Goal: Task Accomplishment & Management: Manage account settings

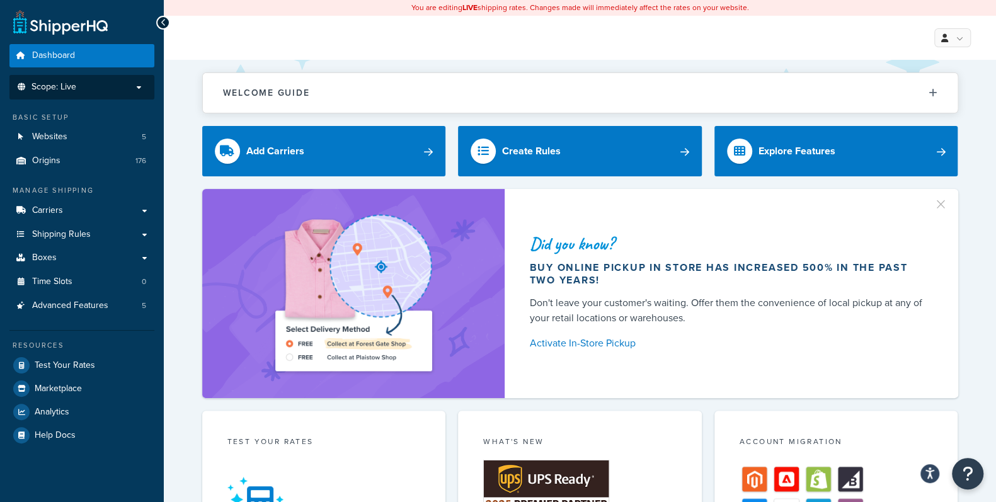
click at [94, 87] on p "Scope: Live" at bounding box center [82, 87] width 134 height 11
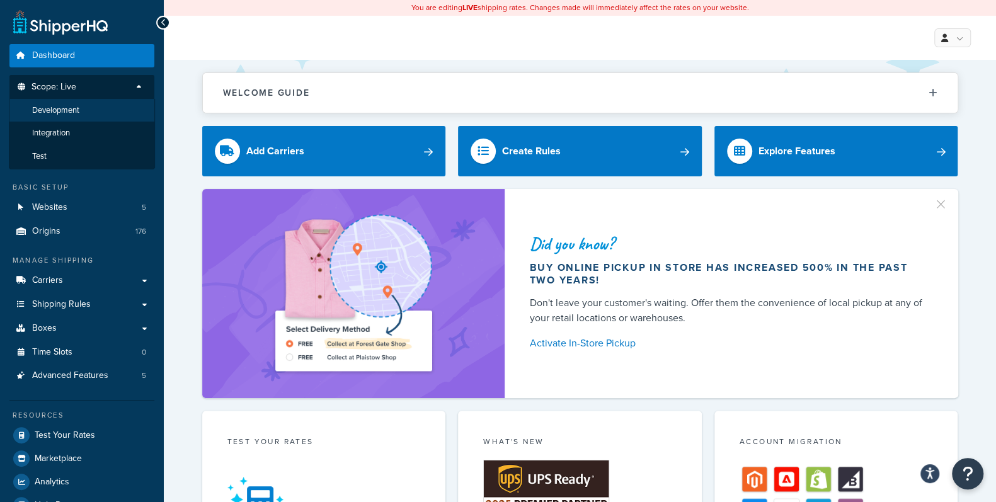
click at [68, 108] on span "Development" at bounding box center [55, 110] width 47 height 11
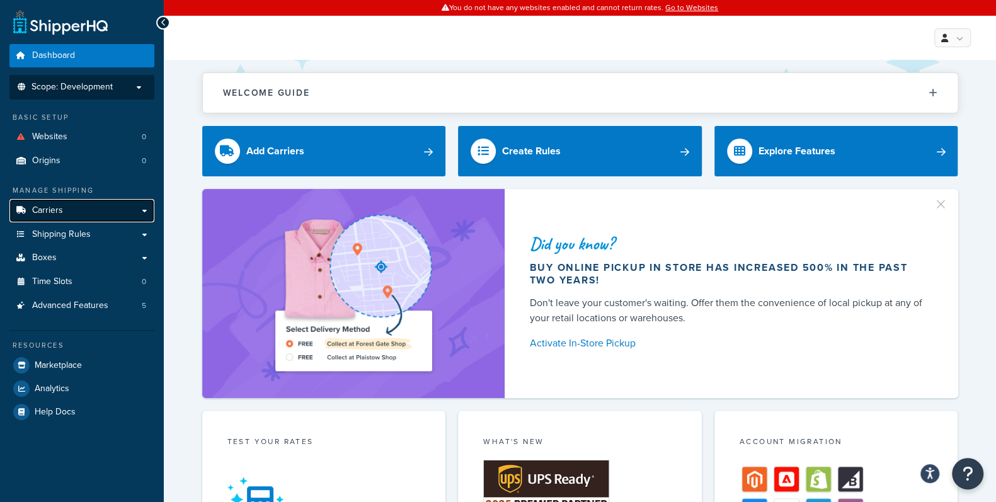
click at [146, 212] on link "Carriers" at bounding box center [81, 210] width 145 height 23
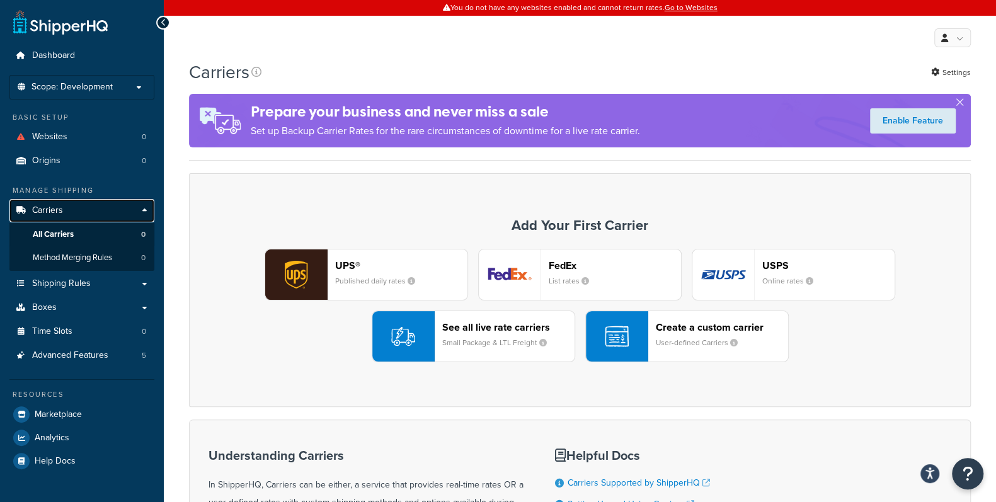
click at [146, 212] on link "Carriers" at bounding box center [81, 210] width 145 height 23
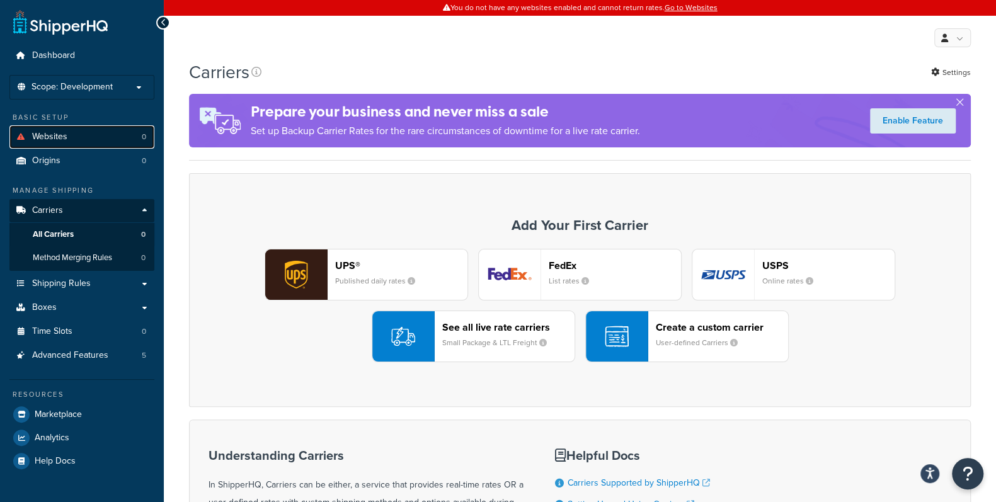
click at [41, 134] on span "Websites" at bounding box center [49, 137] width 35 height 11
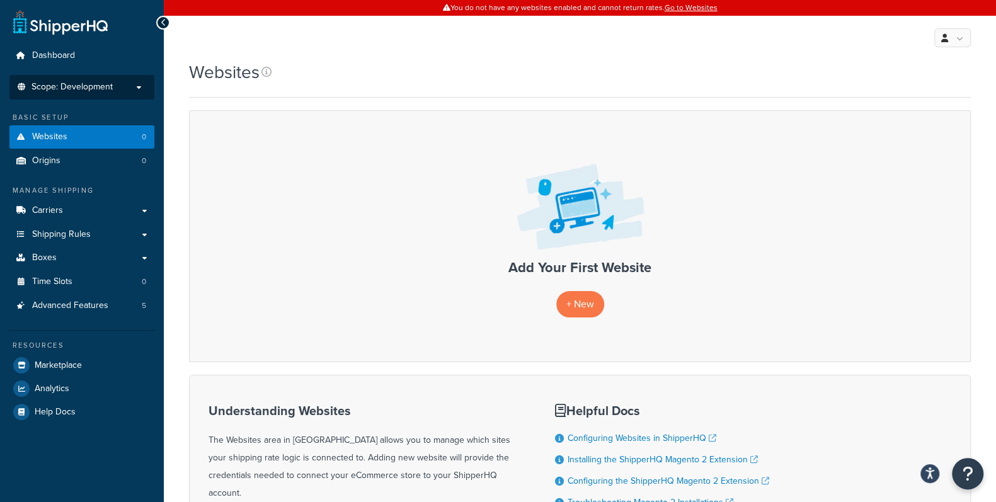
click at [110, 89] on span "Scope: Development" at bounding box center [72, 87] width 81 height 11
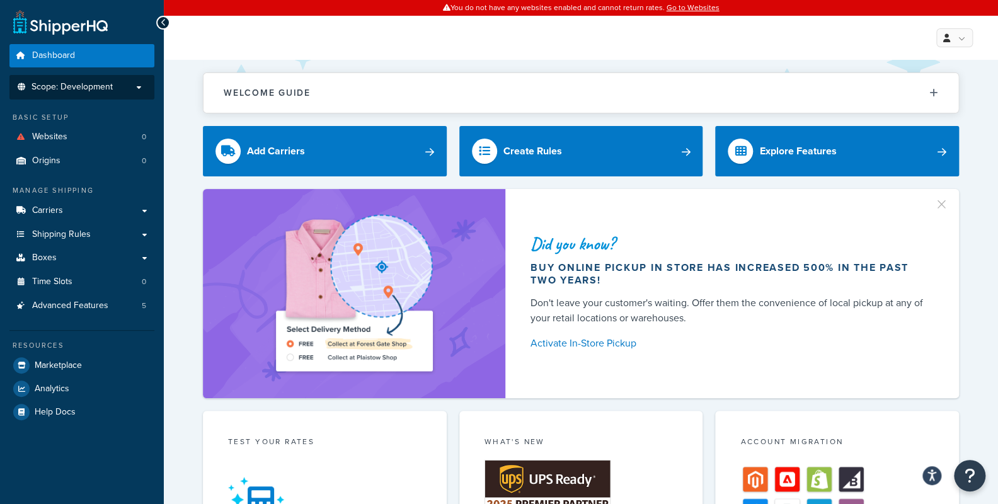
click at [136, 88] on p "Scope: Development" at bounding box center [82, 87] width 134 height 11
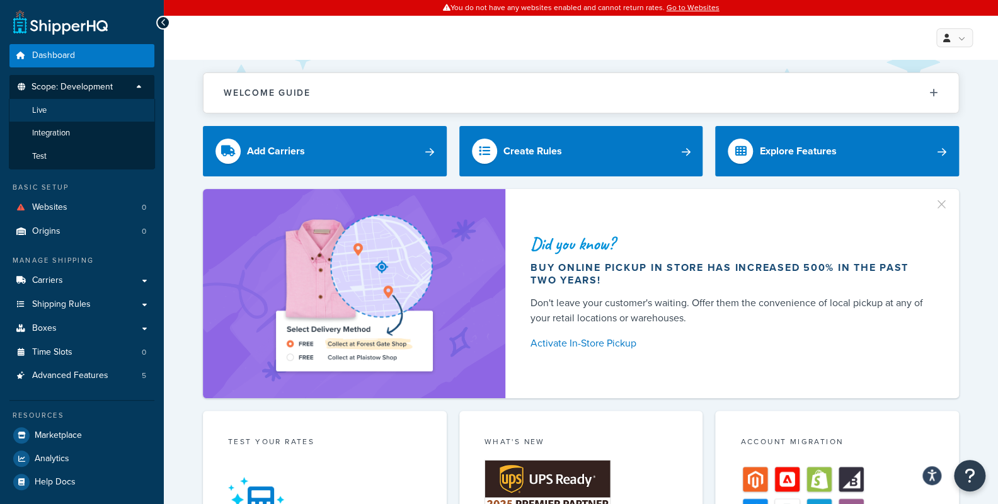
click at [42, 110] on span "Live" at bounding box center [39, 110] width 14 height 11
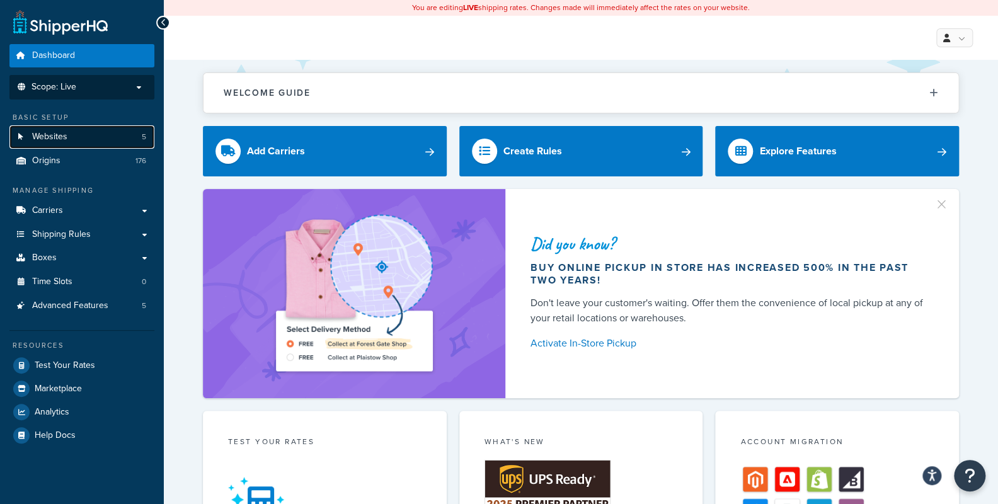
click at [78, 142] on link "Websites 5" at bounding box center [81, 136] width 145 height 23
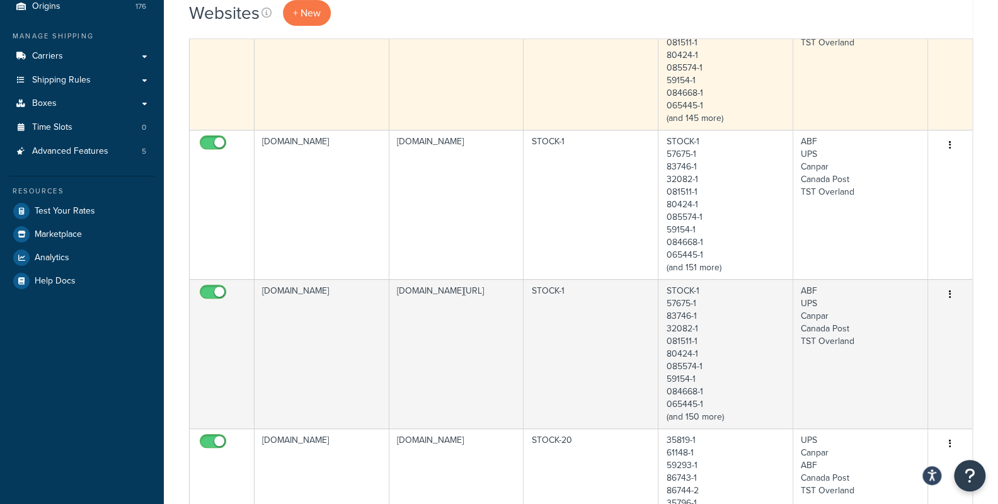
scroll to position [210, 0]
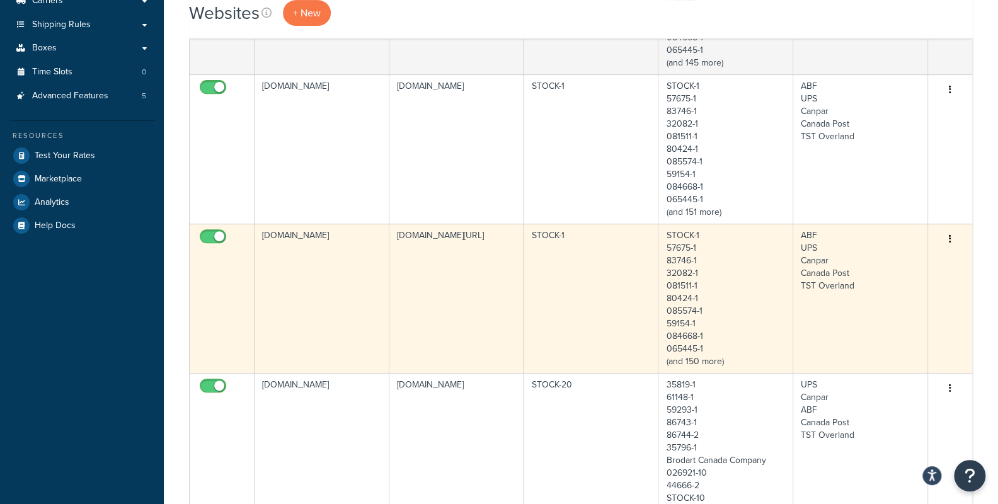
click at [338, 301] on td "www.dev.shopbrodart.com" at bounding box center [322, 298] width 135 height 149
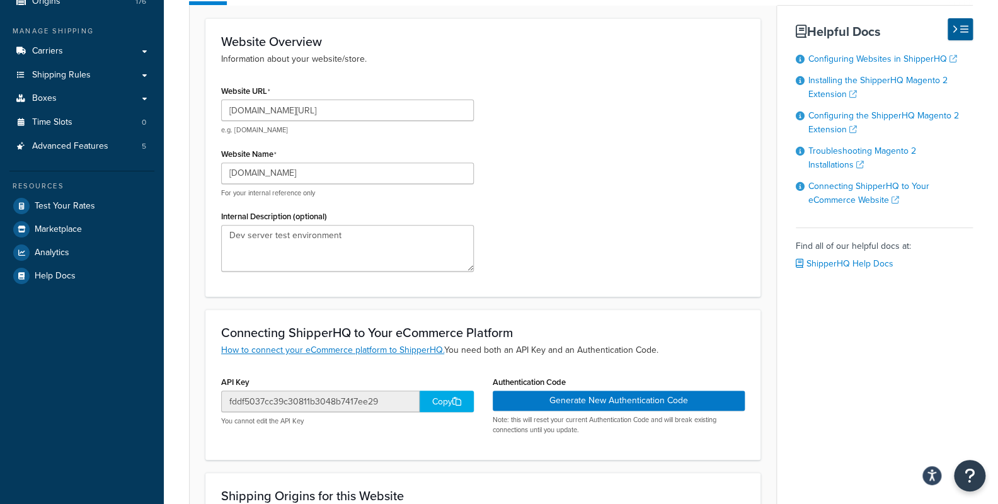
scroll to position [140, 0]
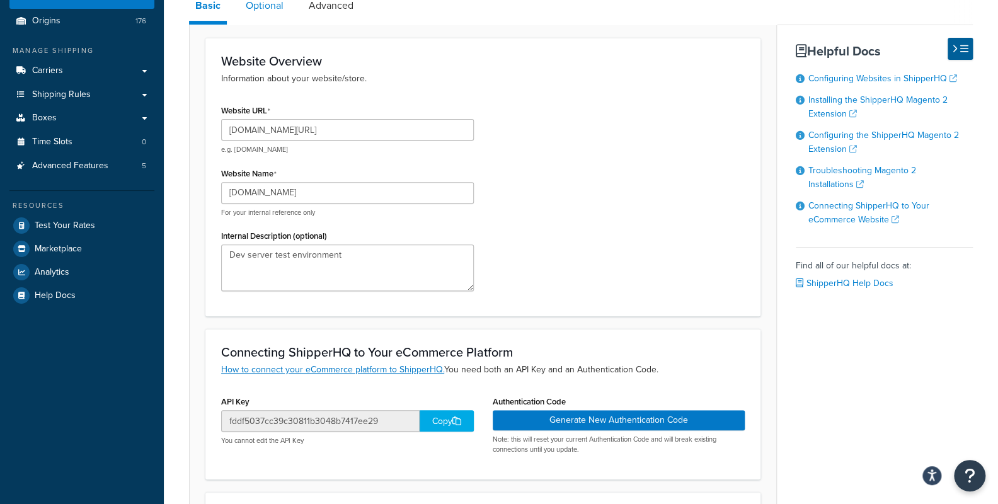
click at [269, 4] on link "Optional" at bounding box center [264, 6] width 50 height 30
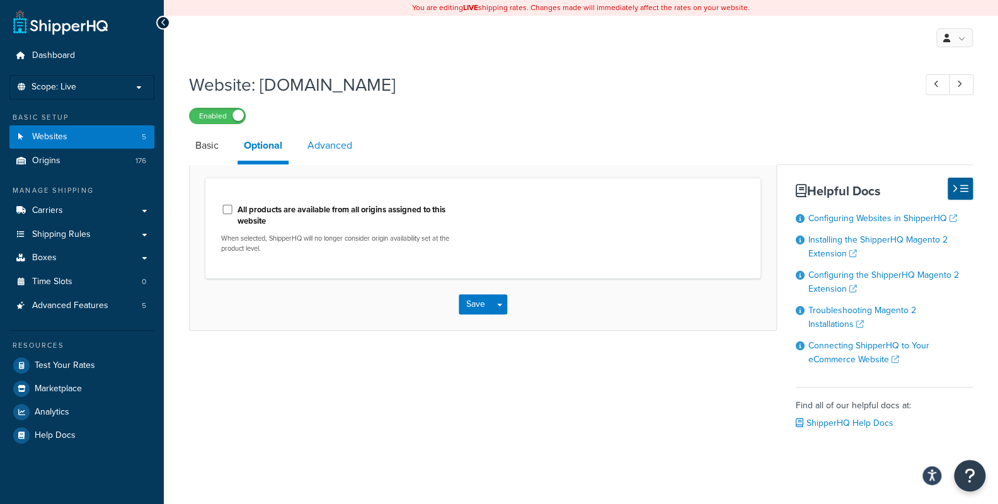
click at [335, 143] on link "Advanced" at bounding box center [329, 145] width 57 height 30
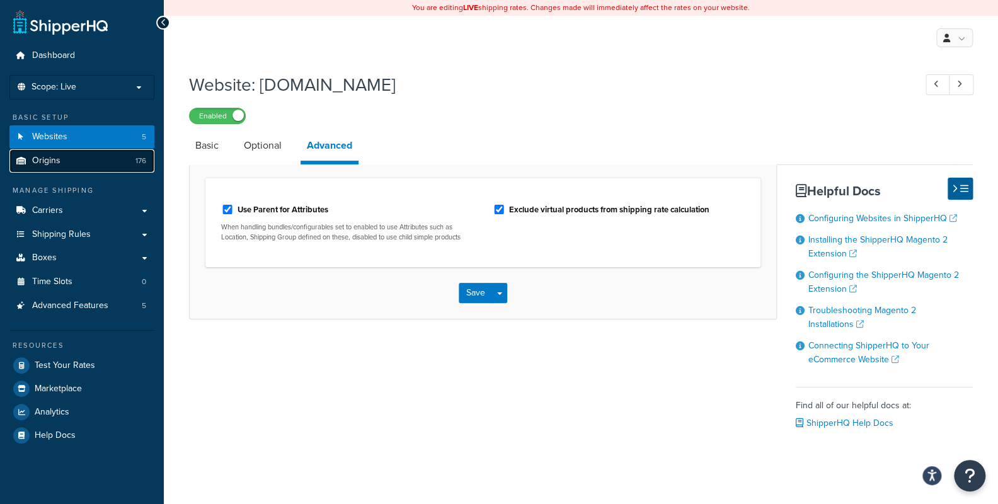
click at [43, 161] on span "Origins" at bounding box center [46, 161] width 28 height 11
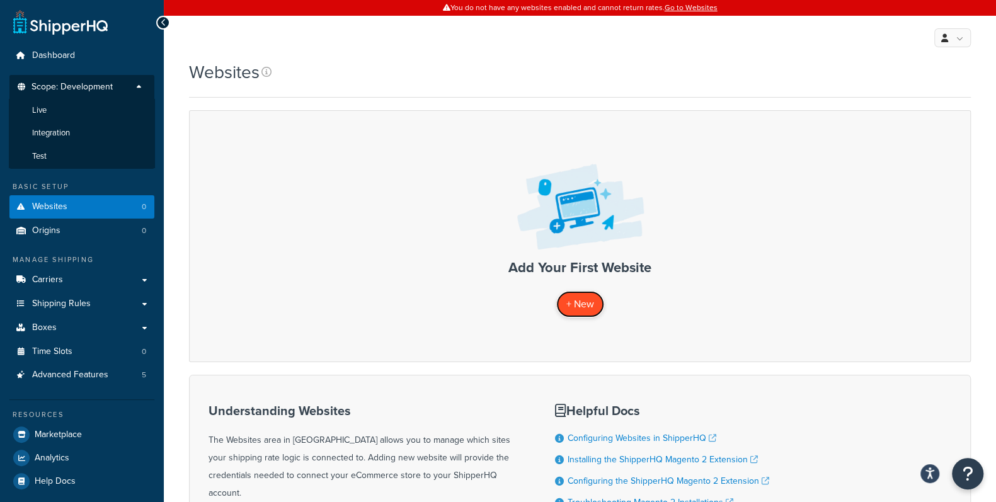
click at [594, 301] on link "+ New" at bounding box center [580, 304] width 48 height 26
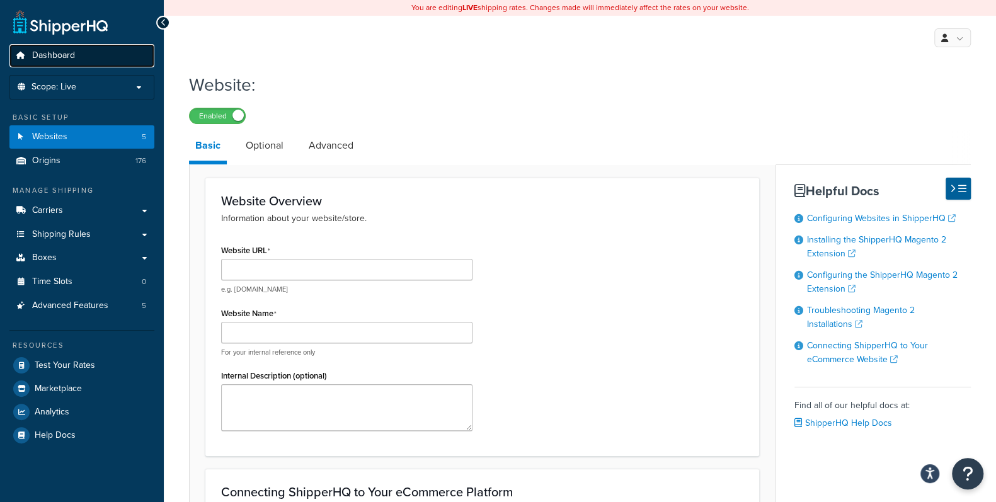
click at [60, 58] on span "Dashboard" at bounding box center [53, 55] width 43 height 11
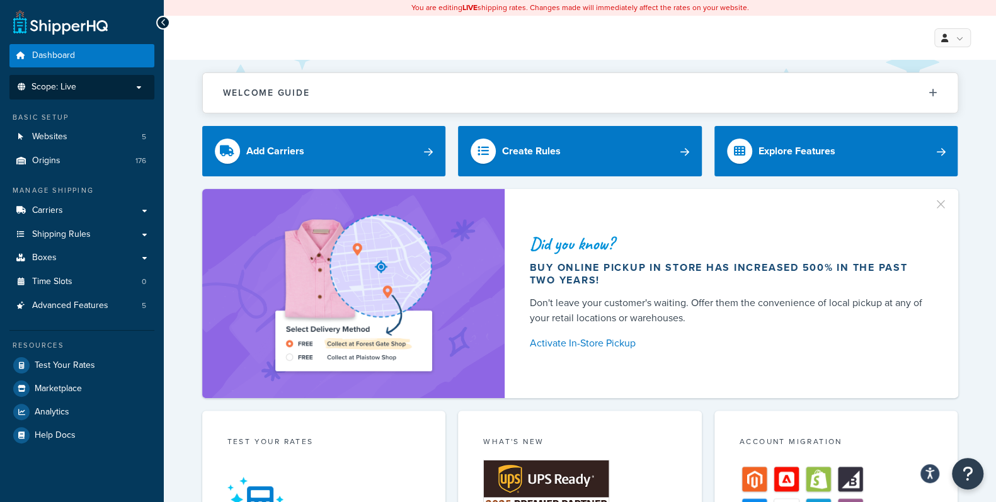
click at [135, 86] on p "Scope: Live" at bounding box center [82, 87] width 134 height 11
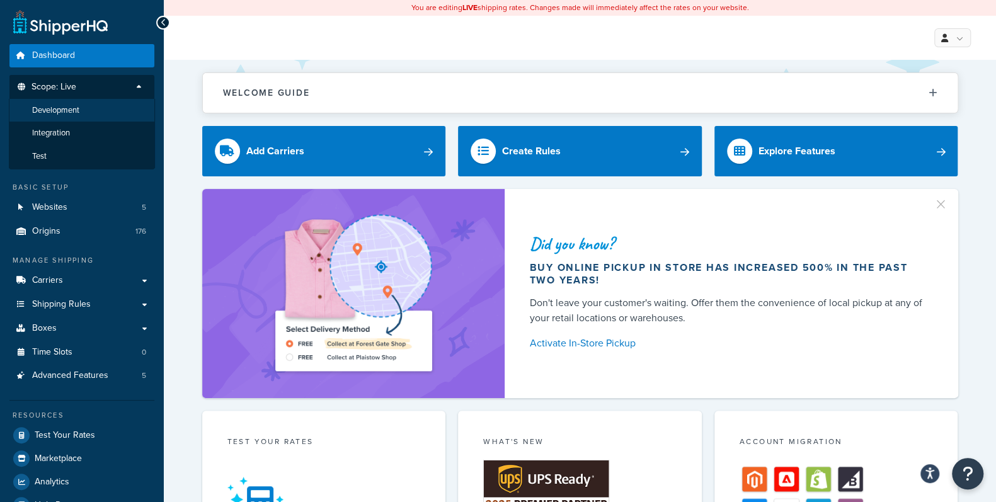
click at [69, 109] on span "Development" at bounding box center [55, 110] width 47 height 11
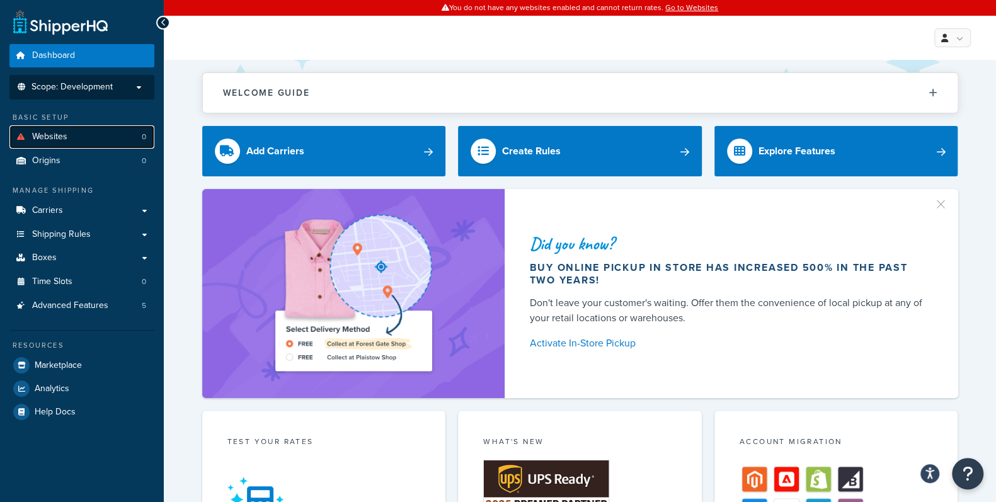
click at [44, 135] on span "Websites" at bounding box center [49, 137] width 35 height 11
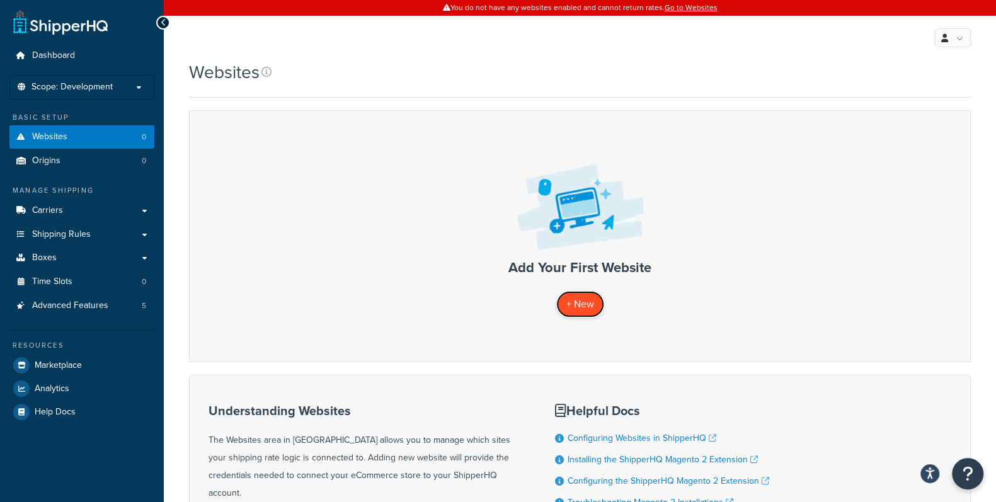
click at [582, 312] on link "+ New" at bounding box center [580, 304] width 48 height 26
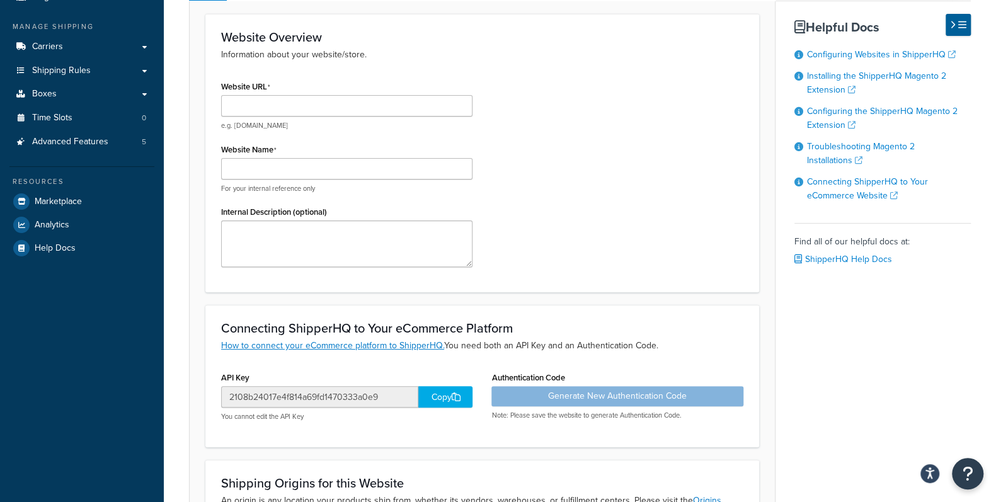
scroll to position [140, 0]
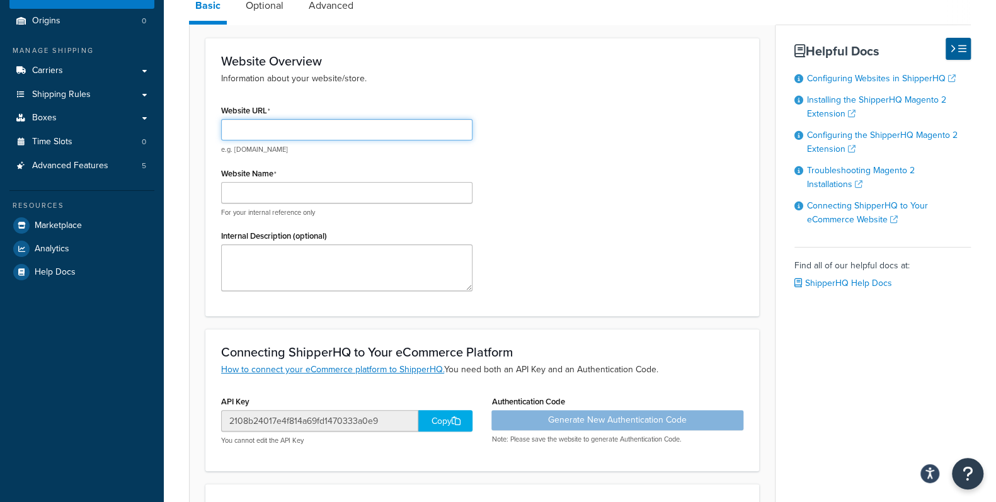
click at [361, 129] on input "Website URL" at bounding box center [346, 129] width 251 height 21
type input "[DOMAIN_NAME][URL]"
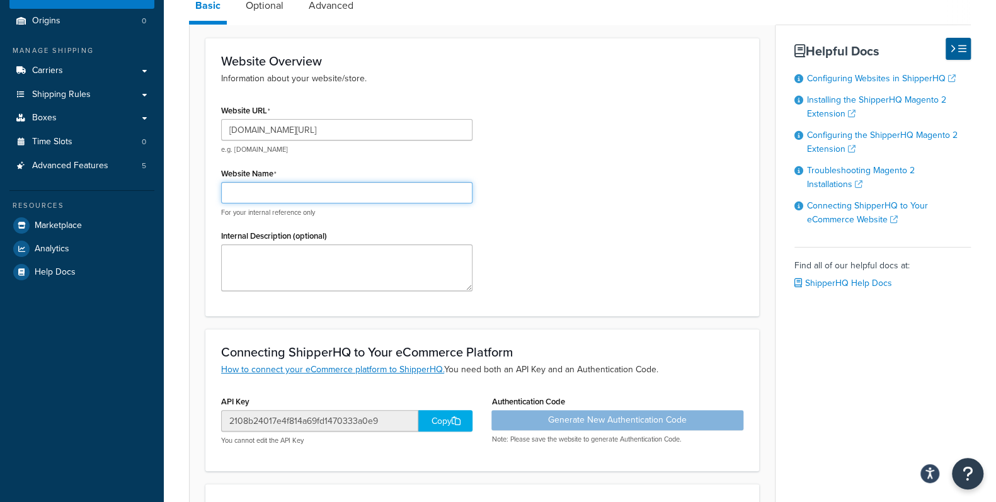
type input "[DOMAIN_NAME]"
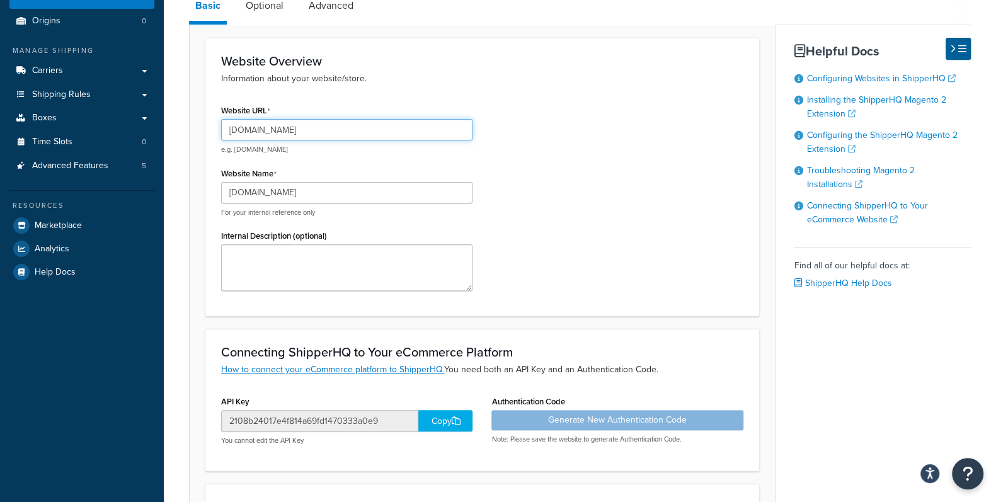
type input "[DOMAIN_NAME]"
click at [580, 184] on div "Website URL [DOMAIN_NAME] e.g. [DOMAIN_NAME] Website Name [DOMAIN_NAME] For you…" at bounding box center [482, 200] width 541 height 199
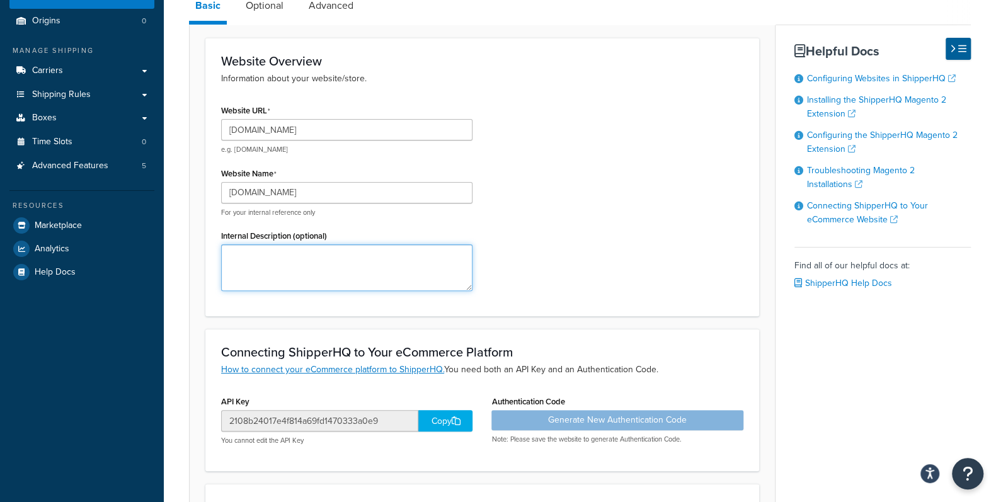
click at [315, 258] on textarea "Internal Description (optional)" at bounding box center [346, 267] width 251 height 47
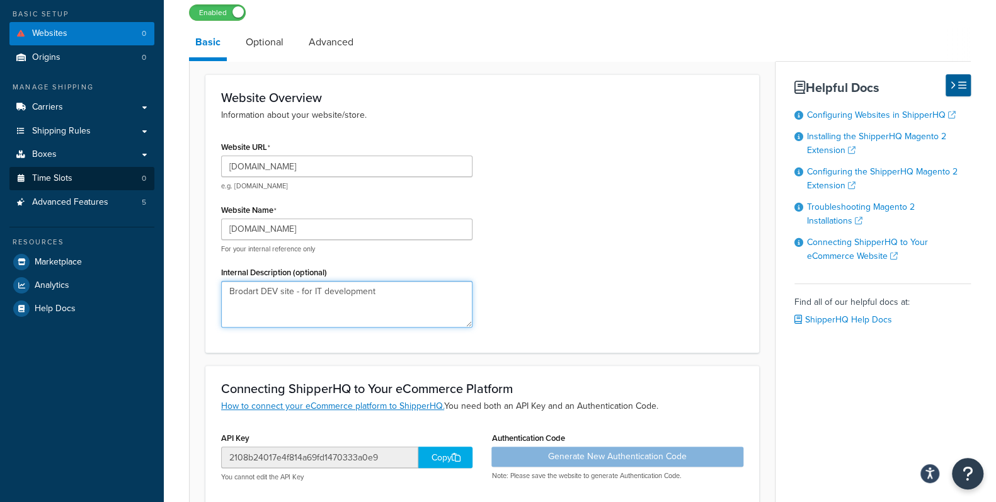
scroll to position [0, 0]
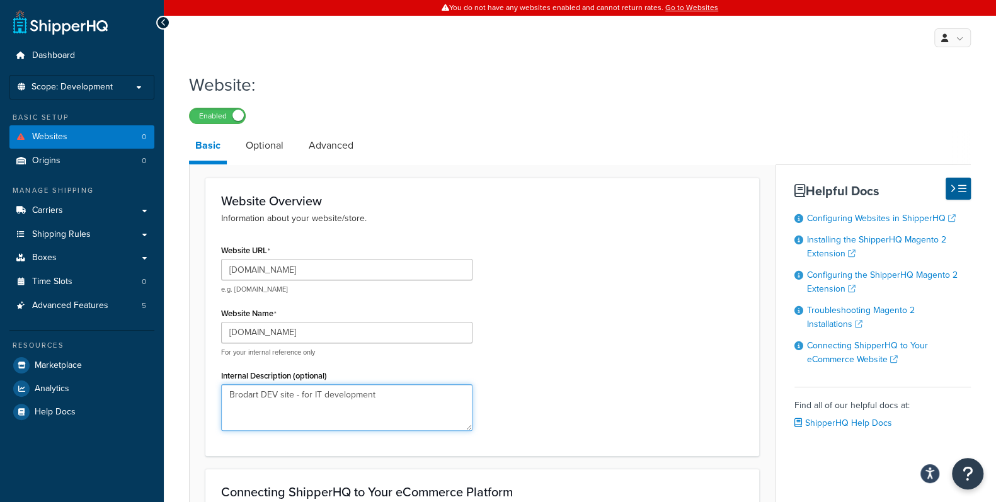
click at [386, 396] on textarea "Brodart DEV site - for IT development" at bounding box center [346, 407] width 251 height 47
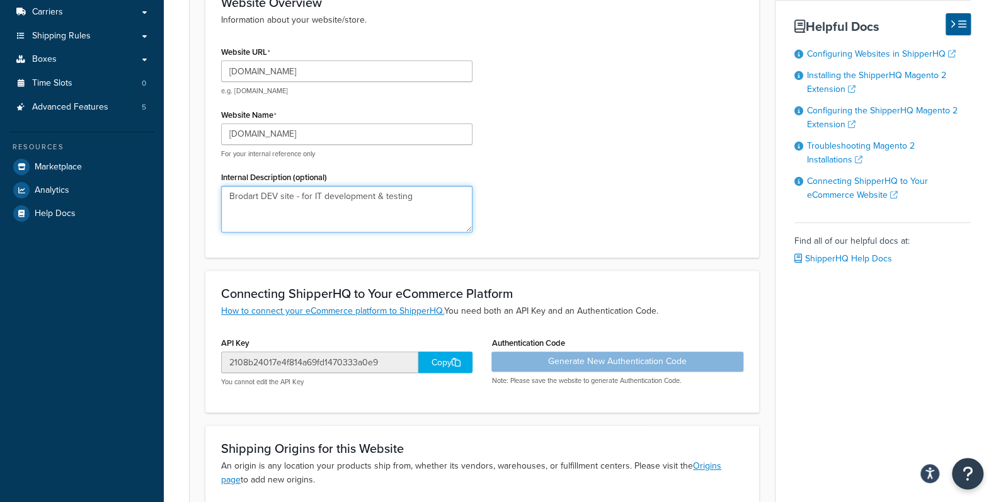
scroll to position [350, 0]
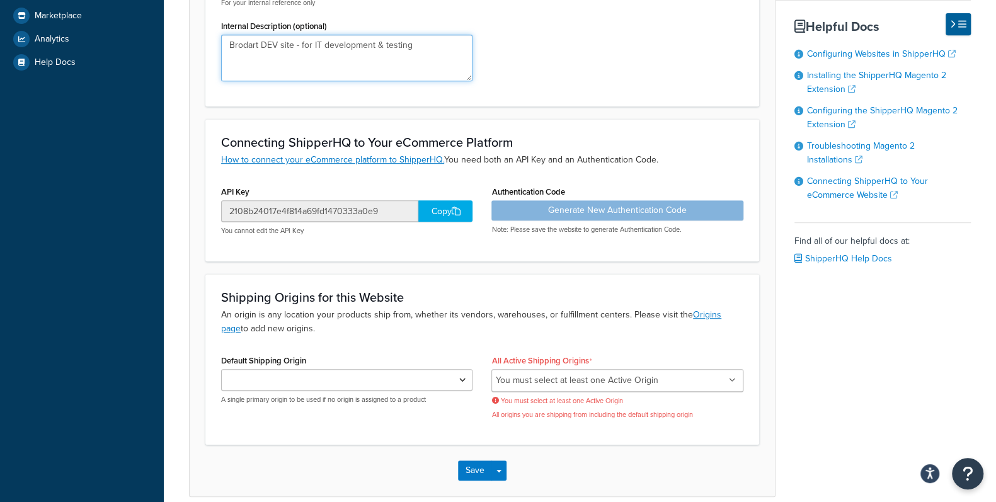
type textarea "Brodart DEV site - for IT development & testing"
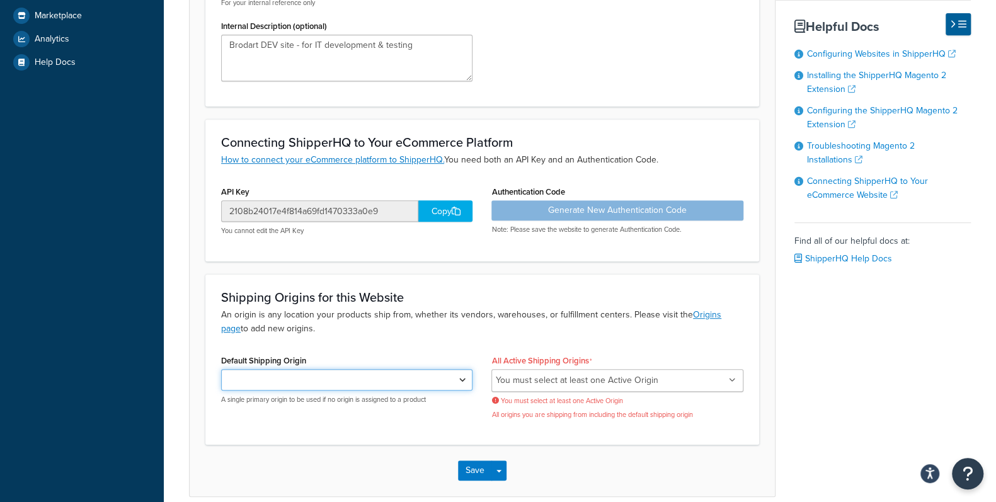
click at [462, 377] on select "Default Shipping Origin" at bounding box center [346, 379] width 251 height 21
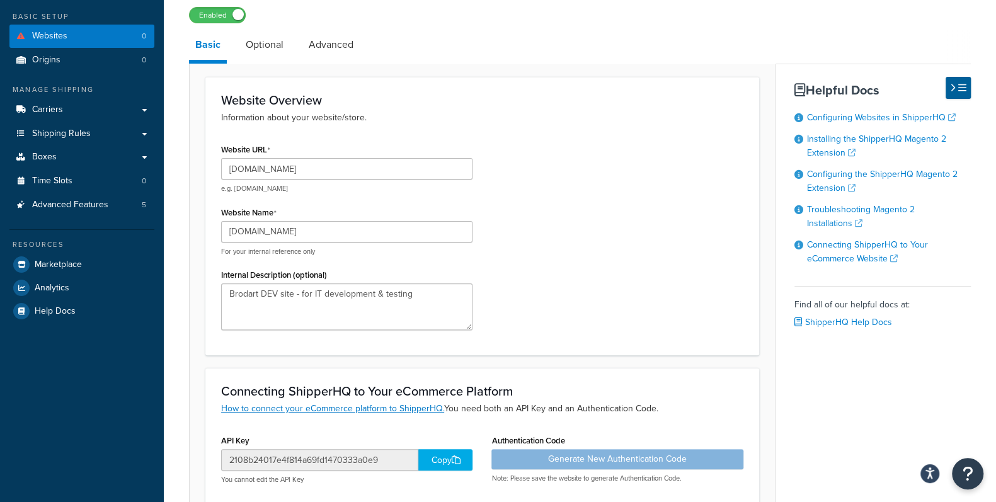
scroll to position [70, 0]
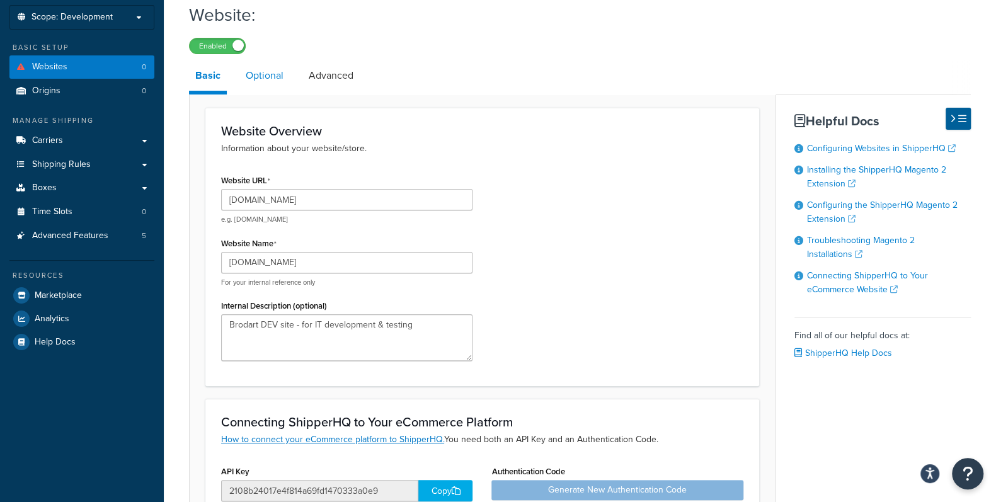
click at [259, 74] on link "Optional" at bounding box center [264, 75] width 50 height 30
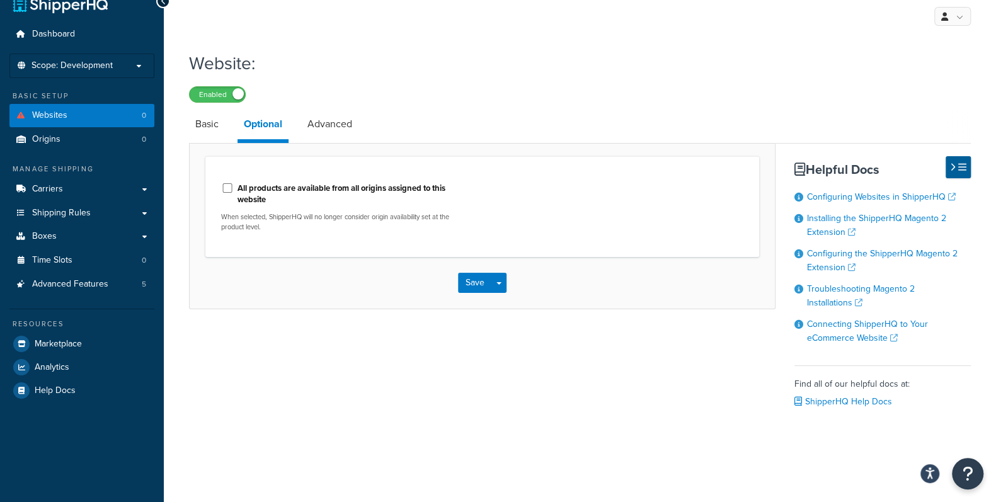
scroll to position [24, 0]
click at [344, 124] on link "Advanced" at bounding box center [329, 124] width 57 height 30
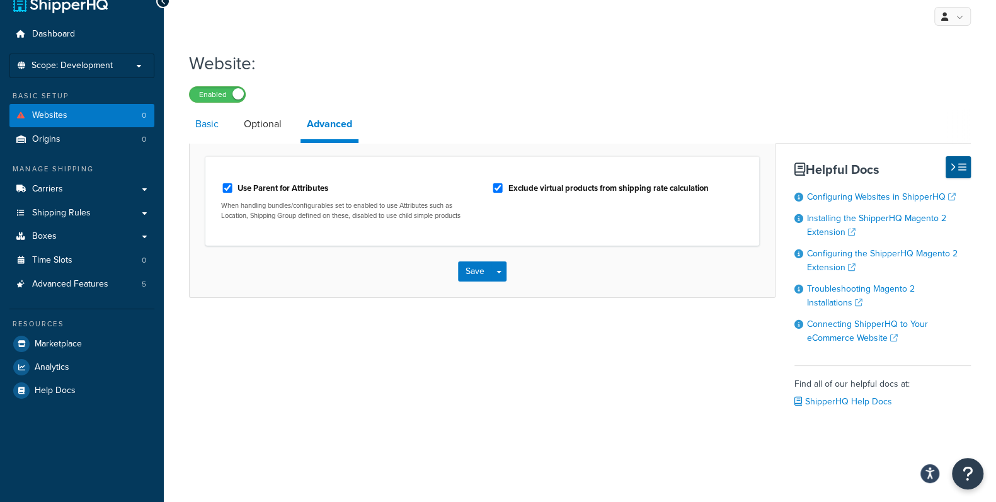
click at [207, 124] on link "Basic" at bounding box center [207, 124] width 36 height 30
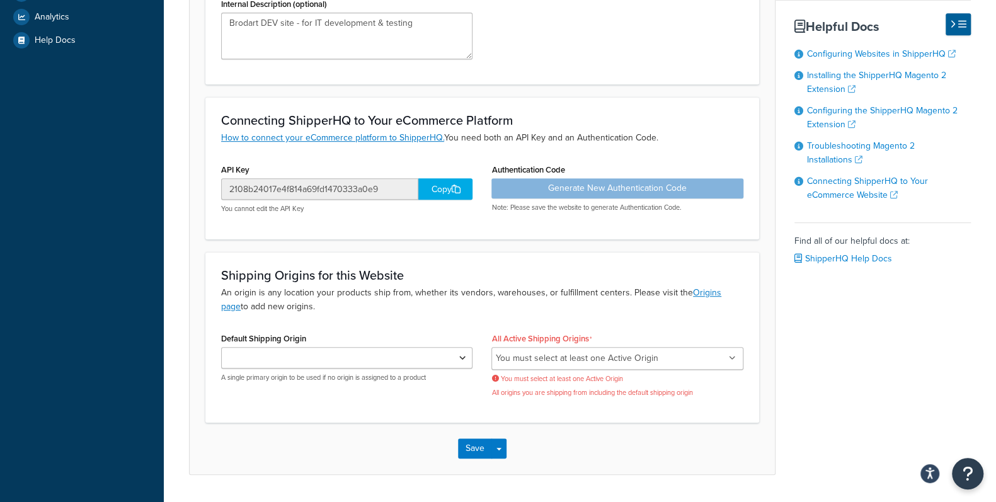
scroll to position [374, 0]
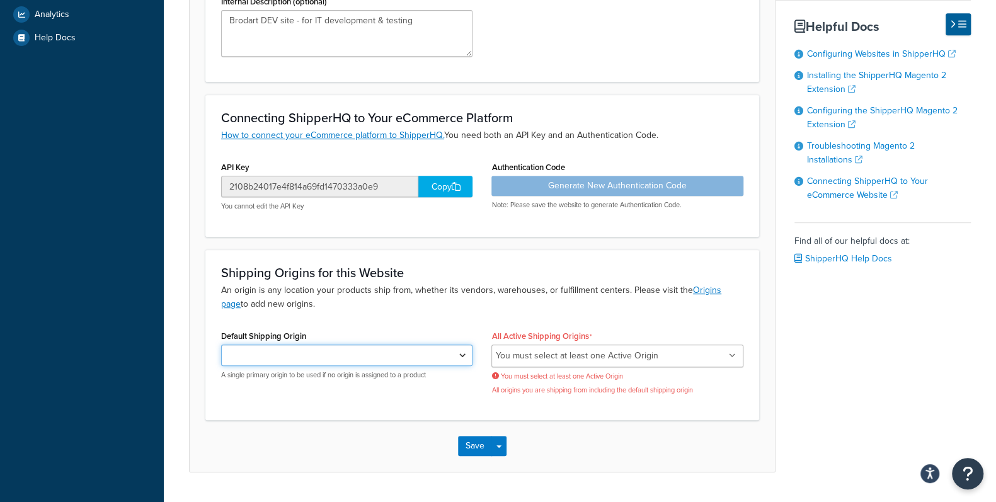
click at [457, 353] on select "Default Shipping Origin" at bounding box center [346, 355] width 251 height 21
click at [464, 355] on select "Default Shipping Origin" at bounding box center [346, 355] width 251 height 21
click at [735, 357] on icon at bounding box center [733, 356] width 6 height 8
click at [538, 301] on p "An origin is any location your products ship from, whether its vendors, warehou…" at bounding box center [482, 298] width 522 height 28
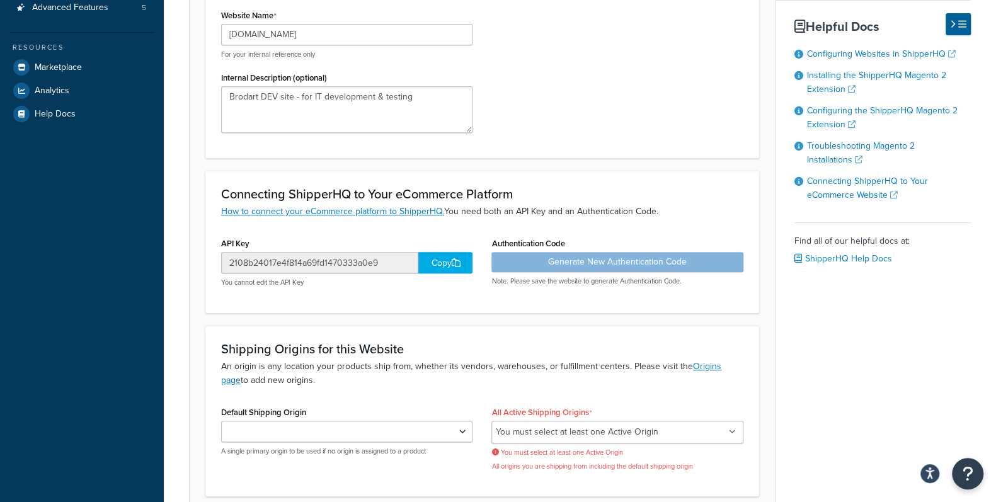
scroll to position [24, 0]
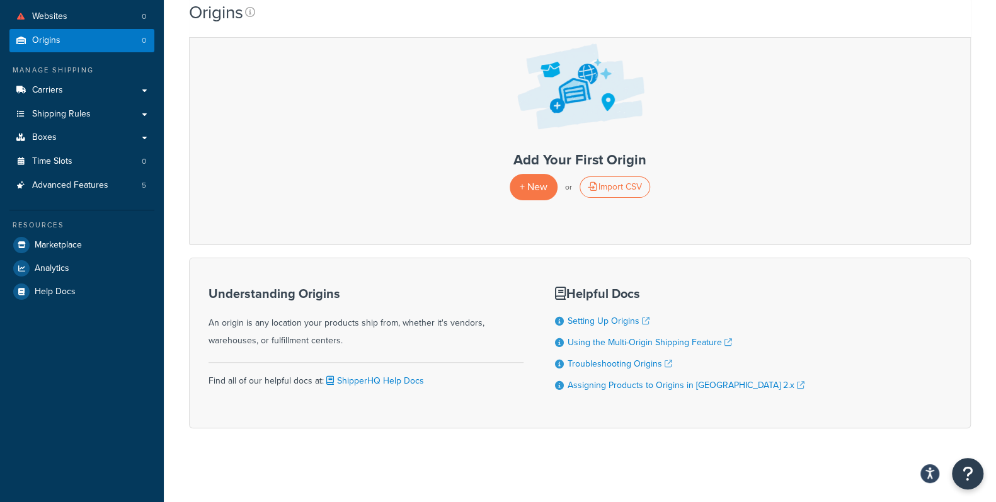
scroll to position [122, 0]
click at [955, 232] on div "Add Your First Origin + New or Import CSV" at bounding box center [580, 116] width 782 height 255
click at [533, 185] on span "+ New" at bounding box center [534, 185] width 28 height 14
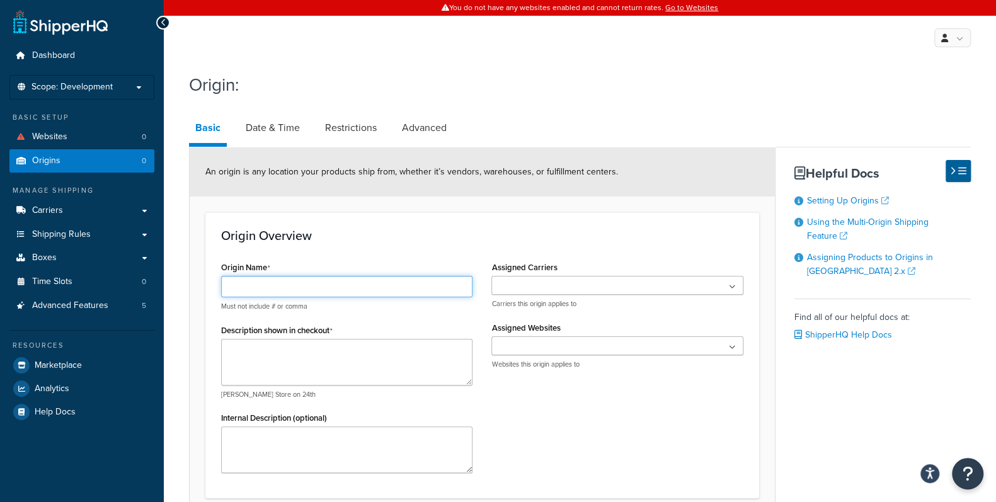
click at [340, 287] on input "Origin Name" at bounding box center [346, 286] width 251 height 21
type input "STOCK-1"
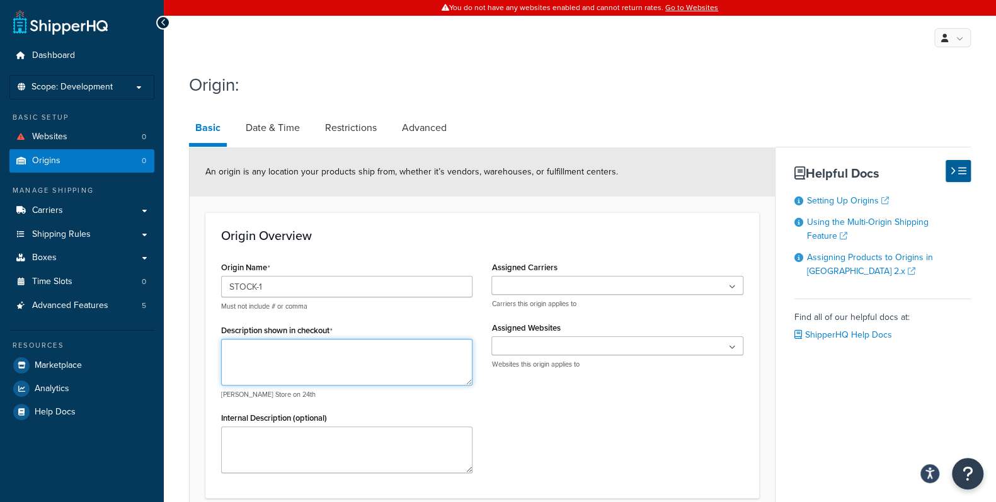
click at [316, 349] on textarea "Description shown in checkout" at bounding box center [346, 362] width 251 height 47
type textarea "Brodart Warehouse"
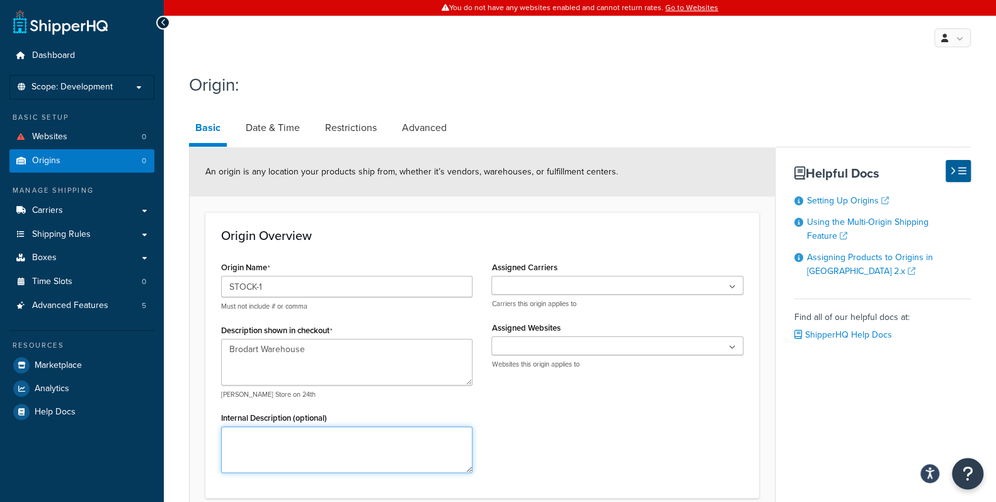
click at [328, 440] on textarea "Internal Description (optional)" at bounding box center [346, 450] width 251 height 47
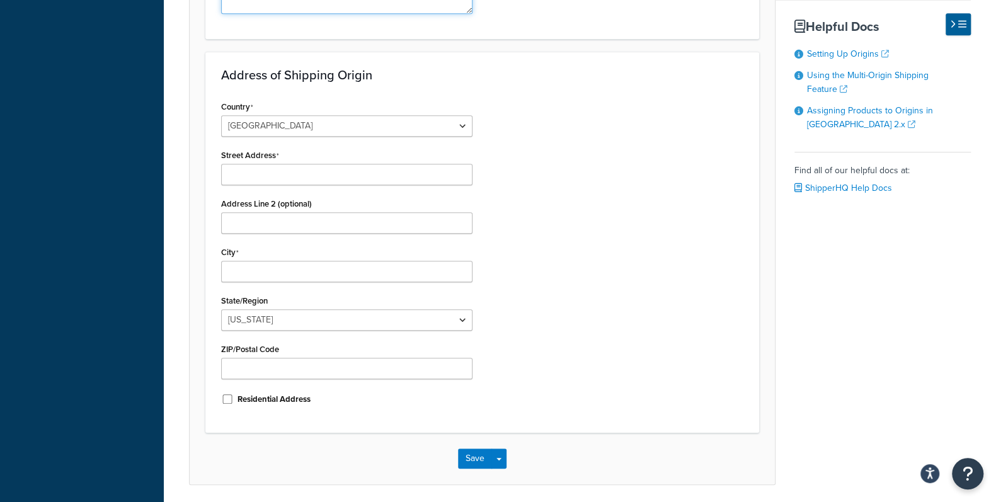
scroll to position [490, 0]
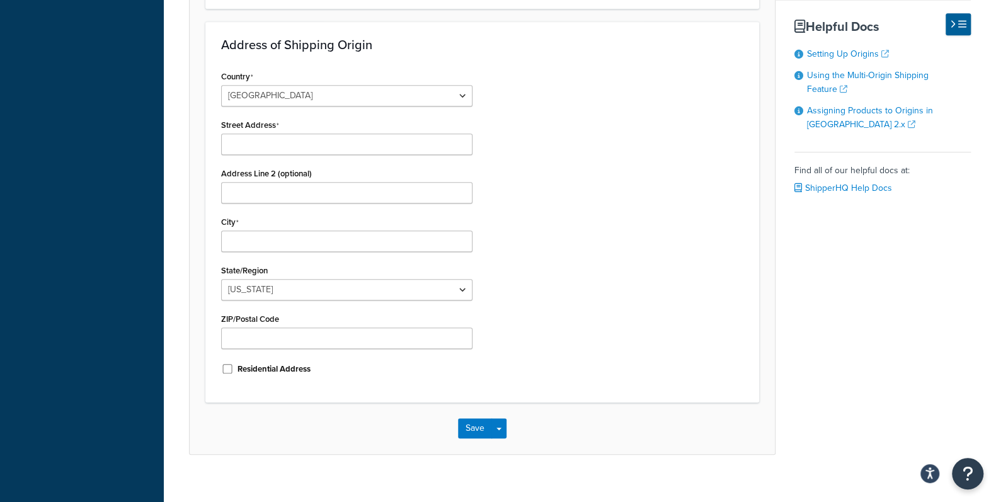
type textarea "Default origin"
click at [325, 143] on input "Street Address" at bounding box center [346, 144] width 251 height 21
type input "100 North Road"
type input "McElhattan"
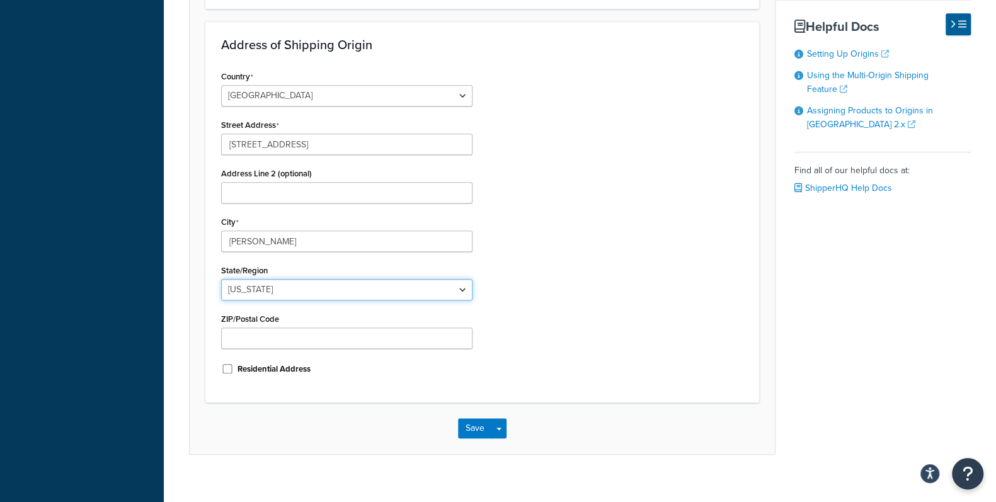
select select "38"
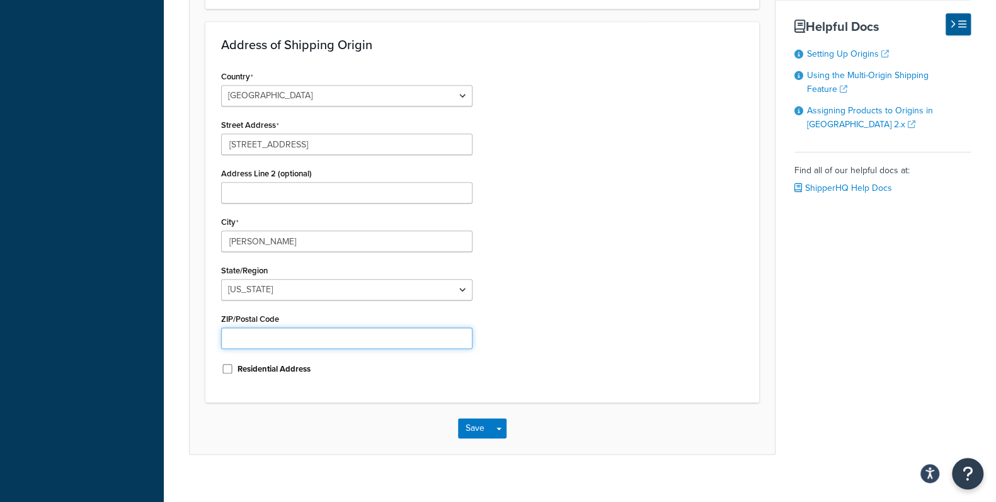
type input "17748"
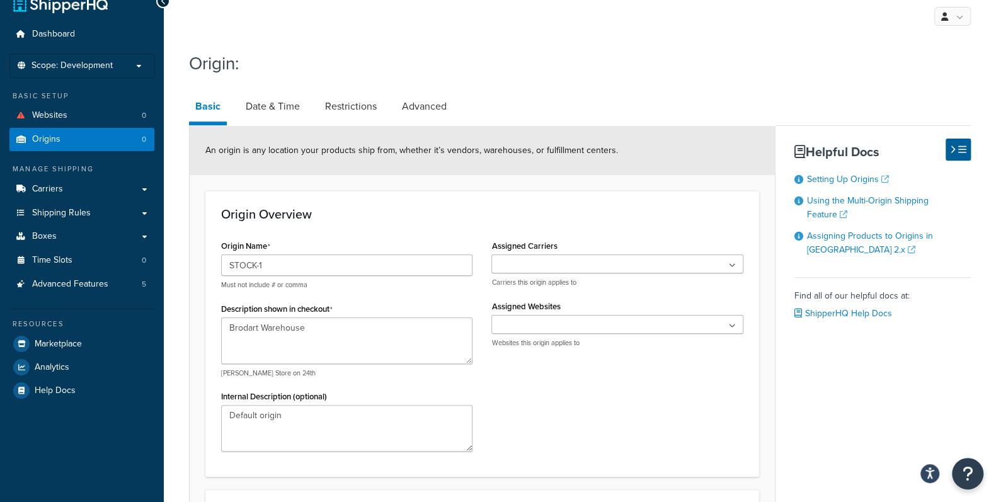
scroll to position [0, 0]
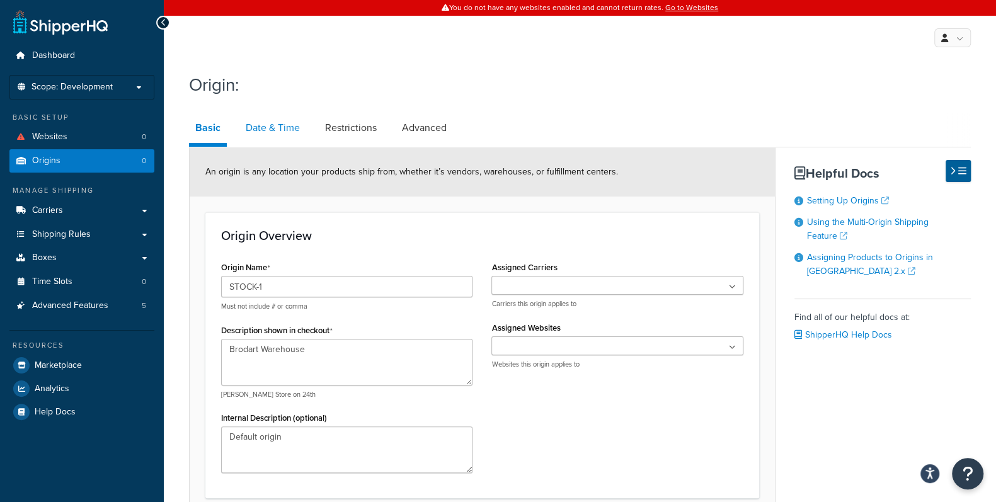
click at [272, 127] on link "Date & Time" at bounding box center [272, 128] width 67 height 30
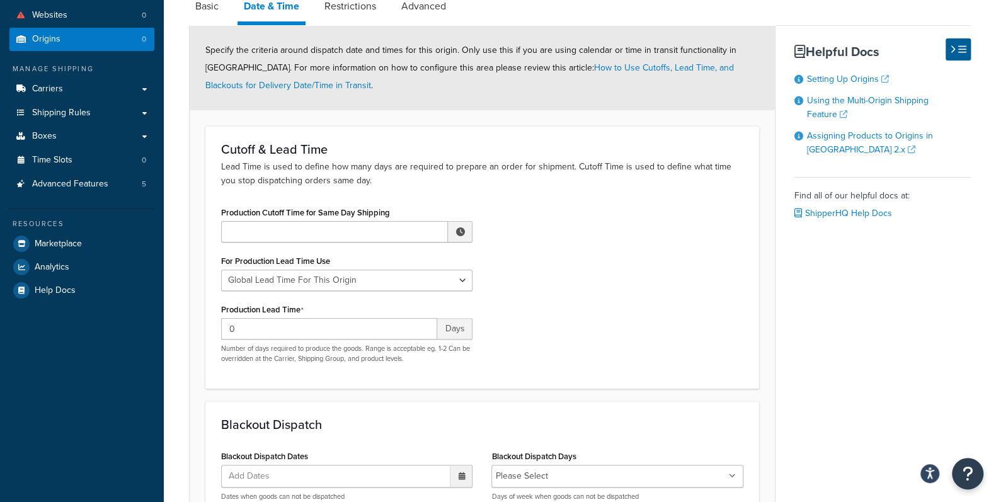
scroll to position [140, 0]
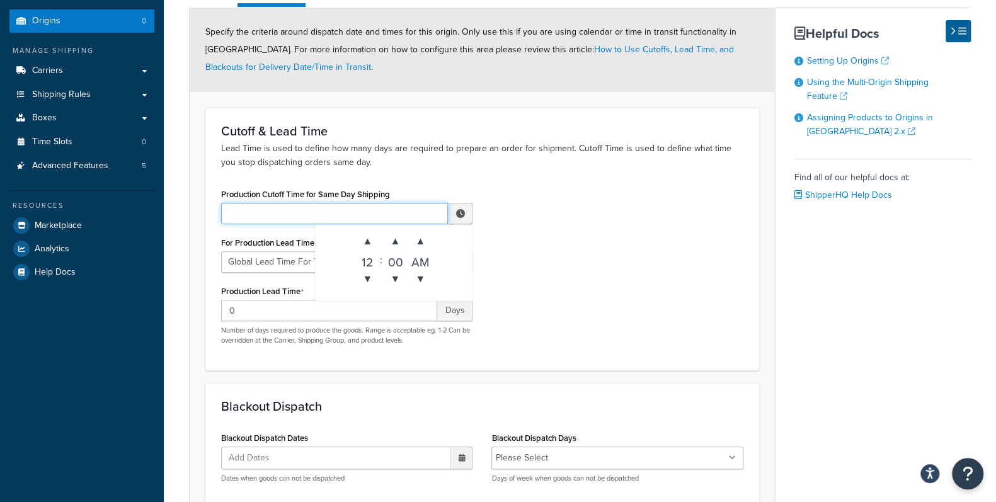
click at [241, 217] on input "Production Cutoff Time for Same Day Shipping" at bounding box center [334, 213] width 227 height 21
click at [365, 244] on span "▲" at bounding box center [367, 241] width 25 height 25
click at [420, 240] on span "▲" at bounding box center [420, 241] width 25 height 25
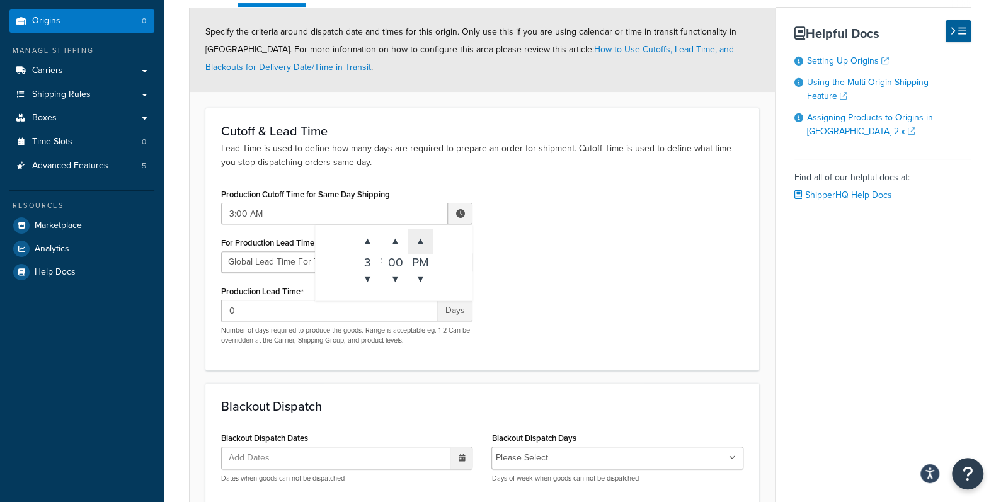
type input "3:00 PM"
click at [613, 311] on div "Production Cutoff Time for Same Day Shipping 3:00 PM ▲ 3 ▼ : ▲ 00 ▼ ▲ PM ▼ For …" at bounding box center [482, 270] width 541 height 170
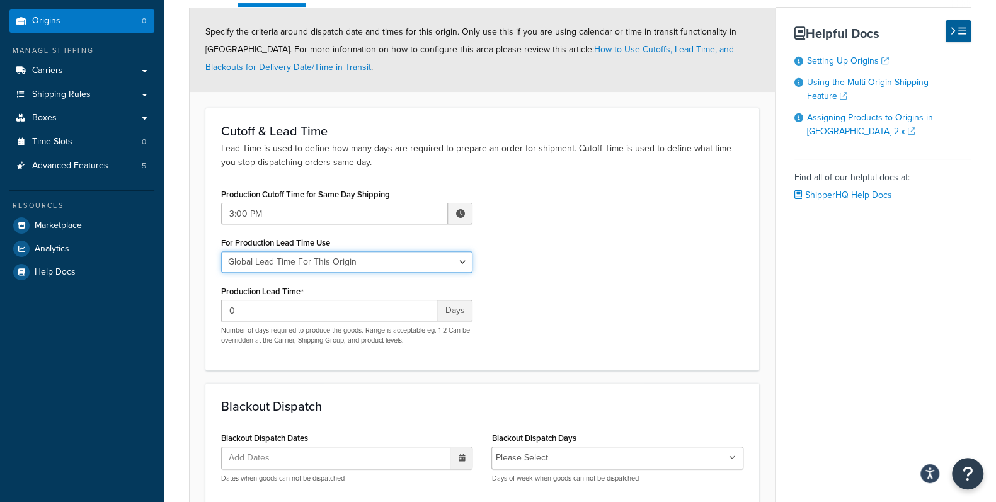
click at [366, 268] on select "Global Lead Time For This Origin Lead Time For Per Shipping Method Type" at bounding box center [346, 261] width 251 height 21
click at [221, 251] on select "Global Lead Time For This Origin Lead Time For Per Shipping Method Type" at bounding box center [346, 261] width 251 height 21
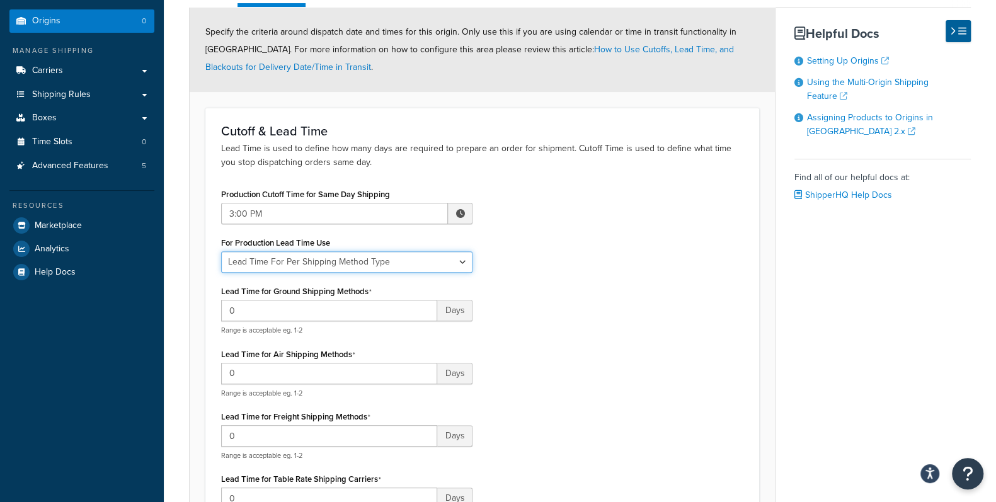
click at [427, 260] on select "Global Lead Time For This Origin Lead Time For Per Shipping Method Type" at bounding box center [346, 261] width 251 height 21
select select "ORIGIN_GLOBAL"
click at [221, 251] on select "Global Lead Time For This Origin Lead Time For Per Shipping Method Type" at bounding box center [346, 261] width 251 height 21
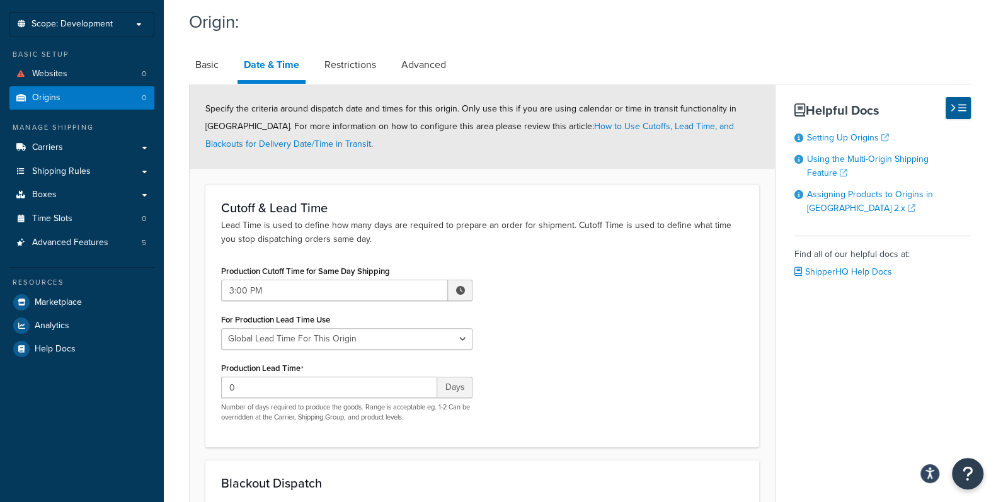
scroll to position [0, 0]
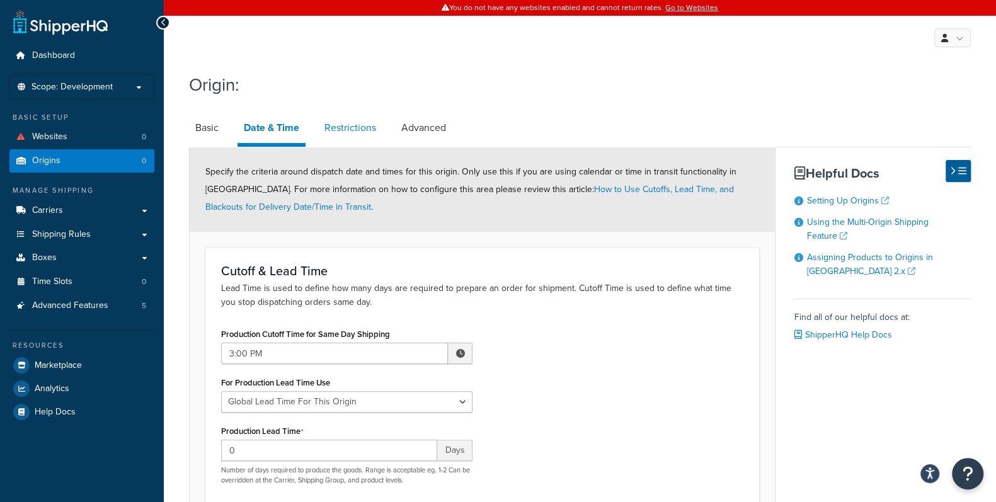
click at [348, 127] on link "Restrictions" at bounding box center [350, 128] width 64 height 30
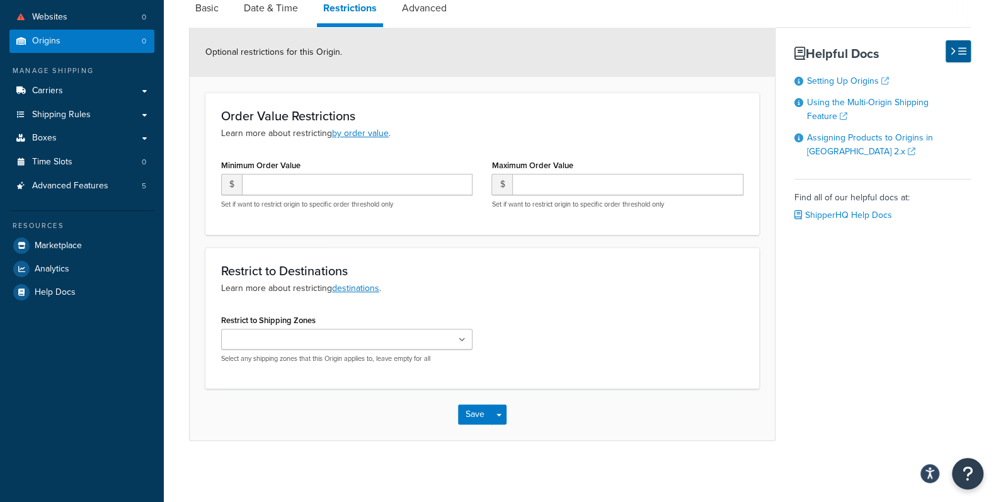
scroll to position [121, 0]
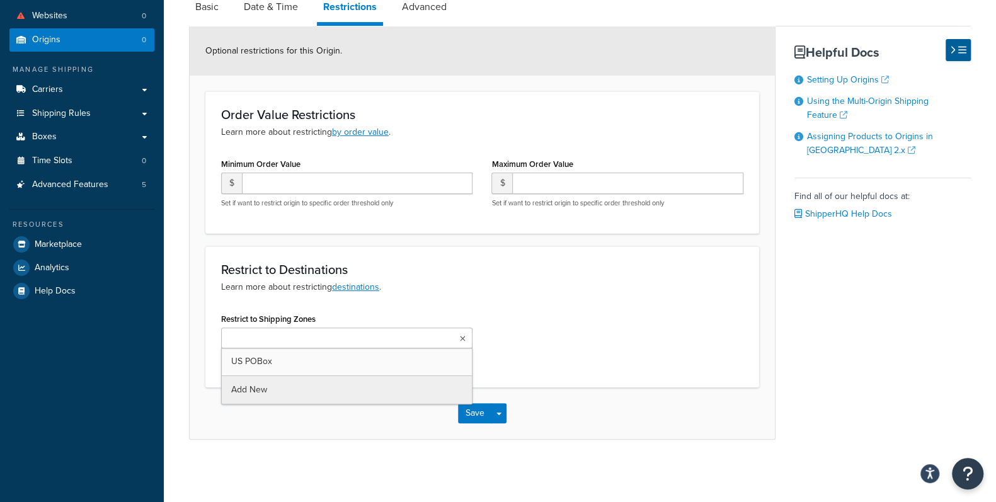
click at [461, 339] on icon at bounding box center [462, 339] width 6 height 8
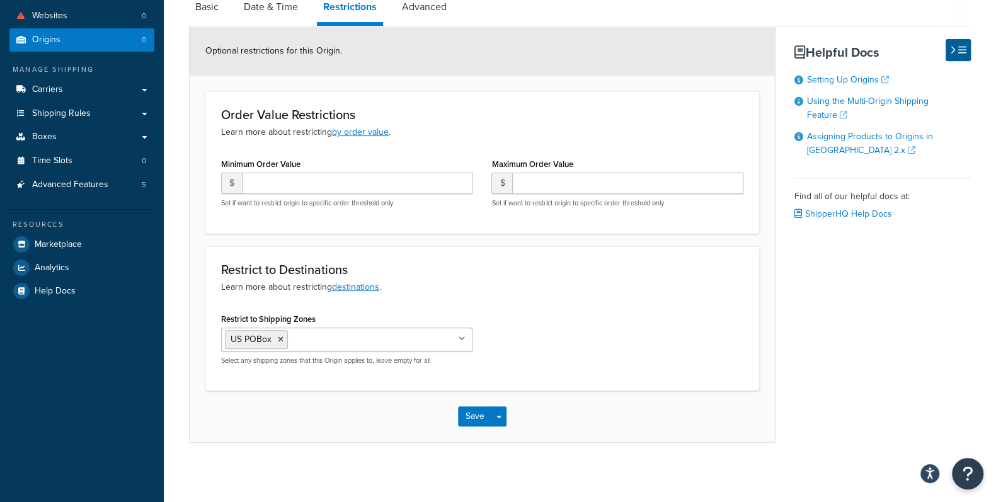
click at [629, 303] on div "Restrict to Destinations Learn more about restricting destinations . Restrict t…" at bounding box center [482, 318] width 554 height 144
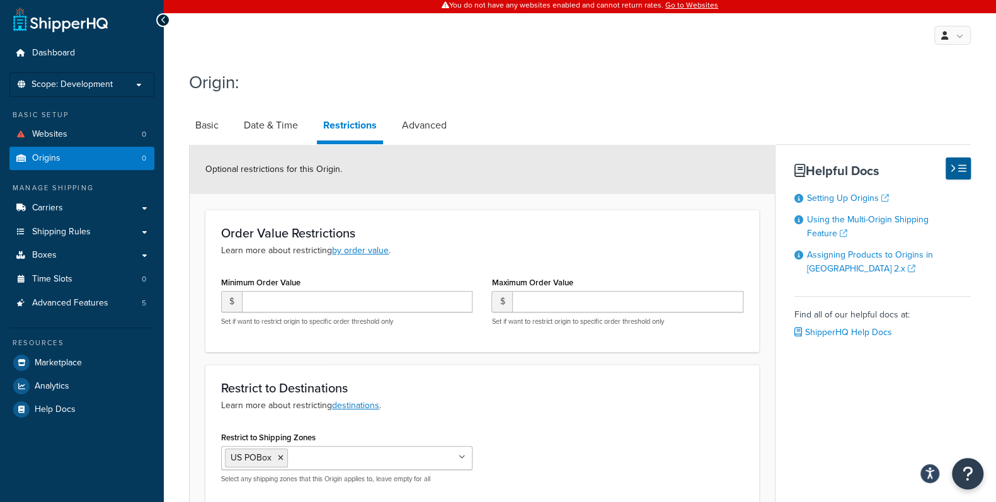
scroll to position [0, 0]
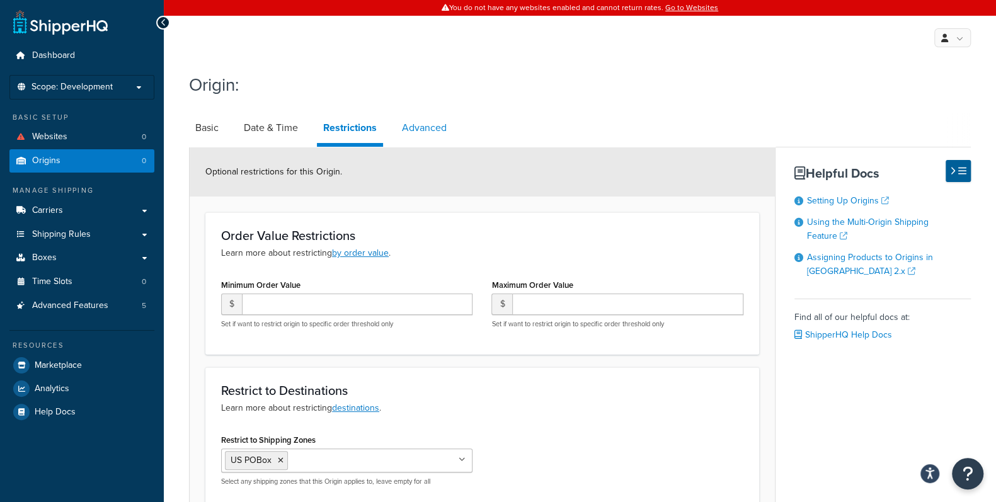
click at [434, 128] on link "Advanced" at bounding box center [424, 128] width 57 height 30
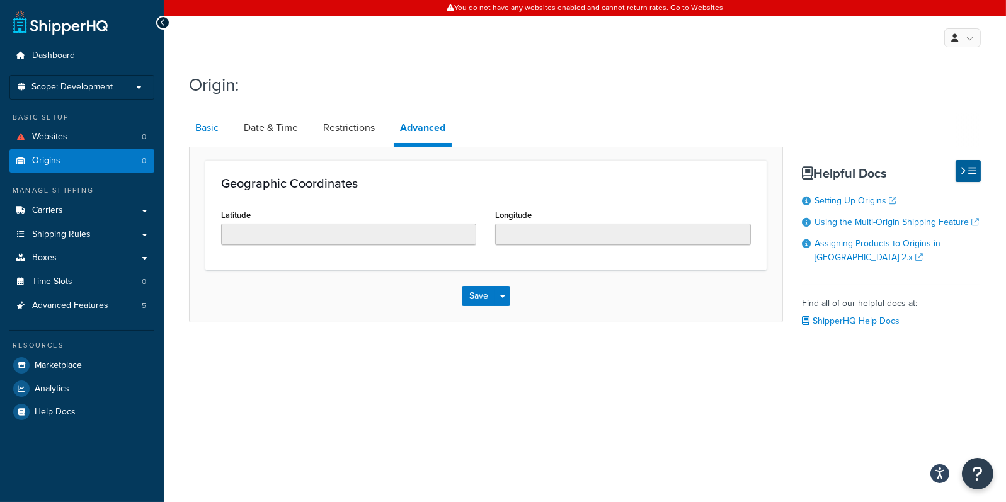
click at [204, 129] on link "Basic" at bounding box center [207, 128] width 36 height 30
select select "38"
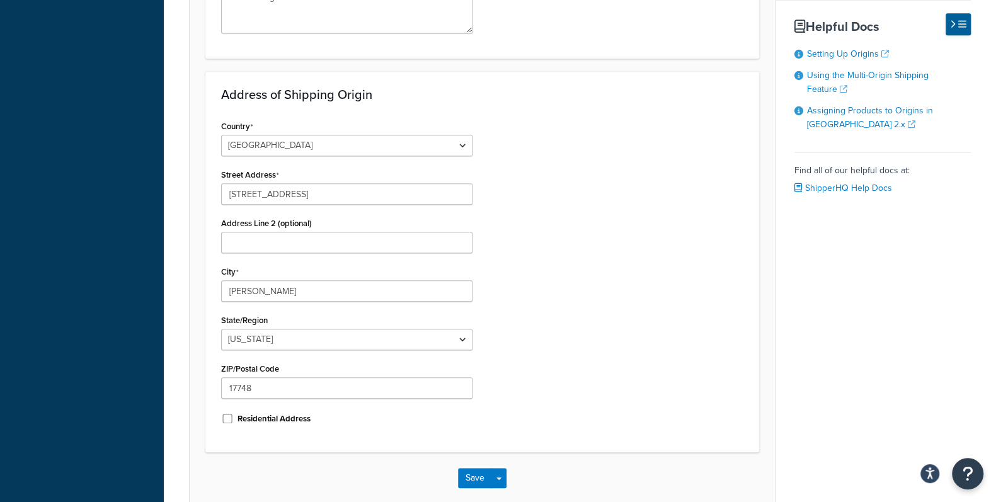
scroll to position [490, 0]
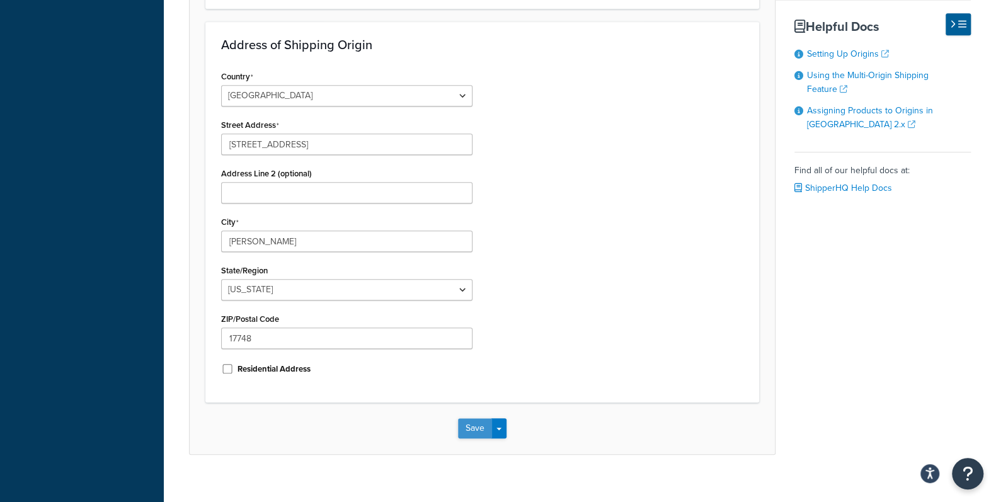
click at [471, 427] on button "Save" at bounding box center [475, 428] width 34 height 20
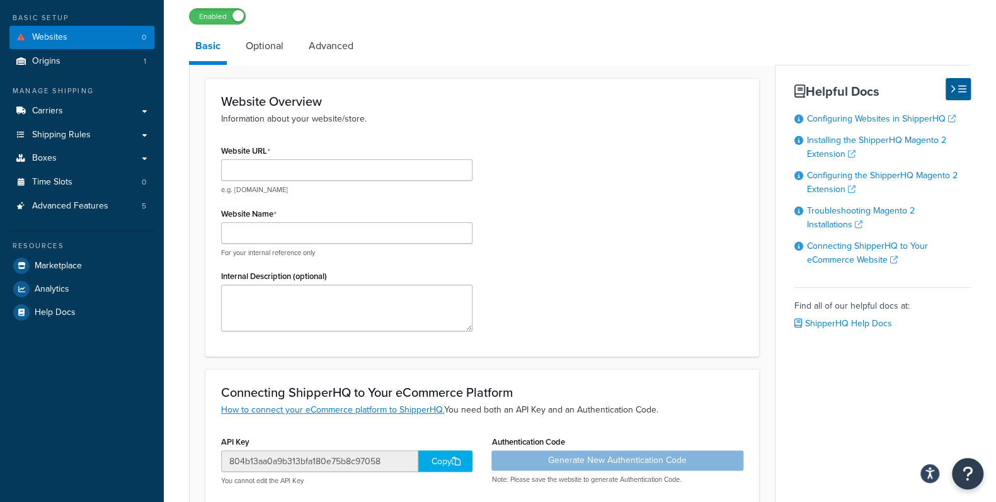
scroll to position [24, 0]
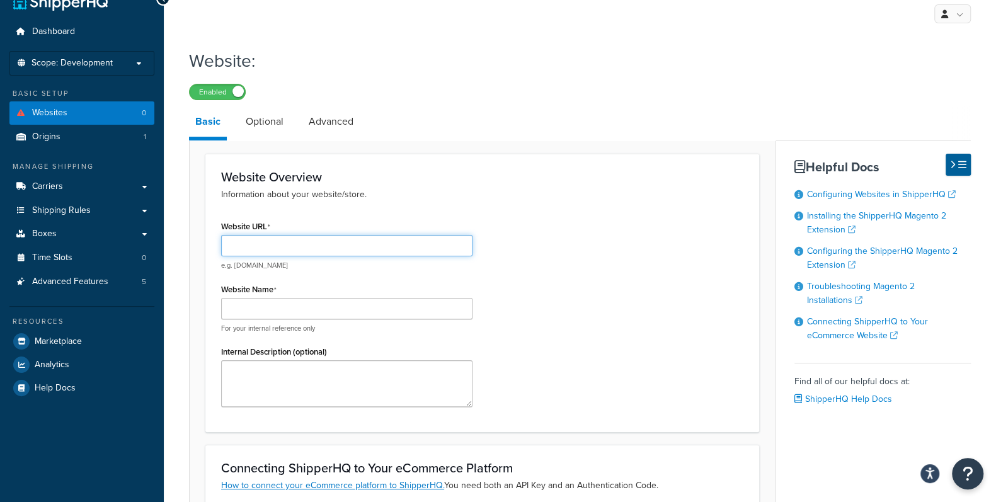
click at [289, 246] on input "Website URL" at bounding box center [346, 245] width 251 height 21
type input "[DOMAIN_NAME]"
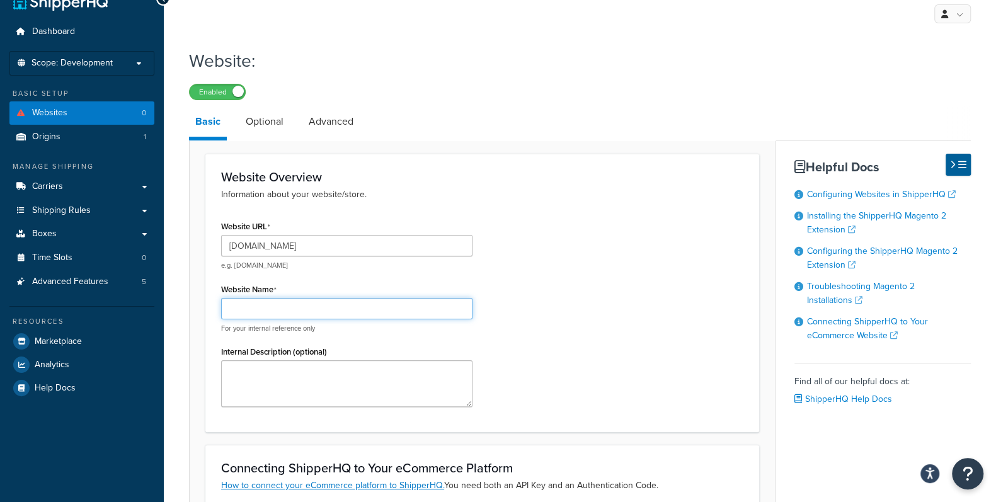
type input "[DOMAIN_NAME]"
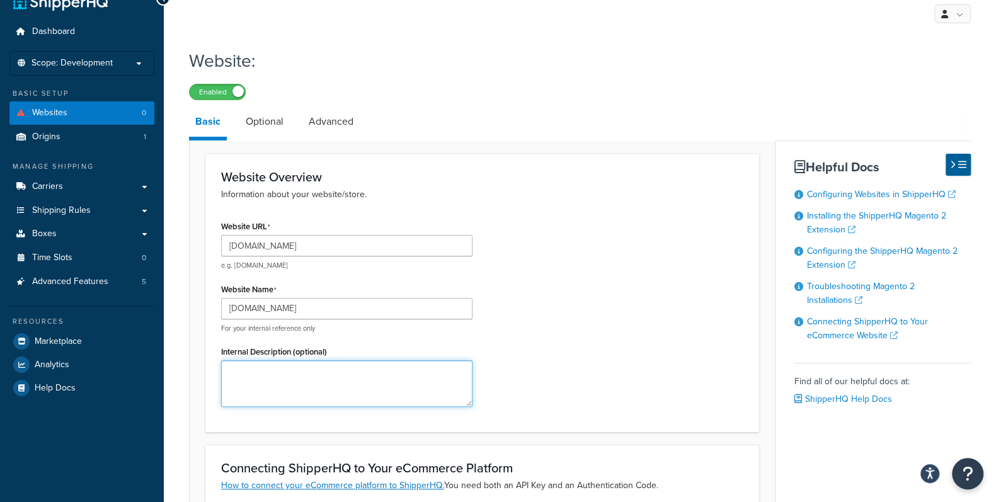
click at [271, 371] on textarea "Internal Description (optional)" at bounding box center [346, 383] width 251 height 47
type textarea "Brodart DEV - for IT development and testing"
click at [626, 69] on h1 "Website:" at bounding box center [572, 61] width 766 height 25
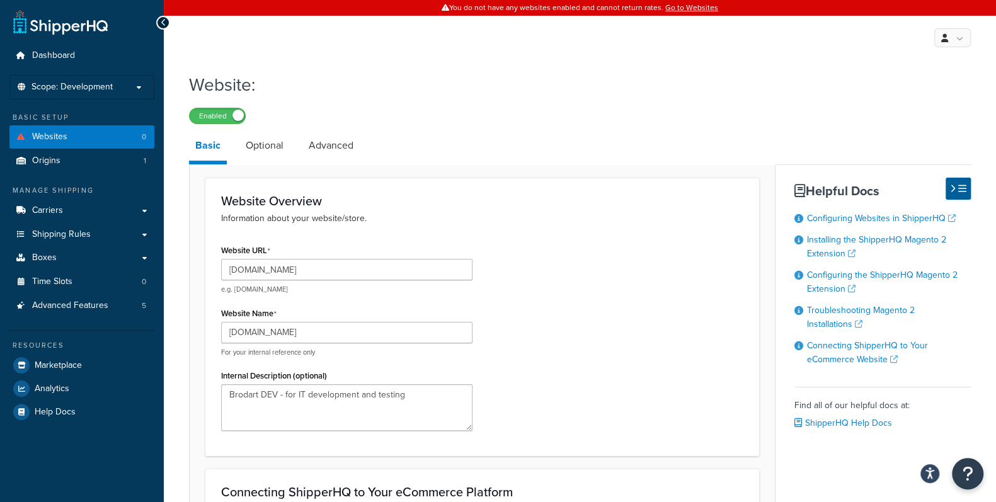
scroll to position [0, 0]
click at [269, 148] on link "Optional" at bounding box center [264, 145] width 50 height 30
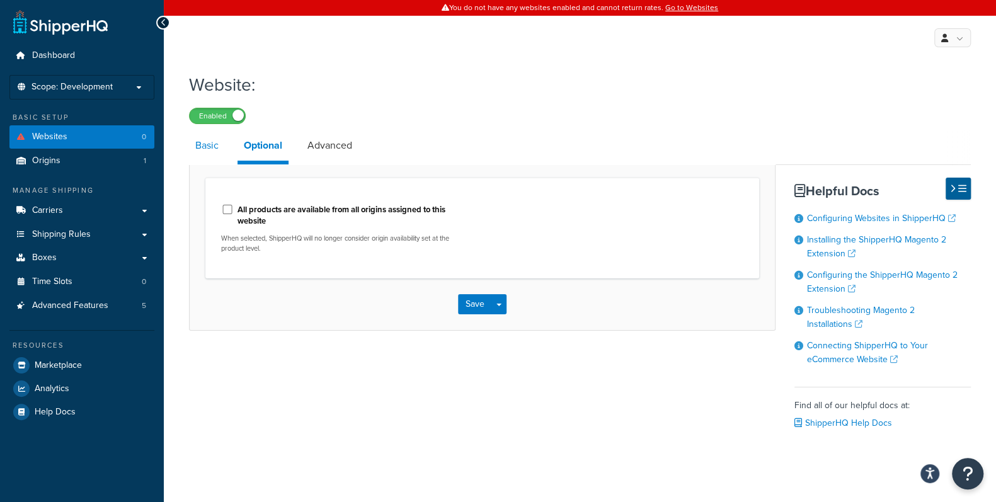
click at [211, 146] on link "Basic" at bounding box center [207, 145] width 36 height 30
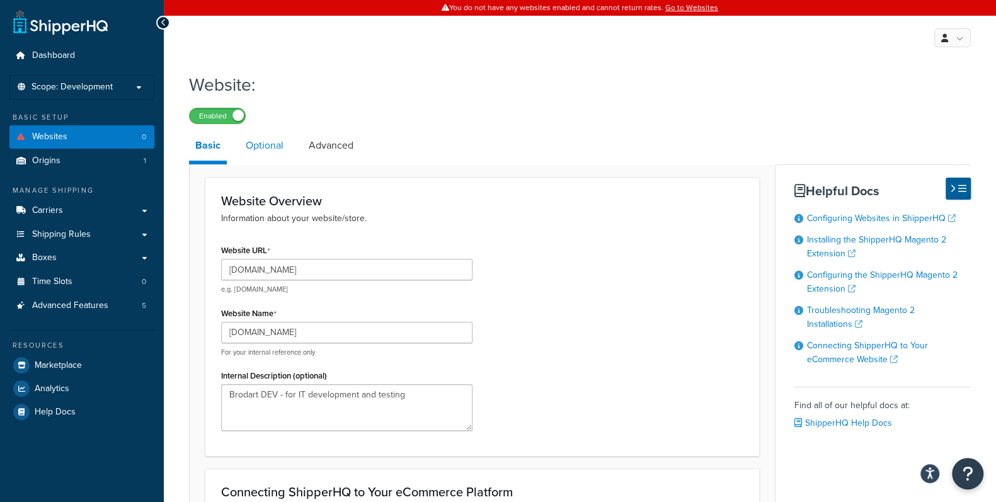
click at [263, 140] on link "Optional" at bounding box center [264, 145] width 50 height 30
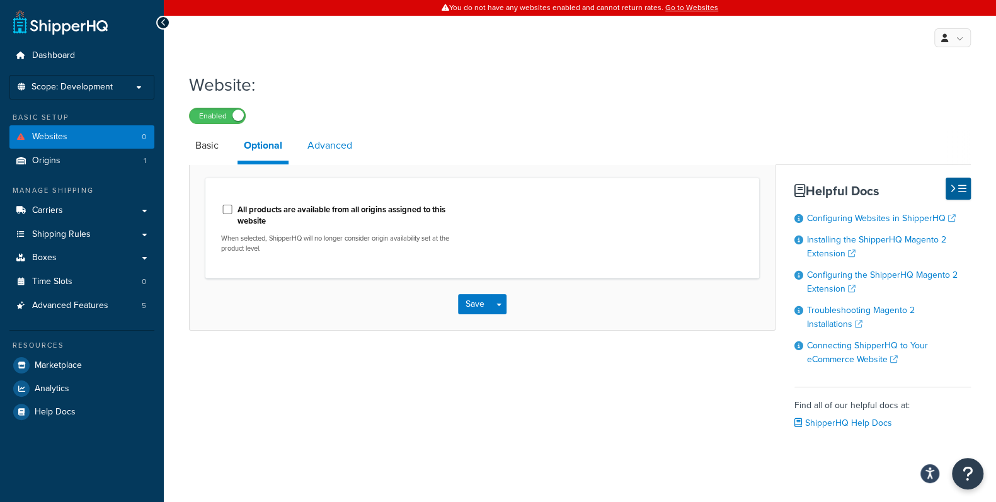
click at [340, 140] on link "Advanced" at bounding box center [329, 145] width 57 height 30
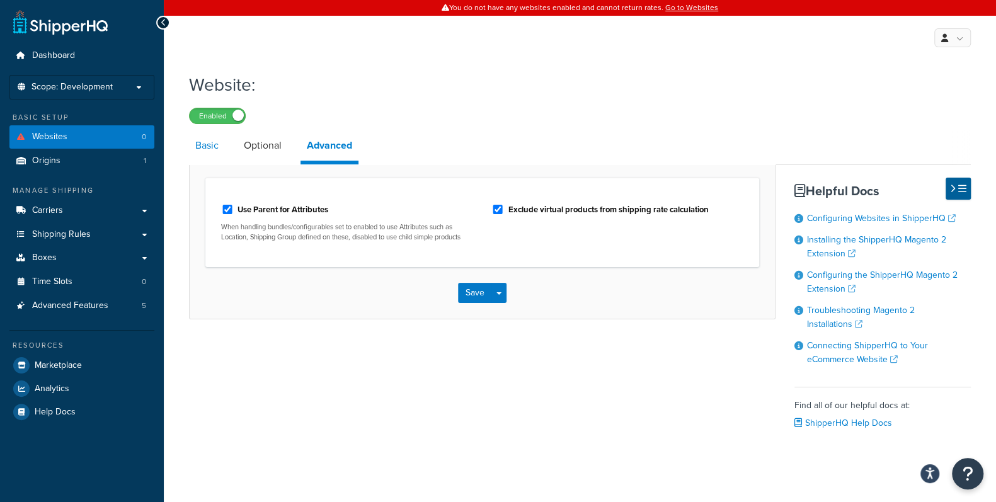
click at [208, 149] on link "Basic" at bounding box center [207, 145] width 36 height 30
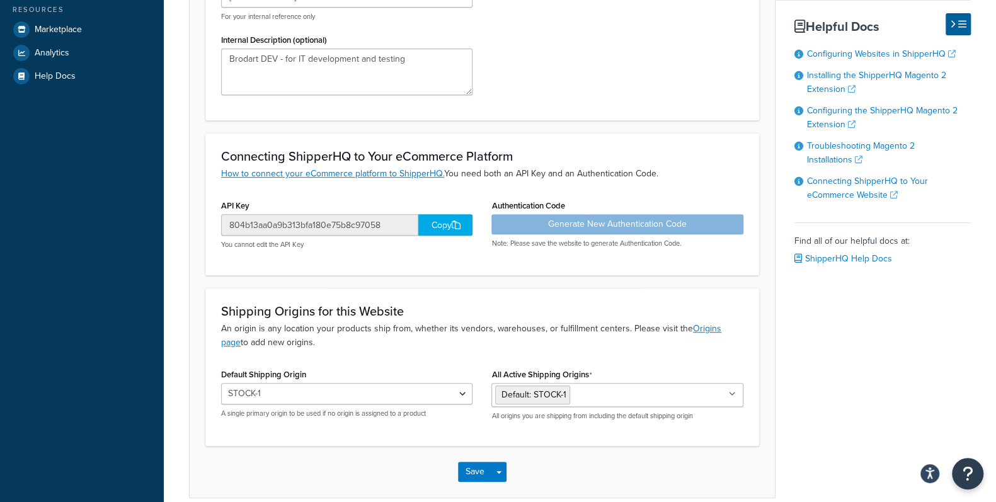
scroll to position [394, 0]
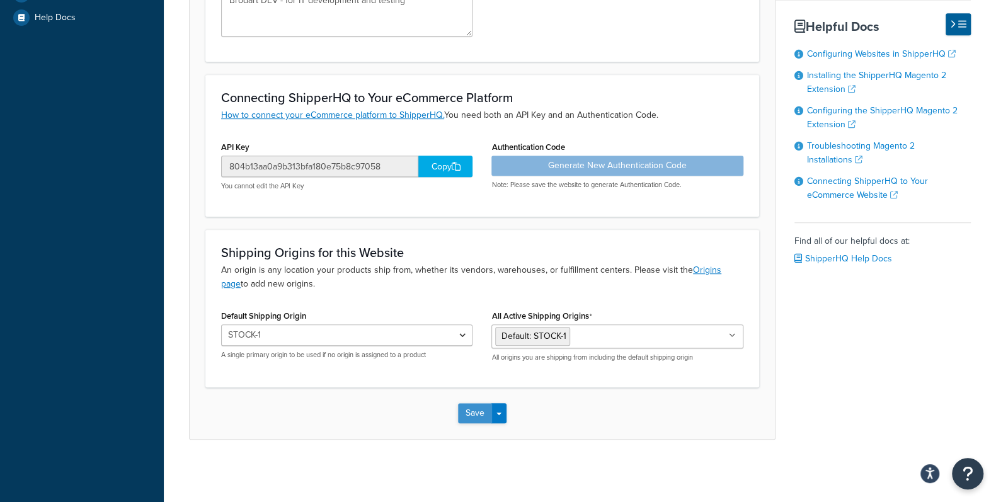
click at [481, 417] on button "Save" at bounding box center [475, 413] width 34 height 20
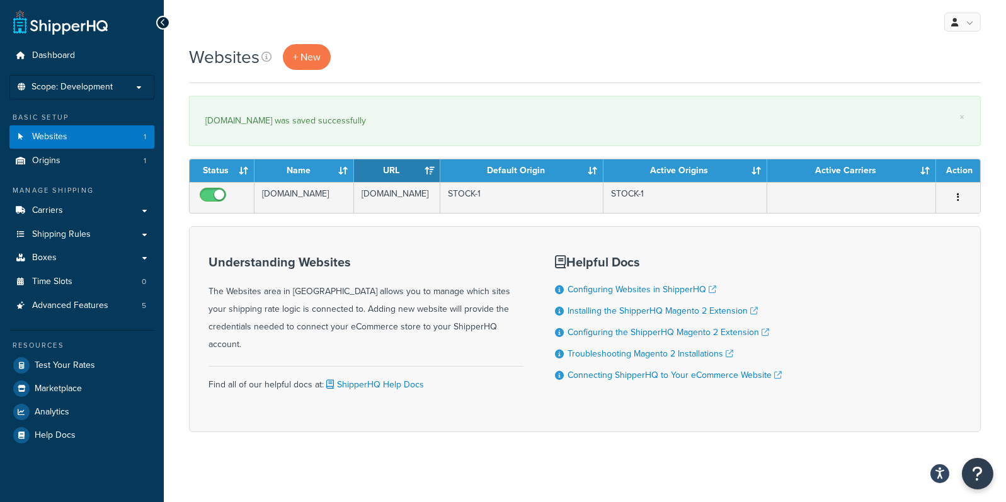
click at [354, 173] on th "URL" at bounding box center [397, 170] width 86 height 23
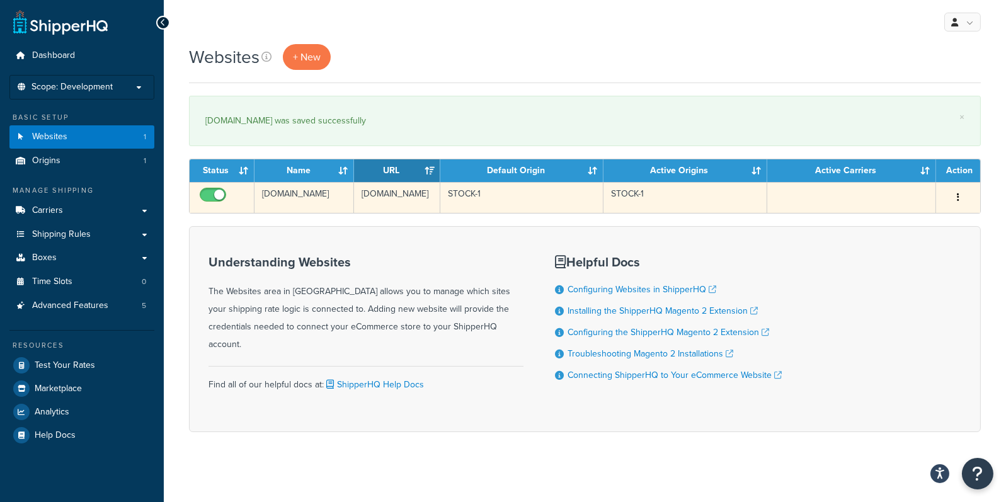
click at [958, 200] on icon "button" at bounding box center [958, 197] width 3 height 9
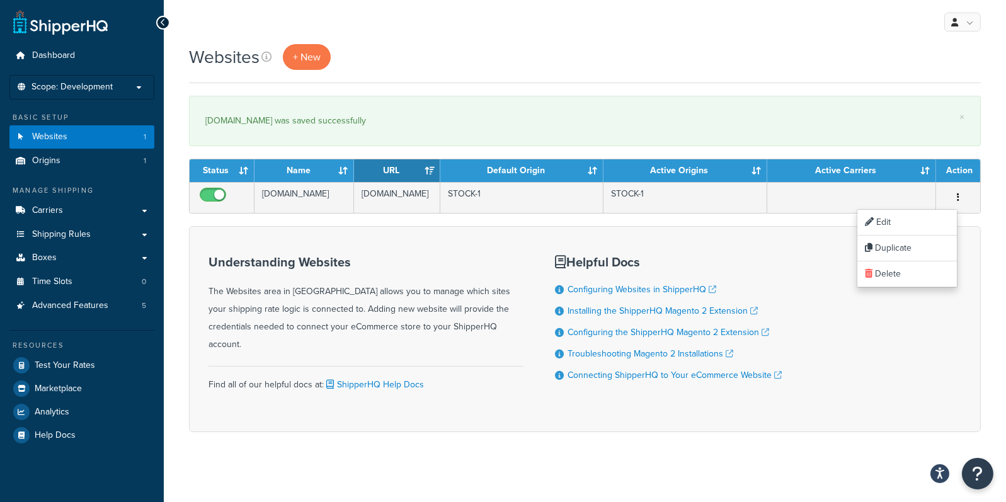
click at [885, 371] on div "Understanding Websites The Websites area in ShipperHQ allows you to manage whic…" at bounding box center [585, 329] width 792 height 206
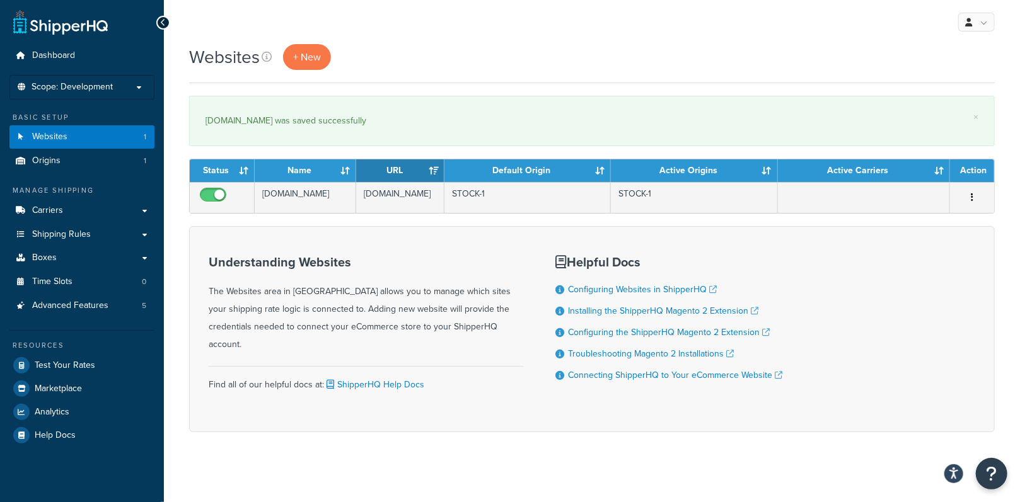
click at [345, 170] on th "Name" at bounding box center [305, 170] width 101 height 23
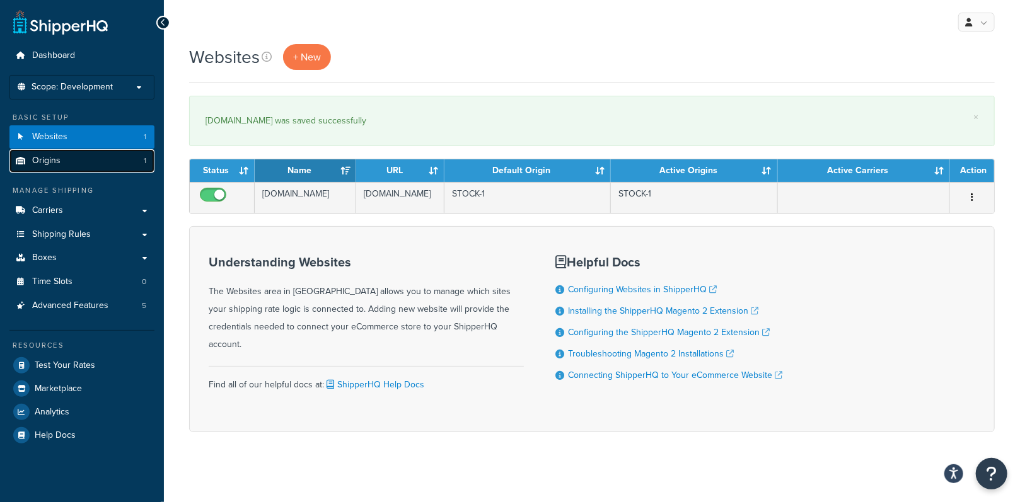
click at [49, 168] on link "Origins 1" at bounding box center [81, 160] width 145 height 23
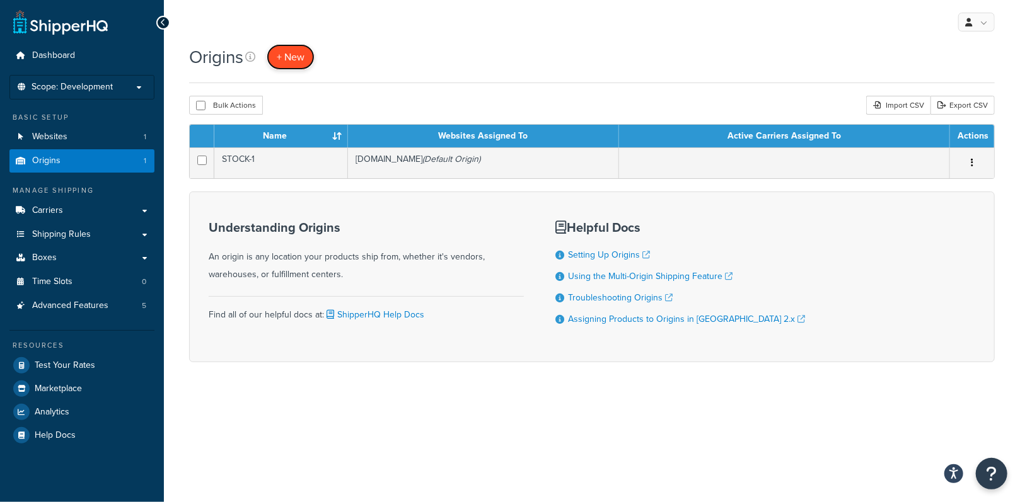
click at [282, 58] on span "+ New" at bounding box center [291, 57] width 28 height 14
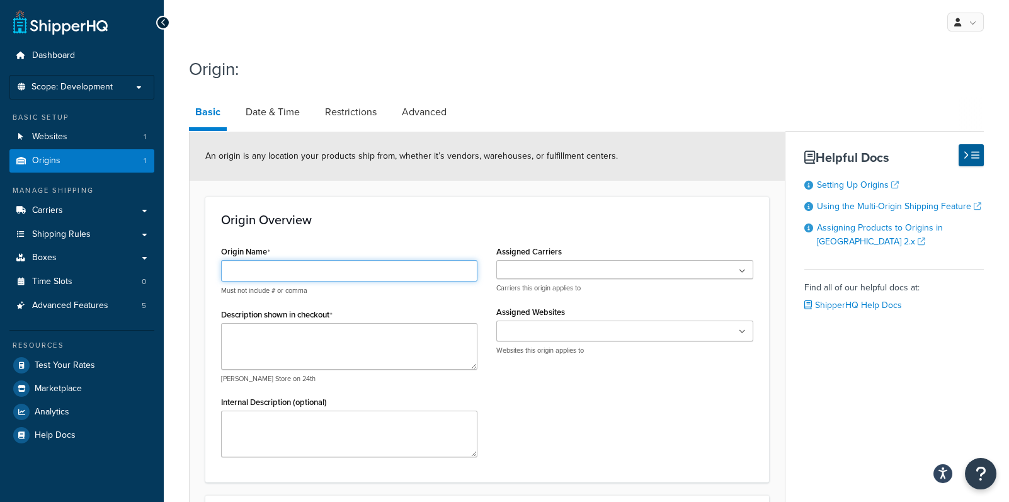
click at [323, 273] on input "Origin Name" at bounding box center [349, 270] width 256 height 21
type input "s"
type input "STOCK-20"
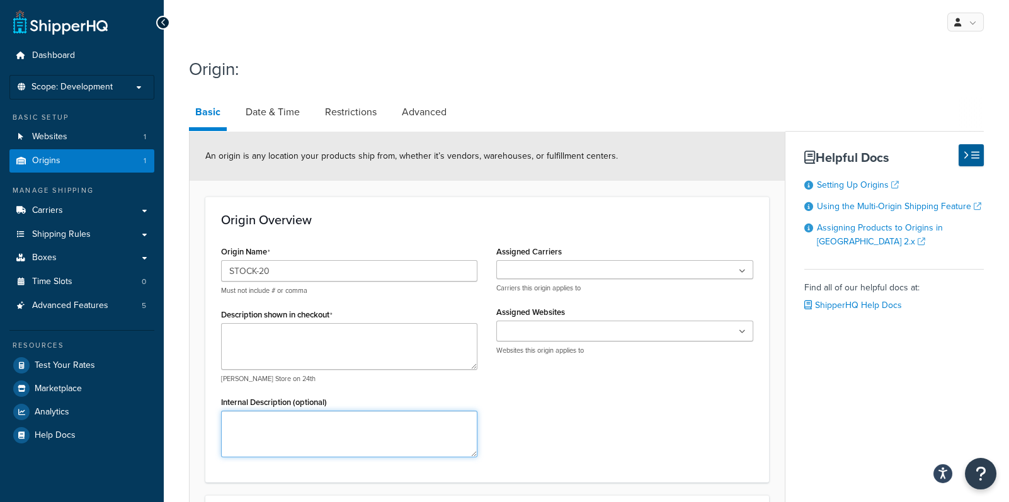
click at [231, 419] on textarea "Internal Description (optional)" at bounding box center [349, 434] width 256 height 47
paste textarea "Dummy warehouse for shipments via Ground from [GEOGRAPHIC_DATA] vendors to [DEM…"
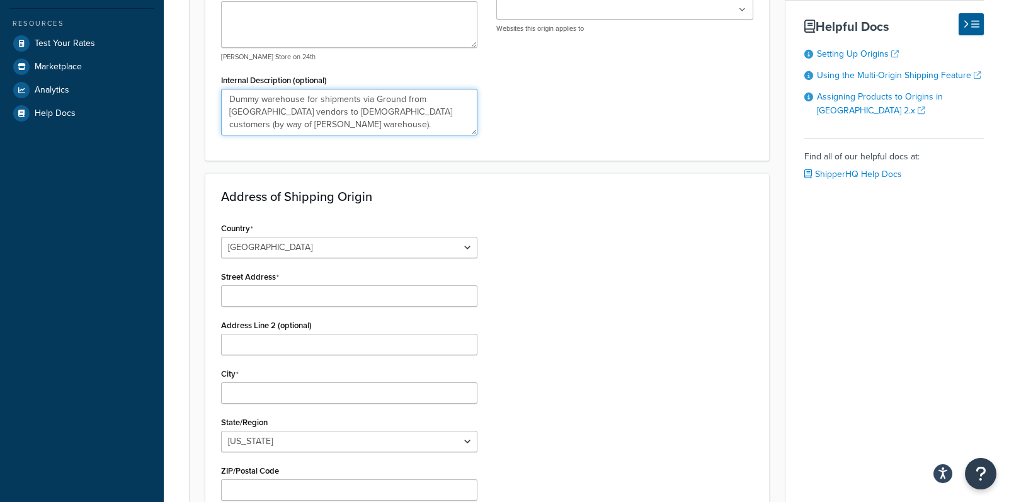
scroll to position [350, 0]
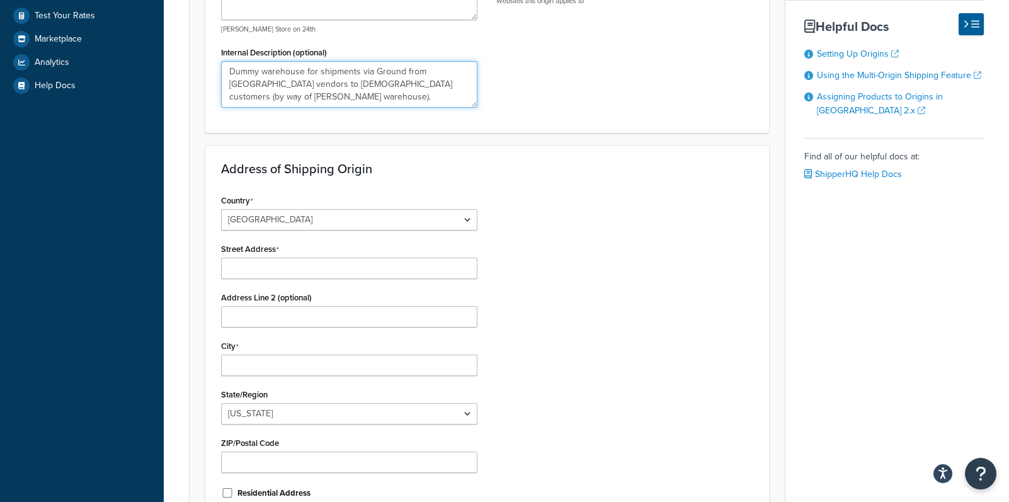
type textarea "Dummy warehouse for shipments via Ground from [GEOGRAPHIC_DATA] vendors to [DEM…"
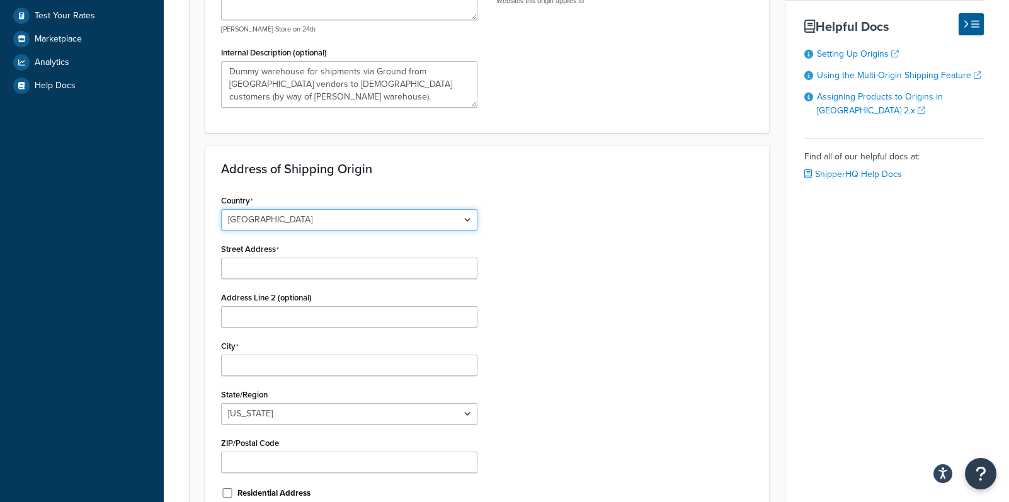
click at [466, 217] on select "United States United Kingdom Afghanistan Åland Islands Albania Algeria American…" at bounding box center [349, 219] width 256 height 21
select select "1039"
click at [221, 209] on select "United States United Kingdom Afghanistan Åland Islands Albania Algeria American…" at bounding box center [349, 219] width 256 height 21
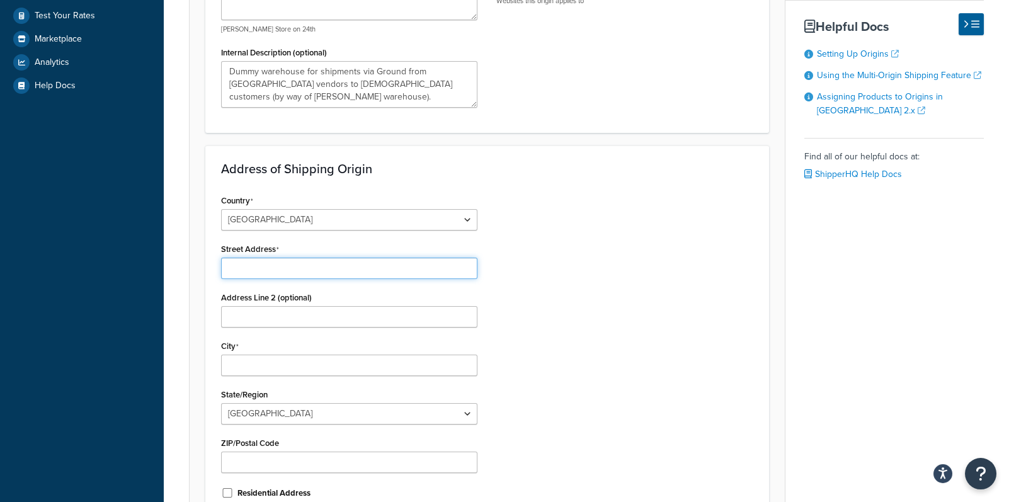
drag, startPoint x: 286, startPoint y: 273, endPoint x: 289, endPoint y: 265, distance: 9.4
click at [286, 273] on input "Street Address" at bounding box center [349, 268] width 256 height 21
type input "6225 Kennedy Road"
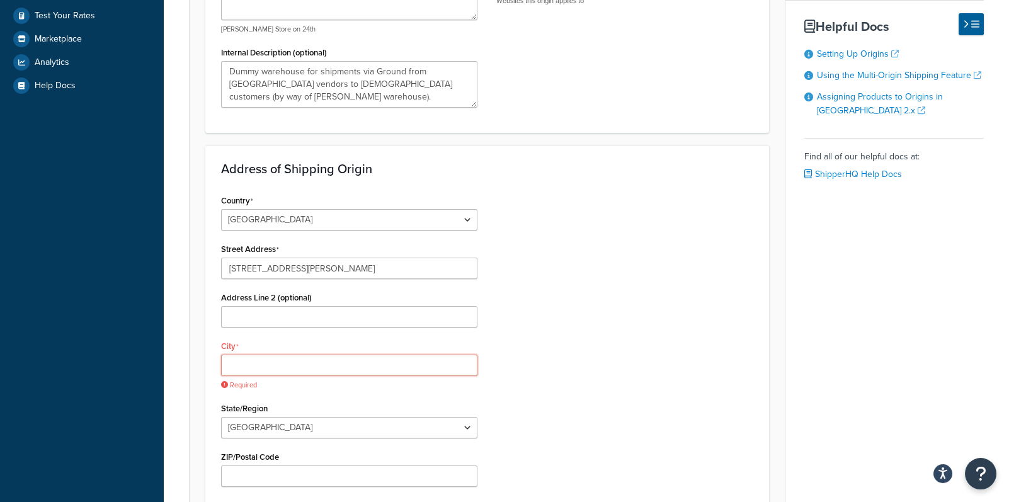
click at [290, 366] on input "City" at bounding box center [349, 365] width 256 height 21
paste input "Mississauga"
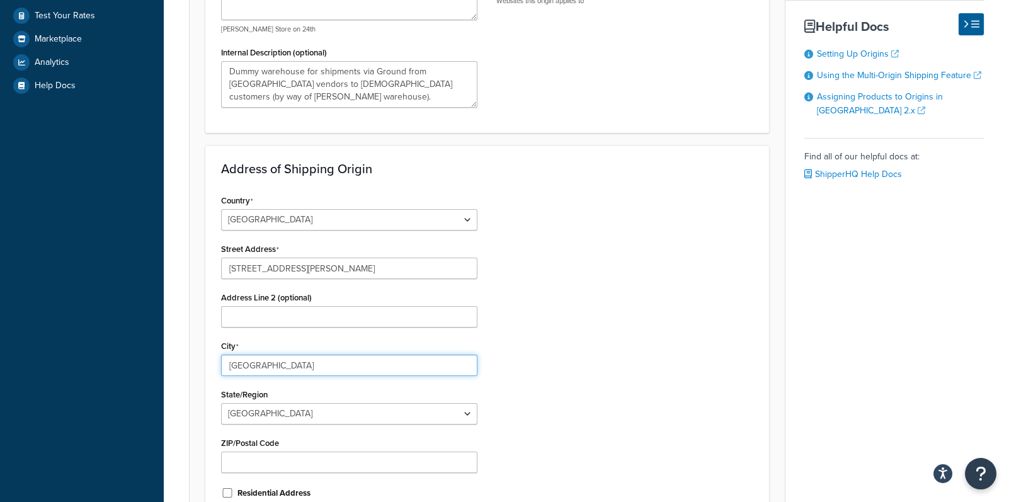
type input "Mississauga"
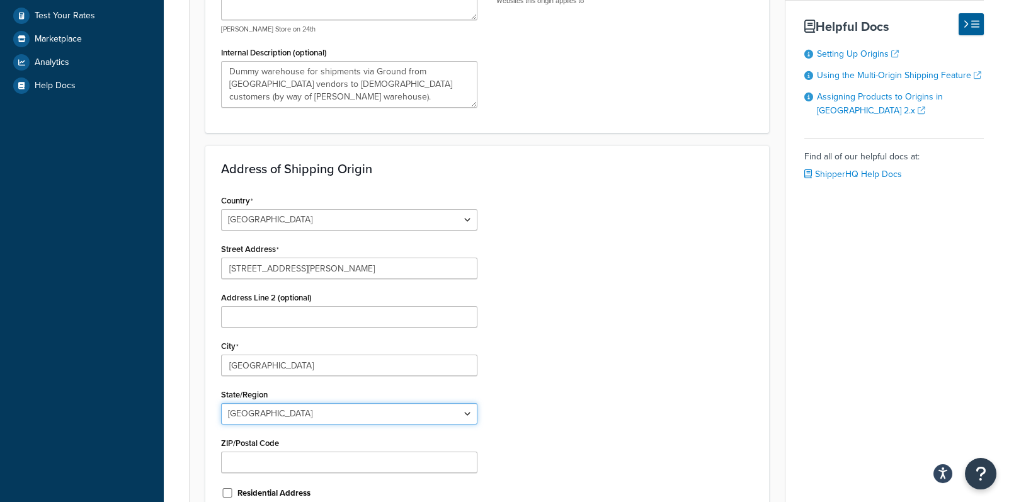
click at [469, 413] on select "Alberta British Columbia Manitoba New Brunswick Newfoundland and Labrador North…" at bounding box center [349, 413] width 256 height 21
select select "69"
click at [221, 403] on select "Alberta British Columbia Manitoba New Brunswick Newfoundland and Labrador North…" at bounding box center [349, 413] width 256 height 21
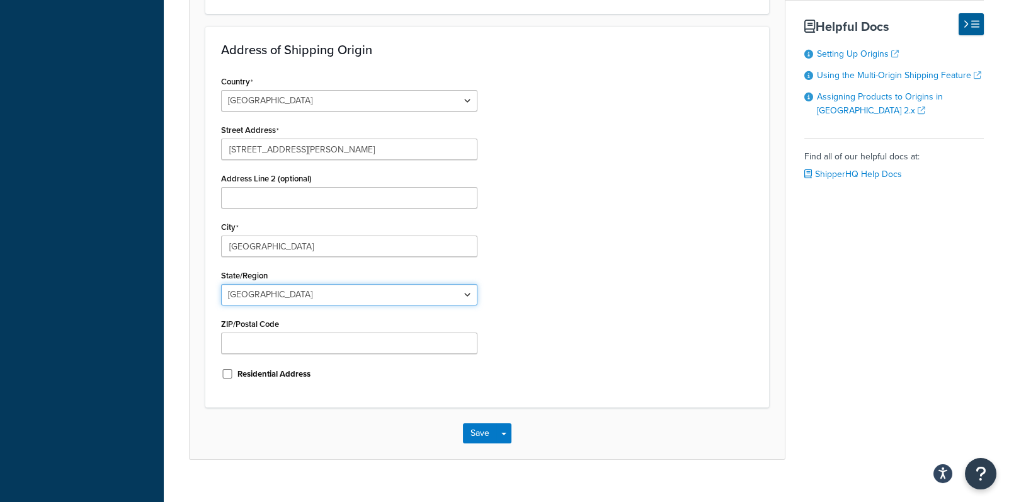
scroll to position [488, 0]
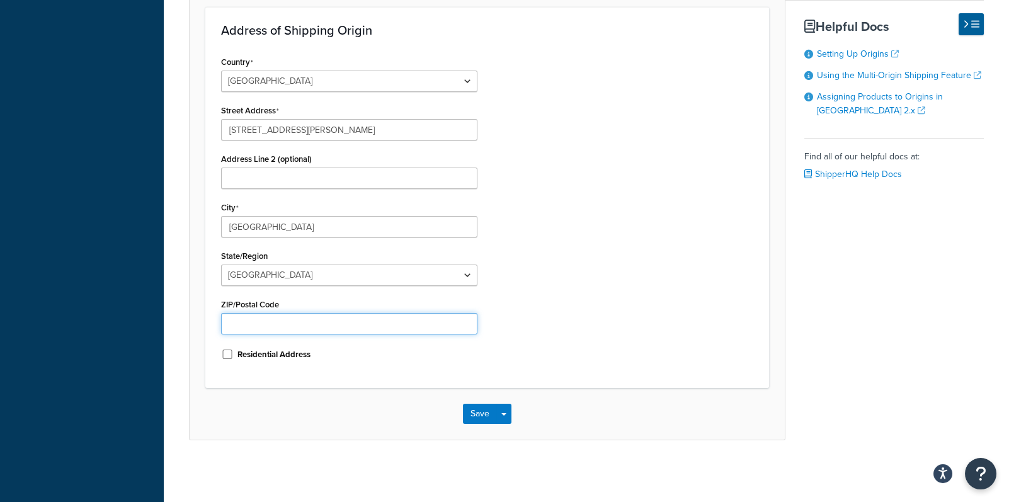
click at [244, 323] on input "ZIP/Postal Code" at bounding box center [349, 323] width 256 height 21
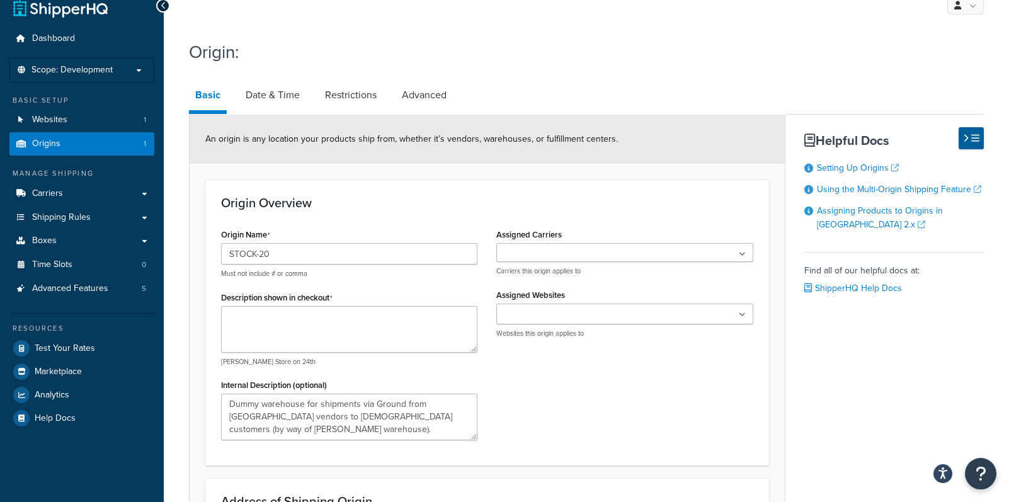
scroll to position [0, 0]
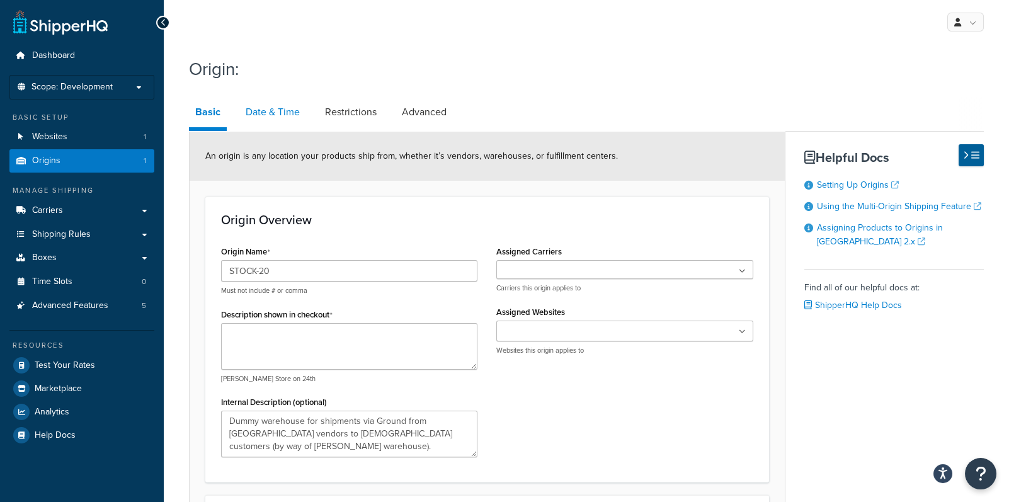
type input "L5T 2S8"
click at [284, 113] on link "Date & Time" at bounding box center [272, 112] width 67 height 30
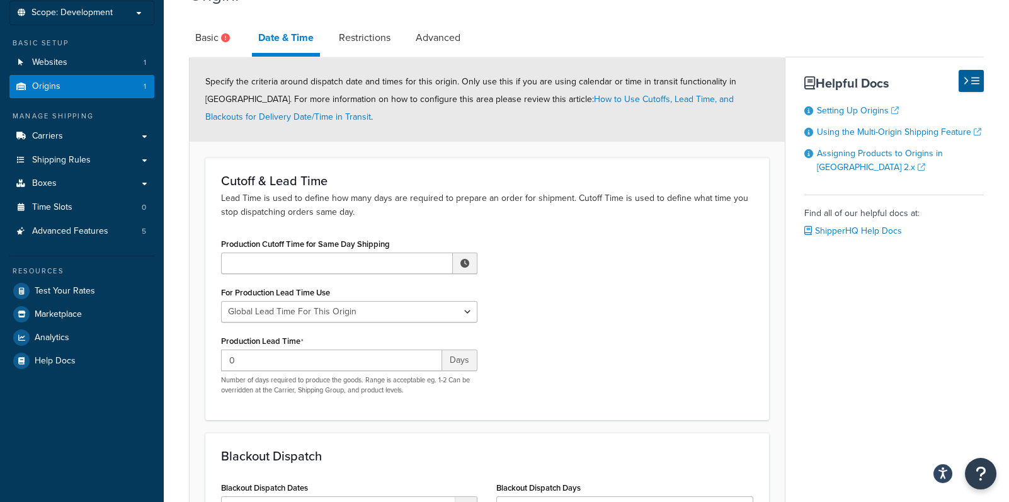
scroll to position [70, 0]
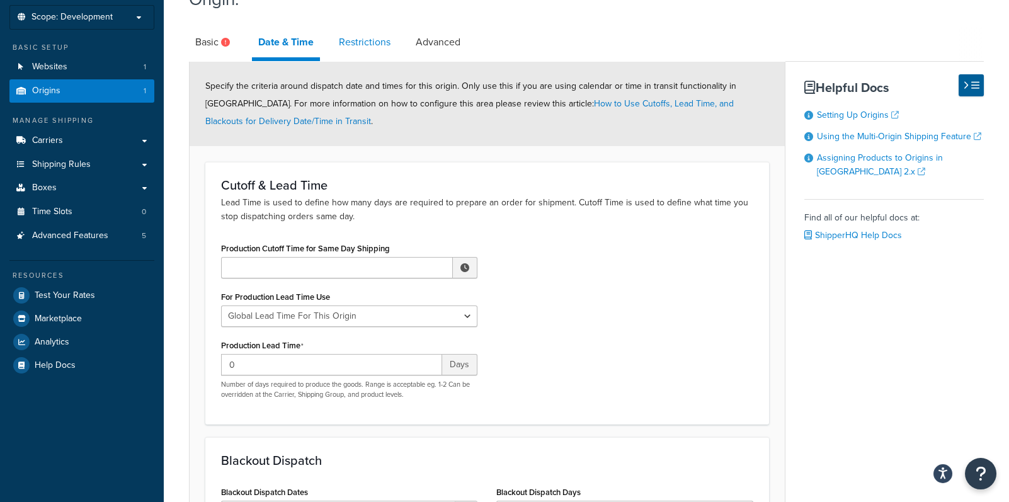
click at [360, 43] on link "Restrictions" at bounding box center [365, 42] width 64 height 30
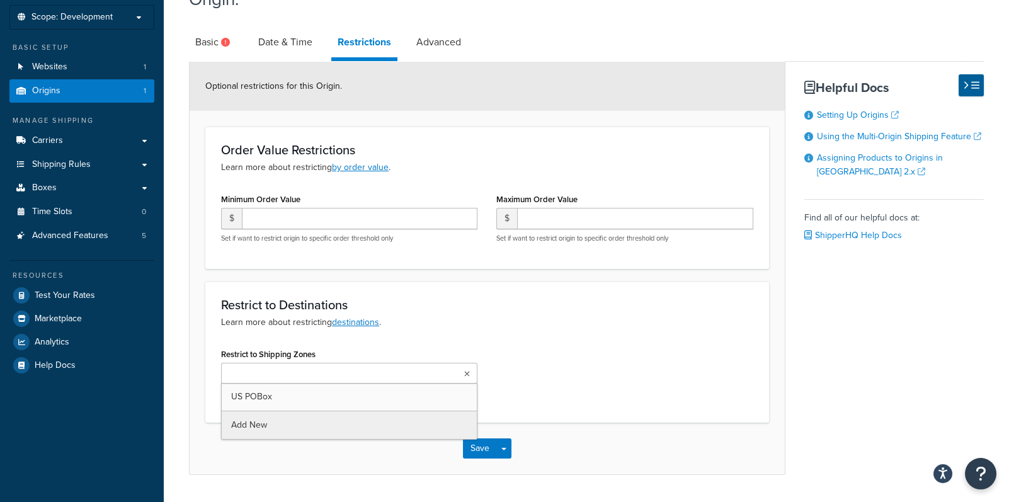
click at [466, 374] on icon at bounding box center [467, 375] width 6 height 8
click at [529, 331] on div "Restrict to Destinations Learn more about restricting destinations . Restrict t…" at bounding box center [487, 352] width 564 height 141
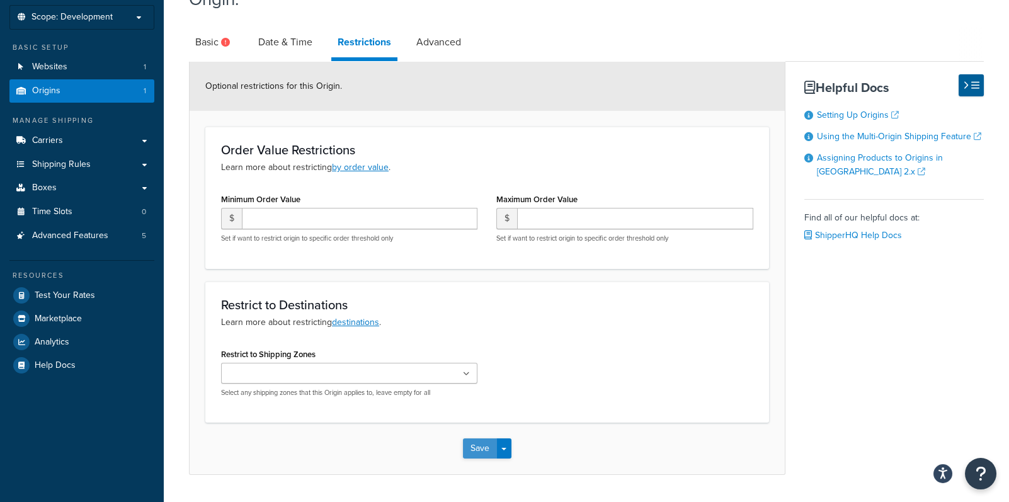
click at [480, 449] on button "Save" at bounding box center [480, 449] width 34 height 20
select select "1039"
select select "69"
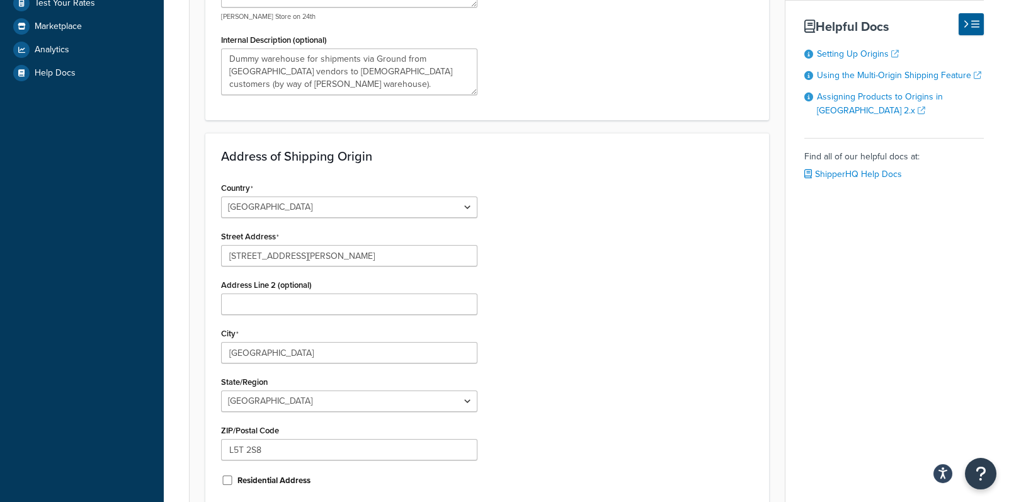
scroll to position [488, 0]
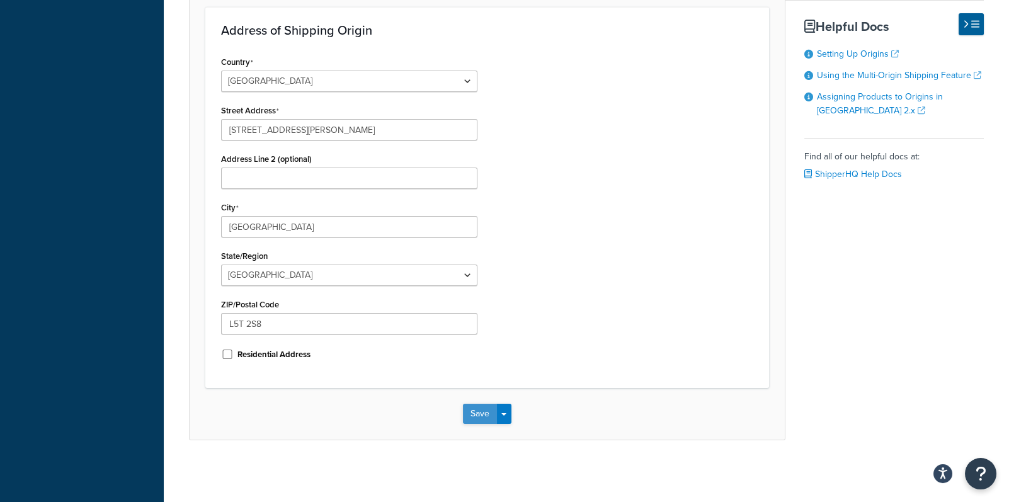
click at [486, 414] on button "Save" at bounding box center [480, 414] width 34 height 20
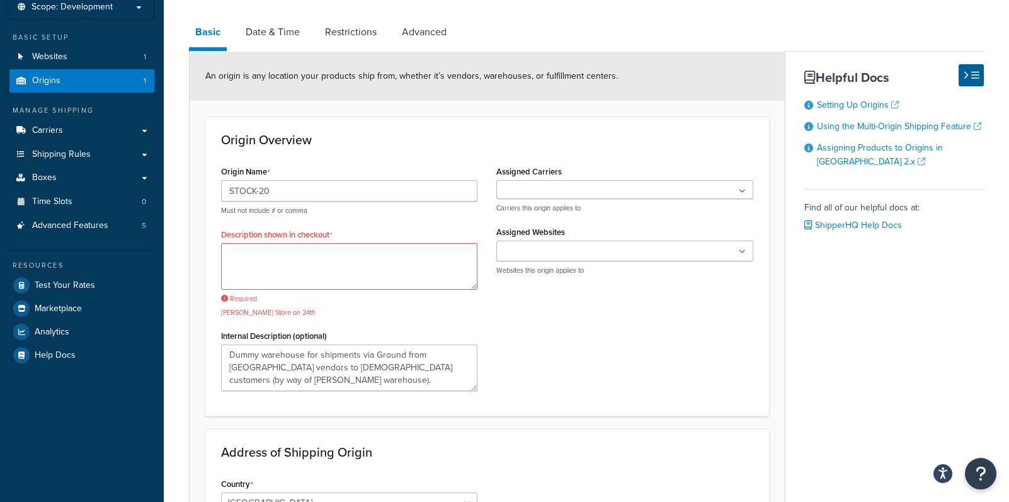
scroll to position [0, 0]
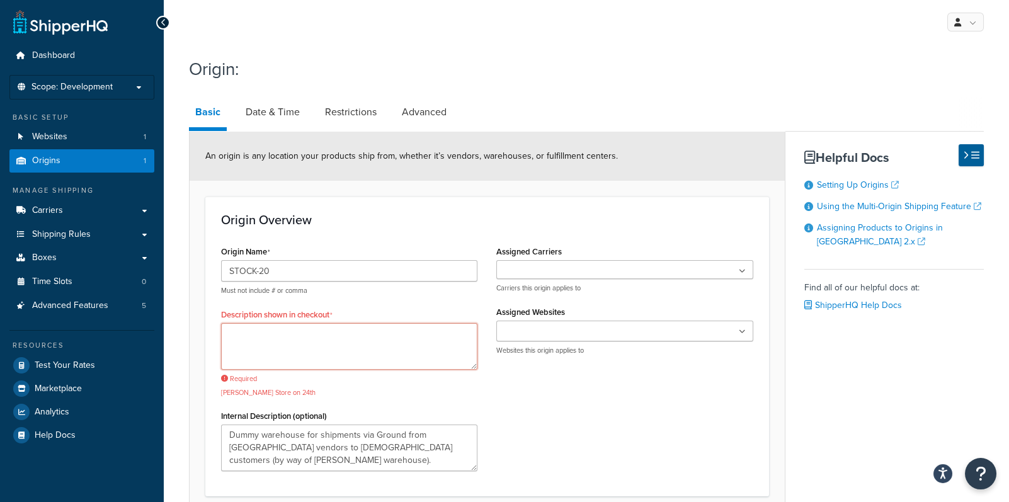
click at [271, 330] on textarea "Description shown in checkout" at bounding box center [349, 346] width 256 height 47
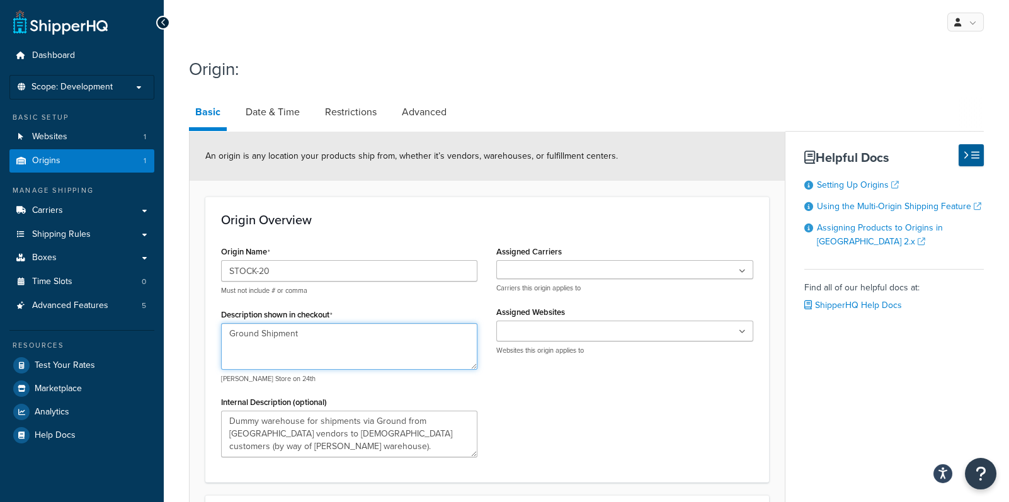
type textarea "Ground Shipment"
click at [728, 376] on div "Origin Name STOCK-20 Must not include # or comma Description shown in checkout …" at bounding box center [487, 355] width 551 height 224
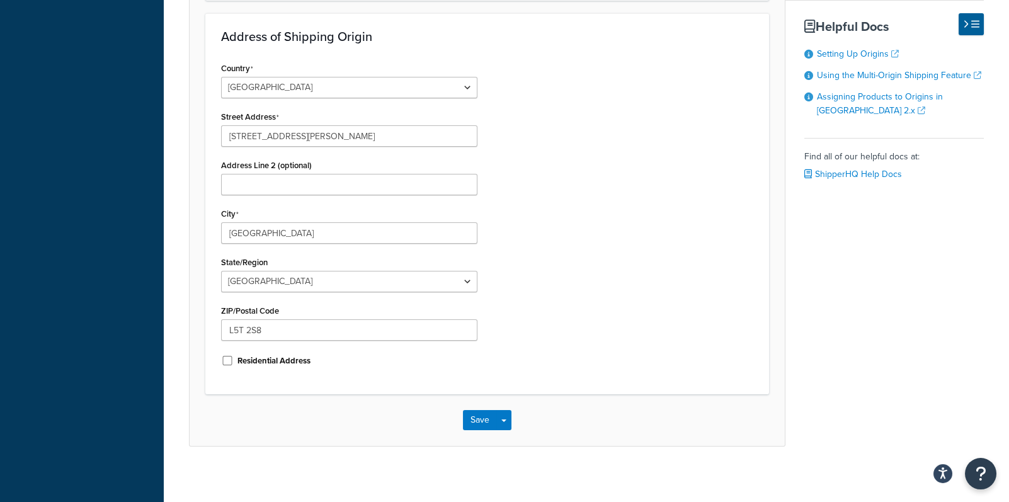
scroll to position [488, 0]
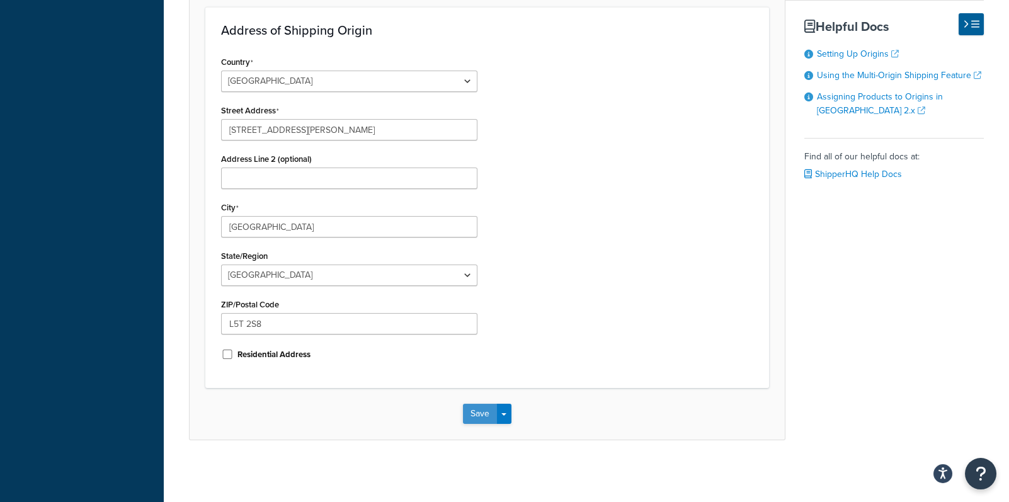
click at [485, 415] on button "Save" at bounding box center [480, 414] width 34 height 20
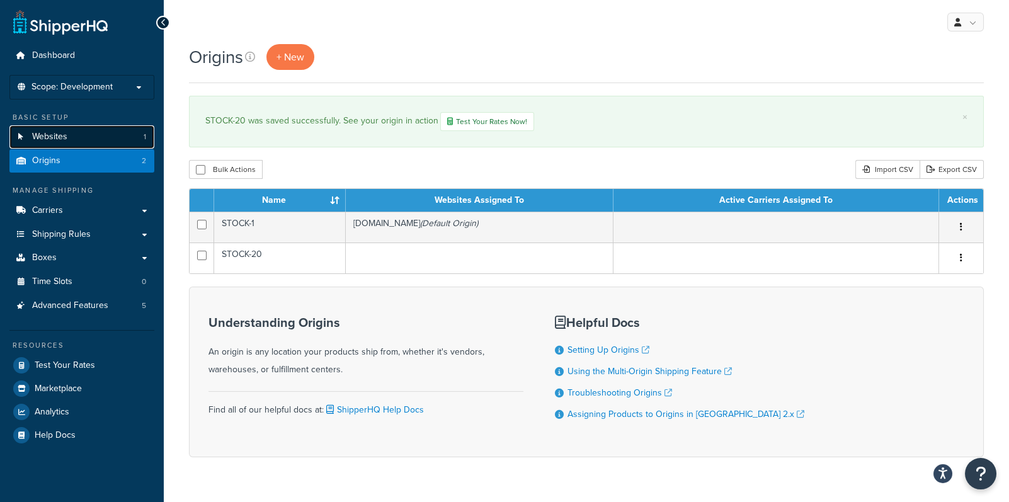
click at [47, 137] on span "Websites" at bounding box center [49, 137] width 35 height 11
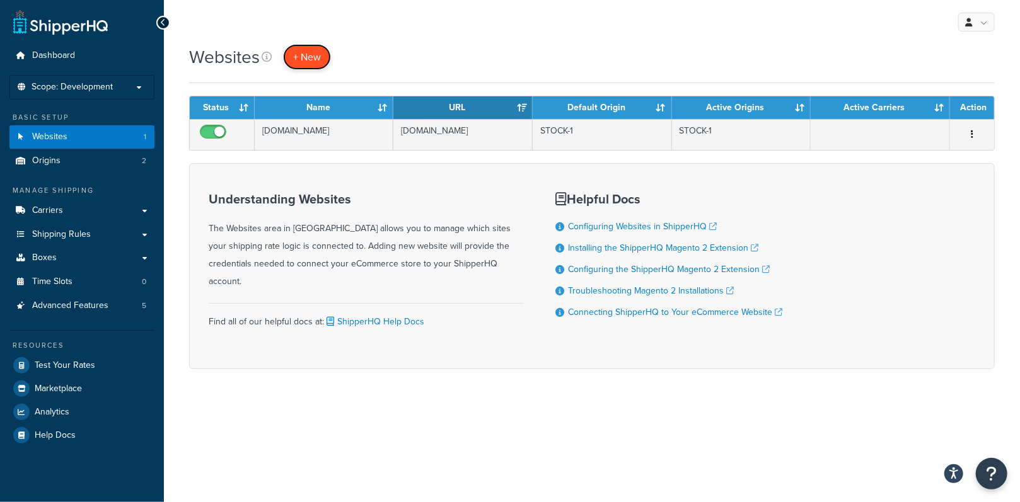
click at [304, 57] on span "+ New" at bounding box center [307, 57] width 28 height 14
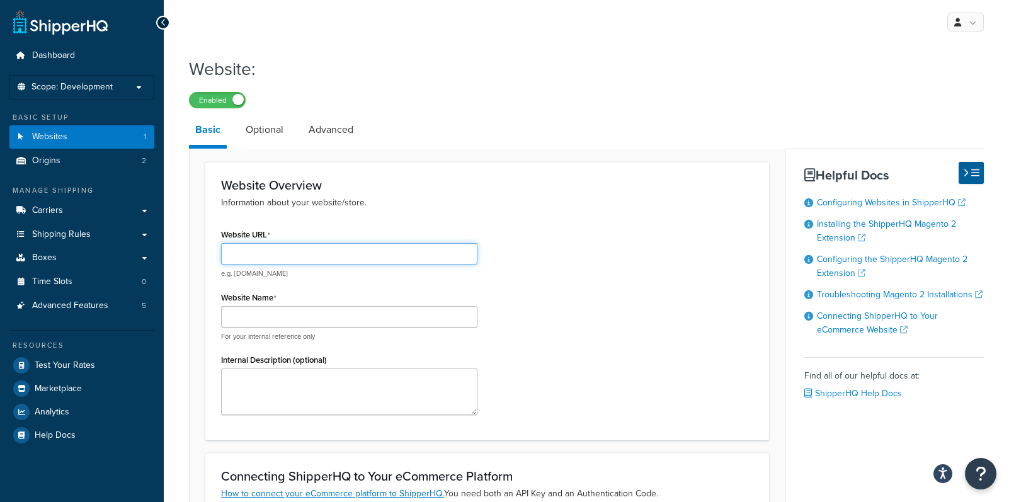
click at [289, 254] on input "Website URL" at bounding box center [349, 253] width 256 height 21
type input "www.dev.brodart.ca"
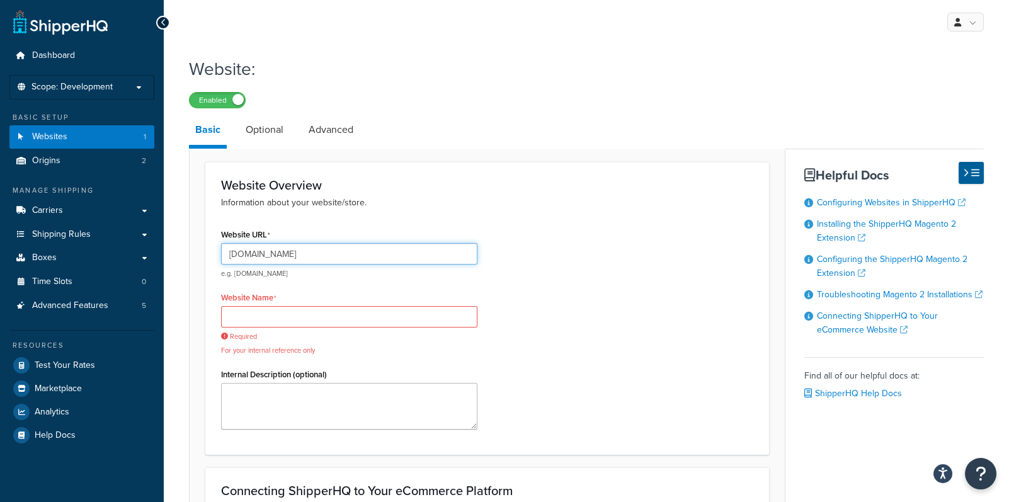
drag, startPoint x: 322, startPoint y: 255, endPoint x: 226, endPoint y: 258, distance: 95.8
click at [226, 258] on input "www.dev.brodart.ca" at bounding box center [349, 253] width 256 height 21
click at [257, 318] on input "Website Name" at bounding box center [349, 316] width 256 height 21
paste input "www.dev.brodart.ca"
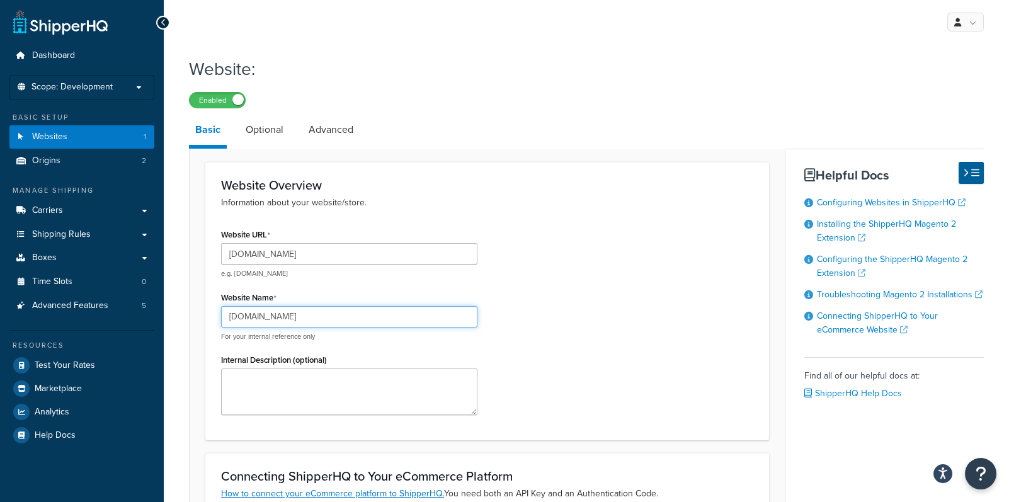
type input "www.dev.brodart.ca"
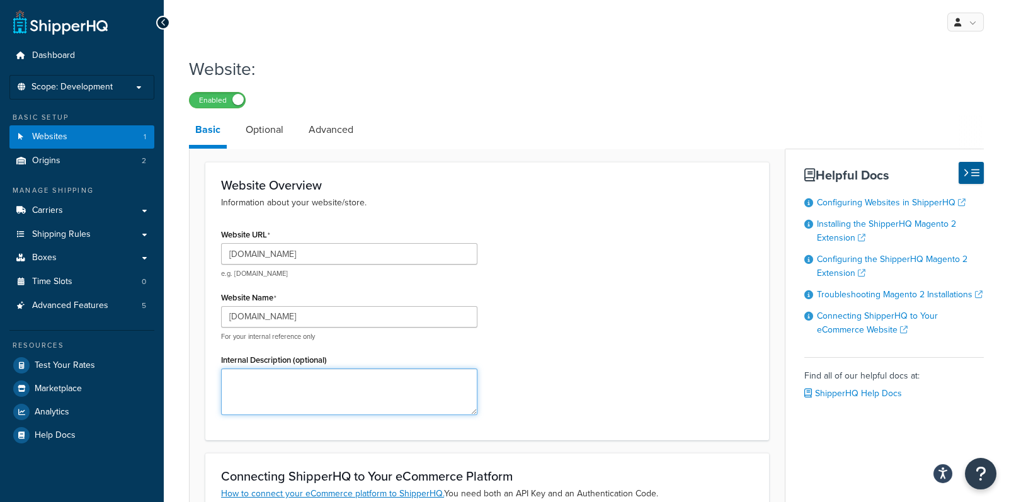
click at [263, 384] on textarea "Internal Description (optional)" at bounding box center [349, 392] width 256 height 47
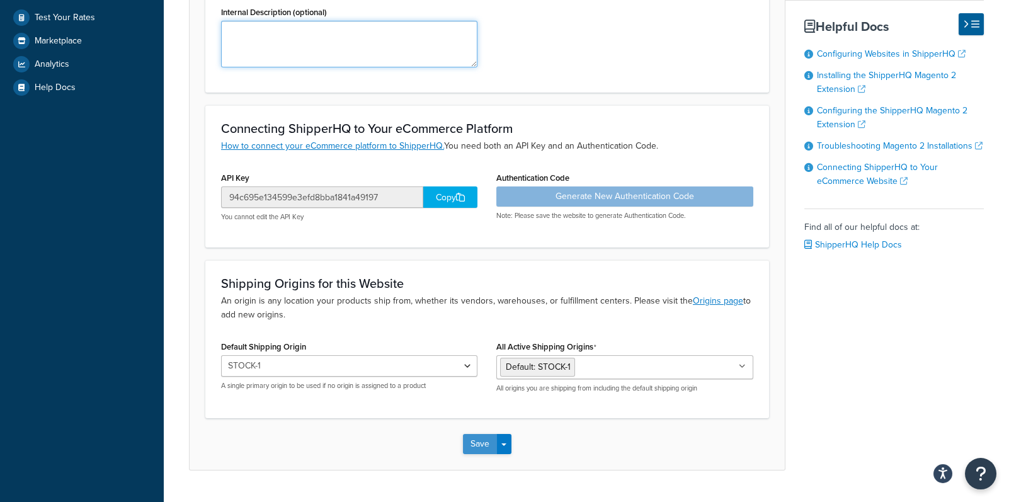
scroll to position [350, 0]
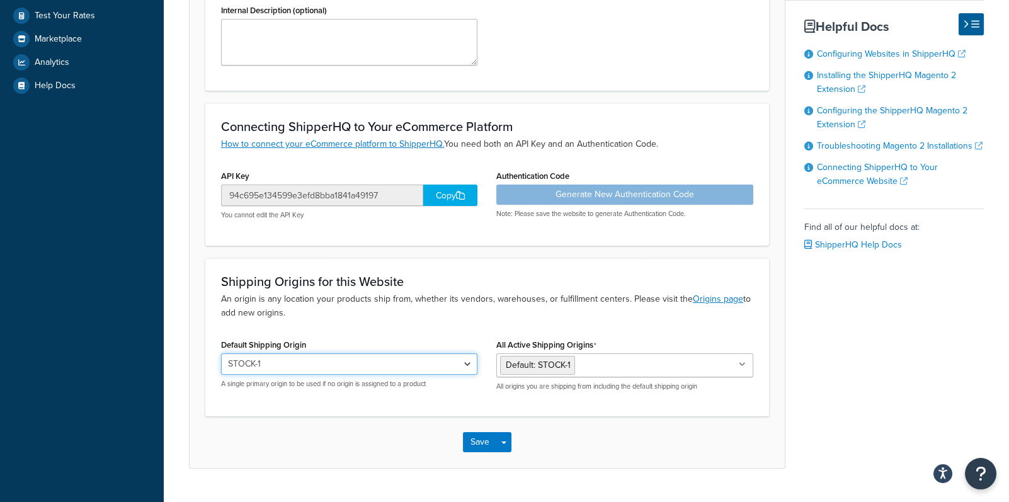
click at [471, 363] on select "STOCK-1 STOCK-20" at bounding box center [349, 363] width 256 height 21
select select "169200"
click at [221, 353] on select "STOCK-1 STOCK-20" at bounding box center [349, 363] width 256 height 21
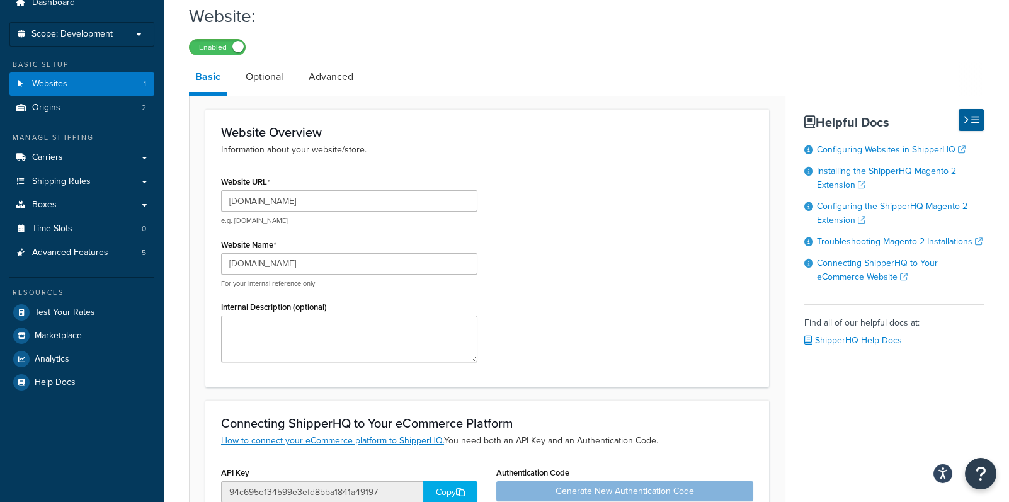
scroll to position [0, 0]
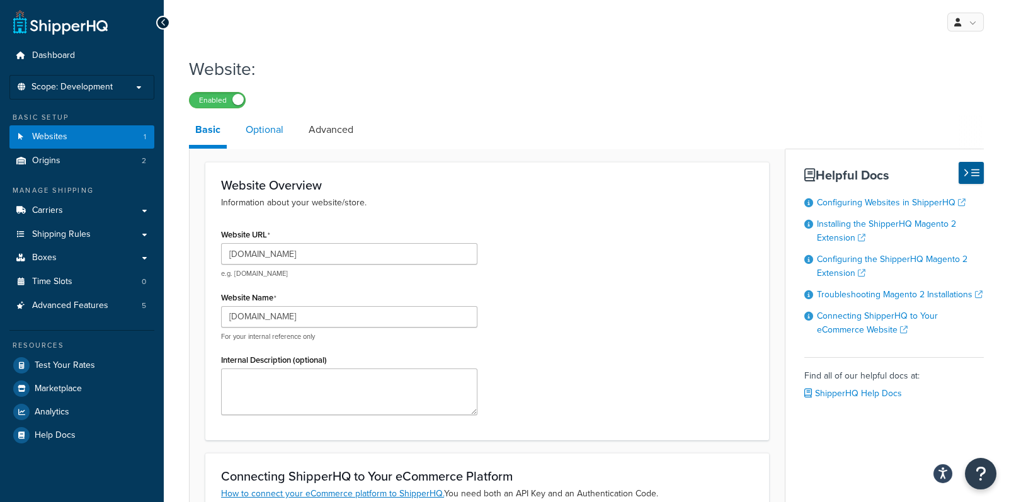
click at [265, 130] on link "Optional" at bounding box center [264, 130] width 50 height 30
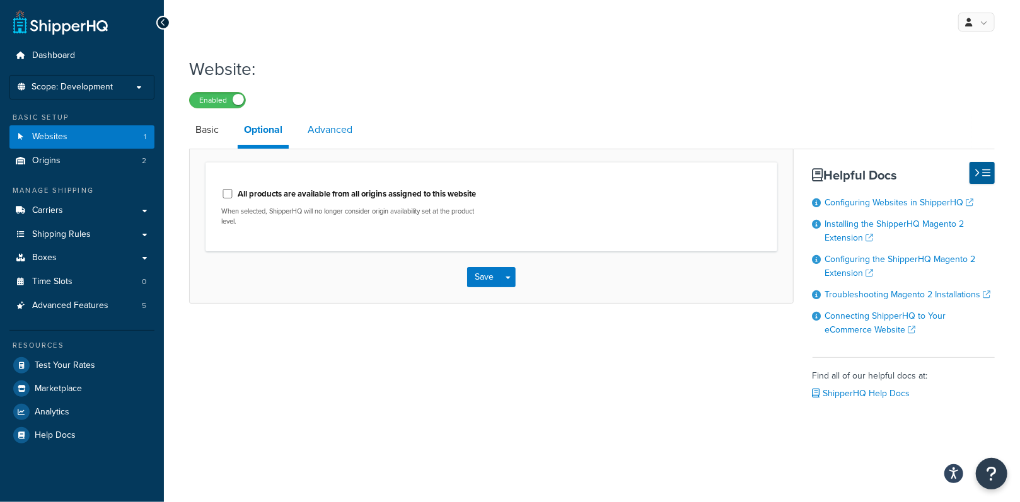
click at [331, 129] on link "Advanced" at bounding box center [329, 130] width 57 height 30
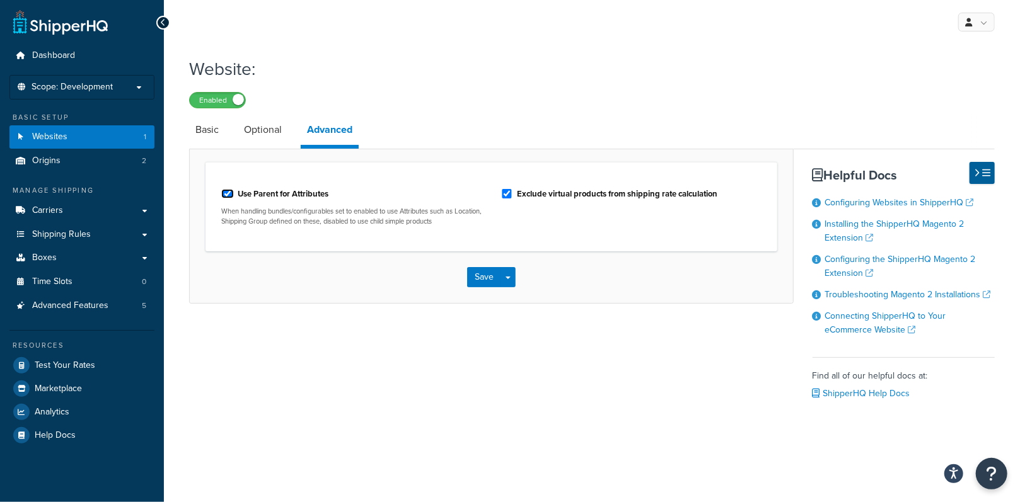
click at [226, 193] on input "Use Parent for Attributes" at bounding box center [227, 193] width 13 height 9
checkbox input "false"
click at [207, 132] on link "Basic" at bounding box center [207, 130] width 36 height 30
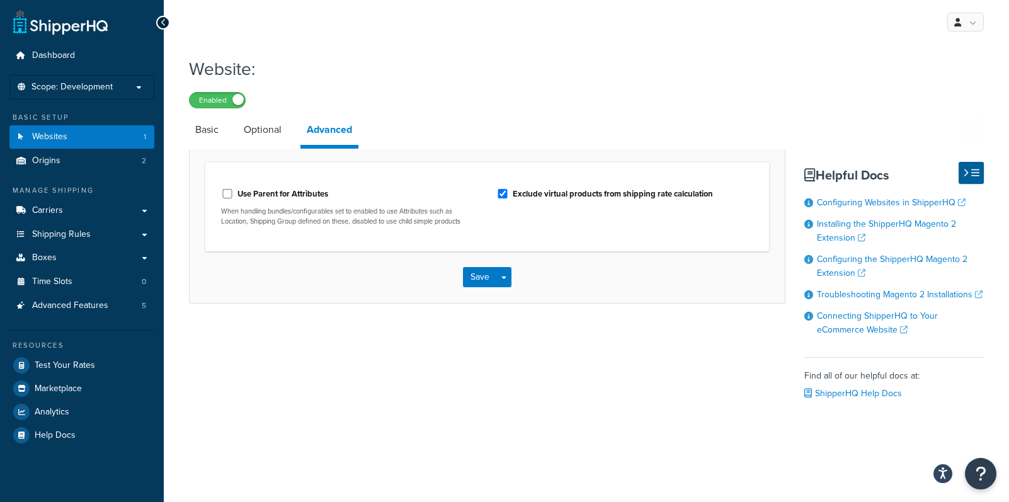
select select "169200"
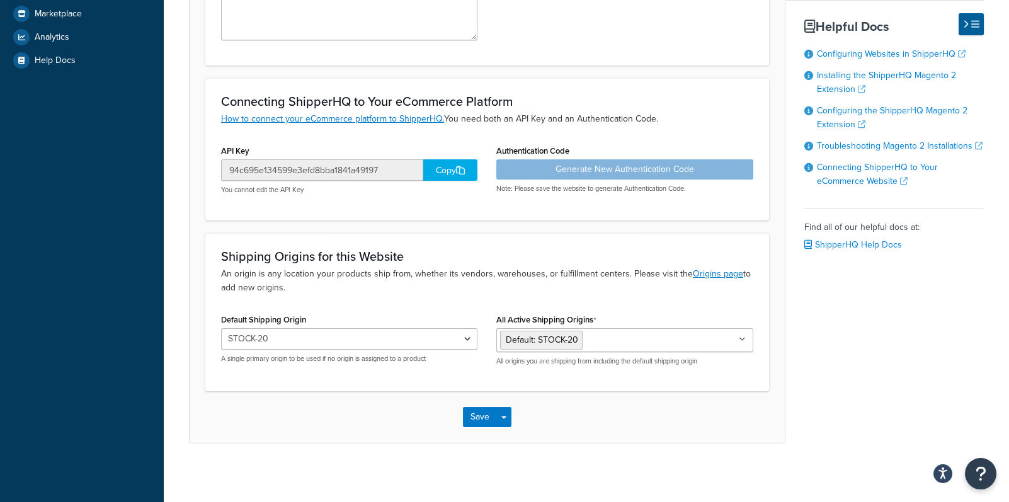
scroll to position [378, 0]
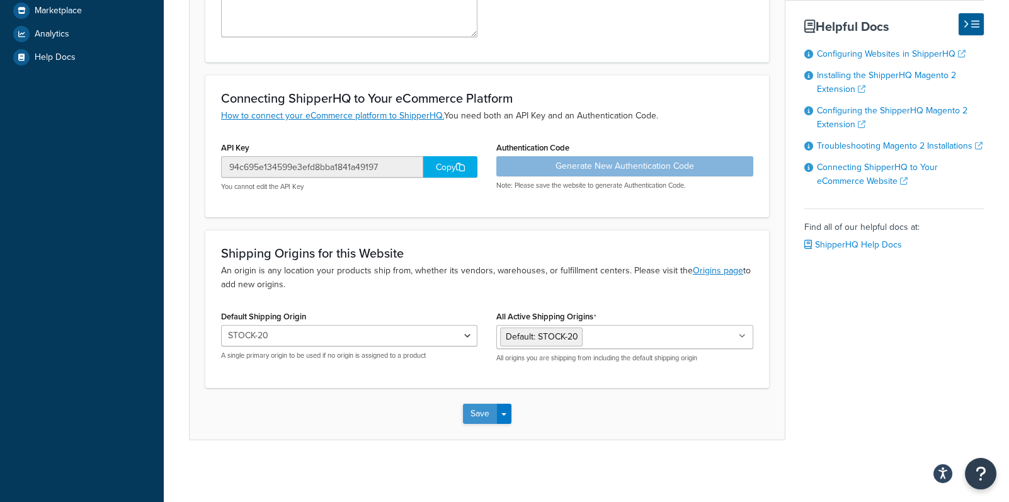
click at [485, 411] on button "Save" at bounding box center [480, 414] width 34 height 20
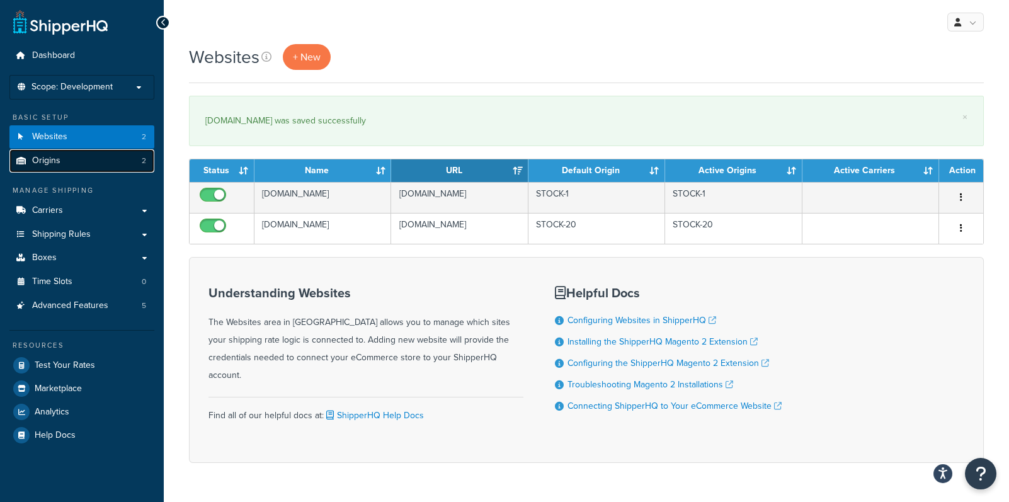
click at [47, 159] on span "Origins" at bounding box center [46, 161] width 28 height 11
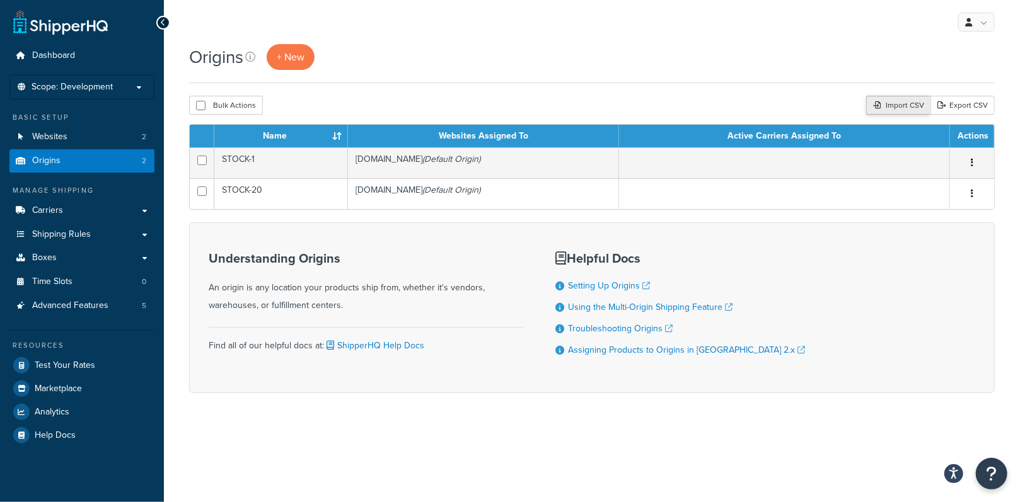
click at [896, 103] on div "Import CSV" at bounding box center [898, 105] width 64 height 19
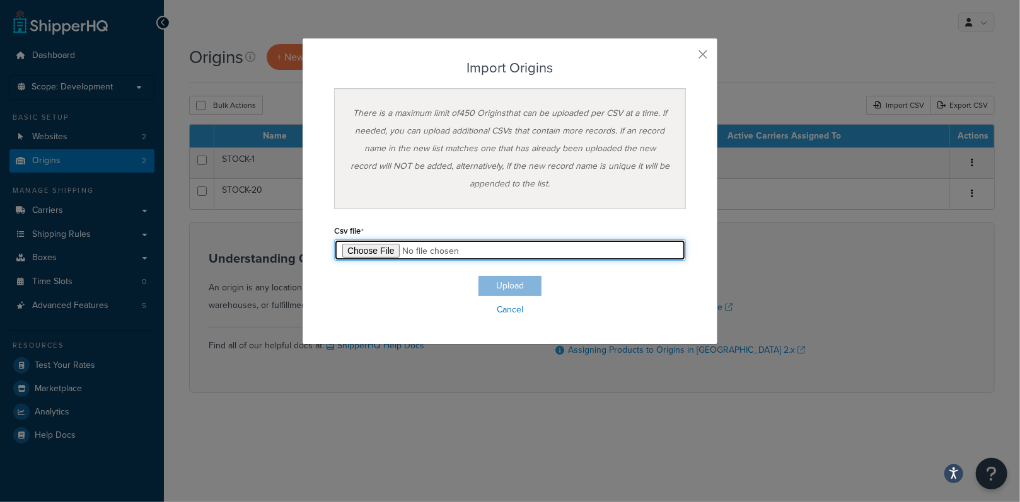
click at [359, 251] on input "file" at bounding box center [510, 249] width 352 height 21
type input "C:\fakepath\Origin Export-2025-08-14 0129.csv"
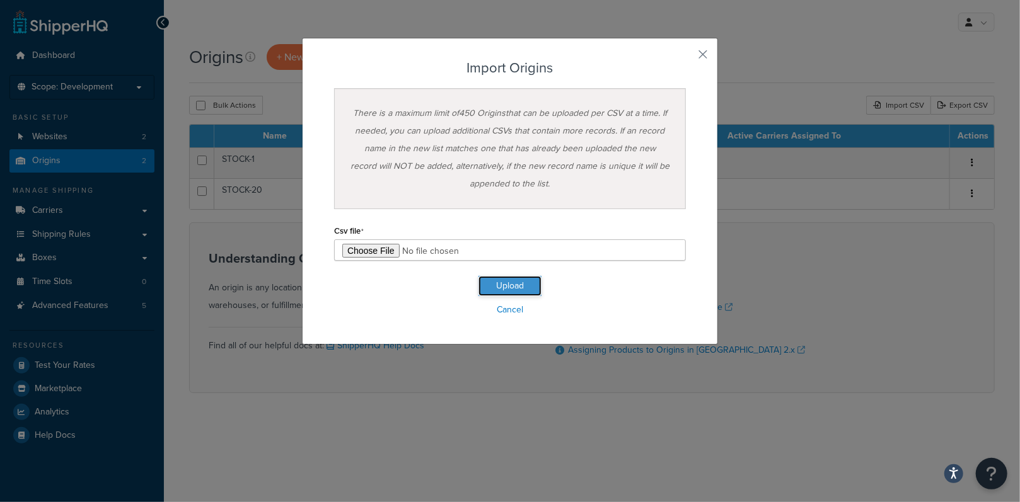
click at [497, 285] on button "Upload" at bounding box center [509, 286] width 63 height 20
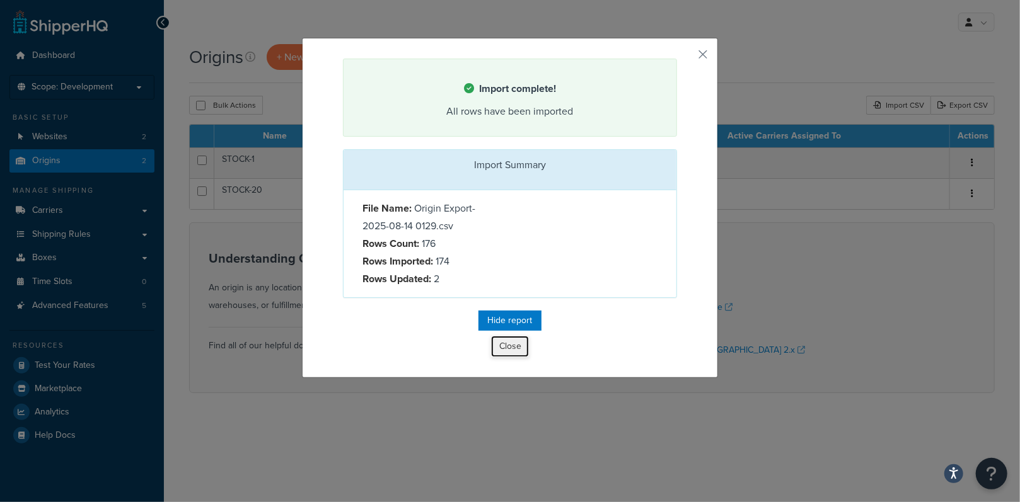
click at [505, 348] on button "Close" at bounding box center [510, 346] width 38 height 21
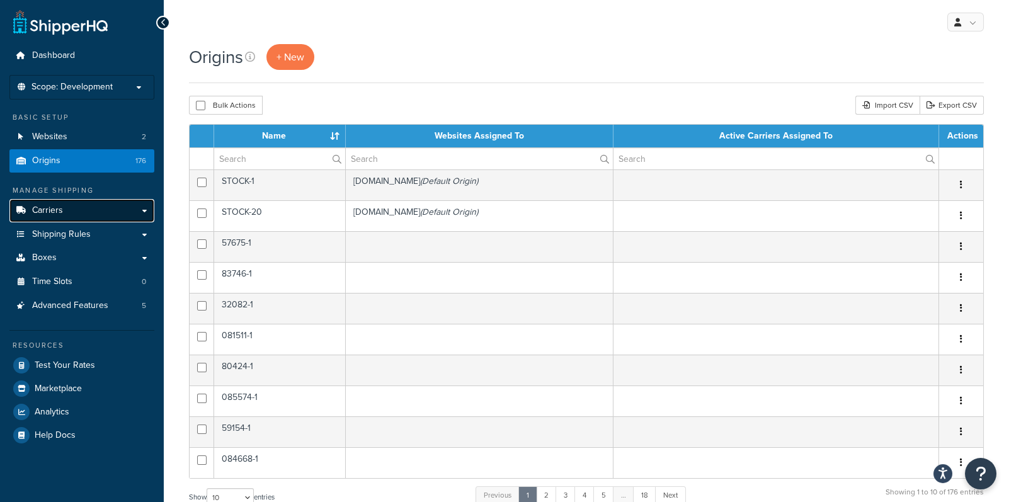
click at [144, 211] on link "Carriers" at bounding box center [81, 210] width 145 height 23
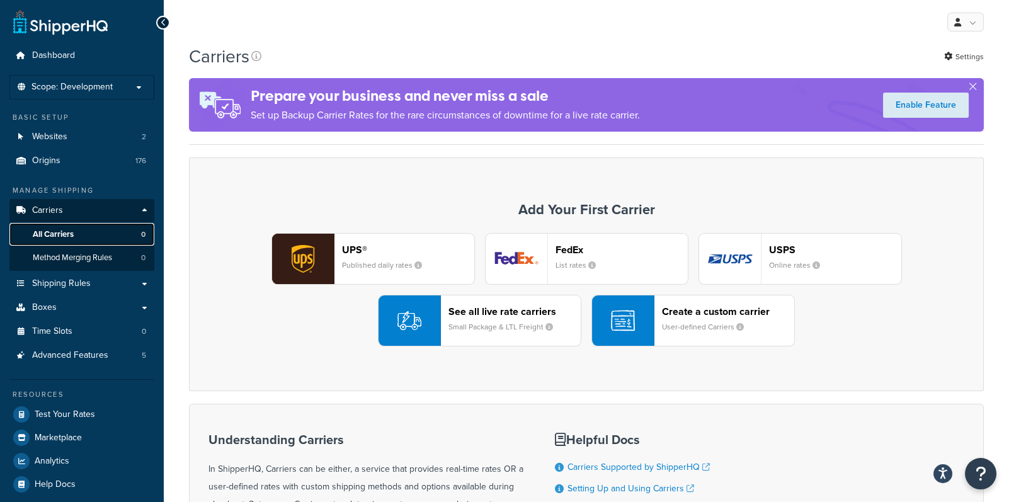
click at [52, 236] on span "All Carriers" at bounding box center [53, 234] width 41 height 11
click at [305, 261] on img "button" at bounding box center [303, 259] width 62 height 50
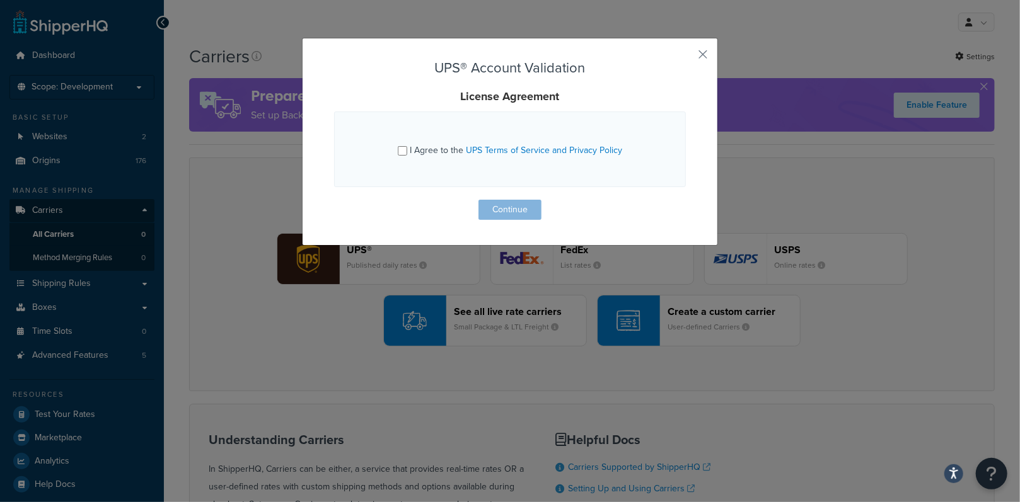
click at [441, 150] on span "I Agree to the UPS Terms of Service and Privacy Policy" at bounding box center [516, 150] width 212 height 13
click at [407, 150] on input "I Agree to the UPS Terms of Service and Privacy Policy" at bounding box center [402, 150] width 9 height 9
checkbox input "true"
click at [506, 209] on button "Continue" at bounding box center [509, 210] width 63 height 20
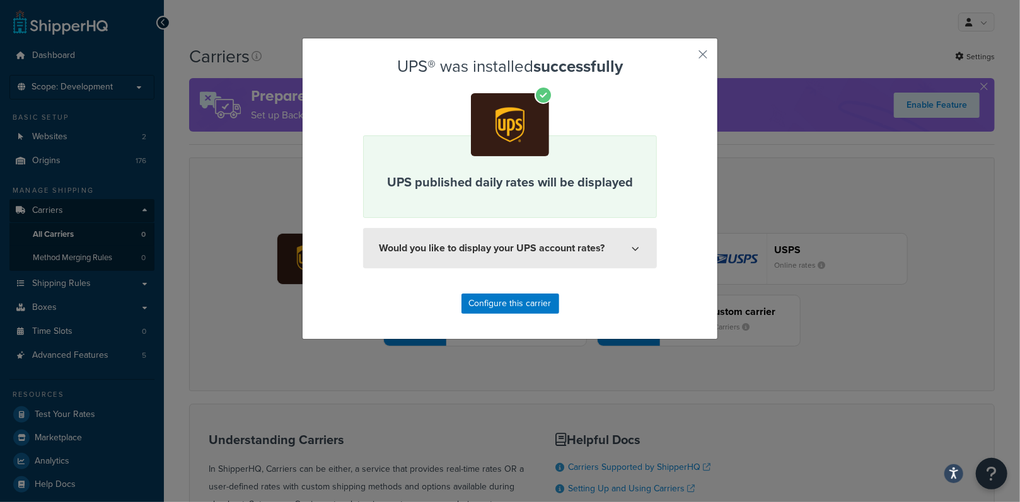
click at [631, 248] on icon at bounding box center [635, 248] width 8 height 8
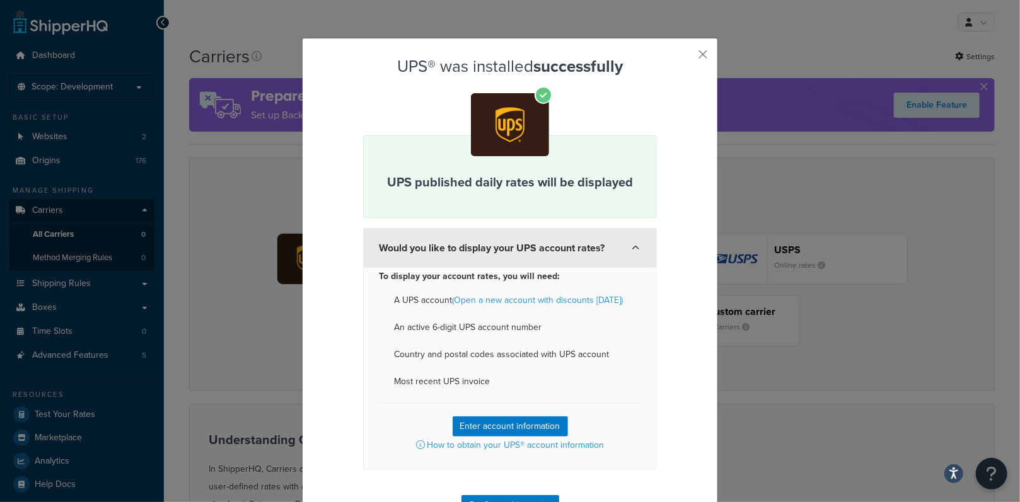
click at [631, 248] on icon at bounding box center [635, 248] width 8 height 8
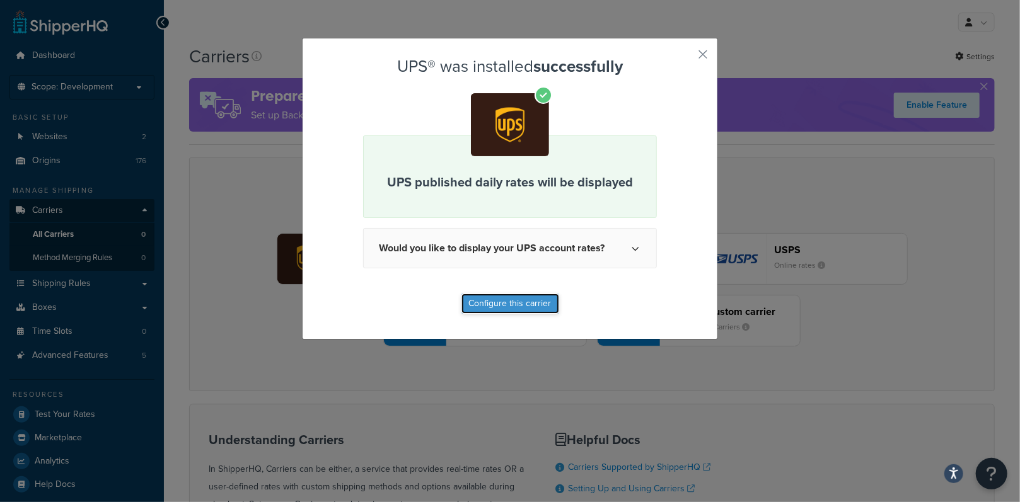
click at [510, 303] on button "Configure this carrier" at bounding box center [510, 304] width 98 height 20
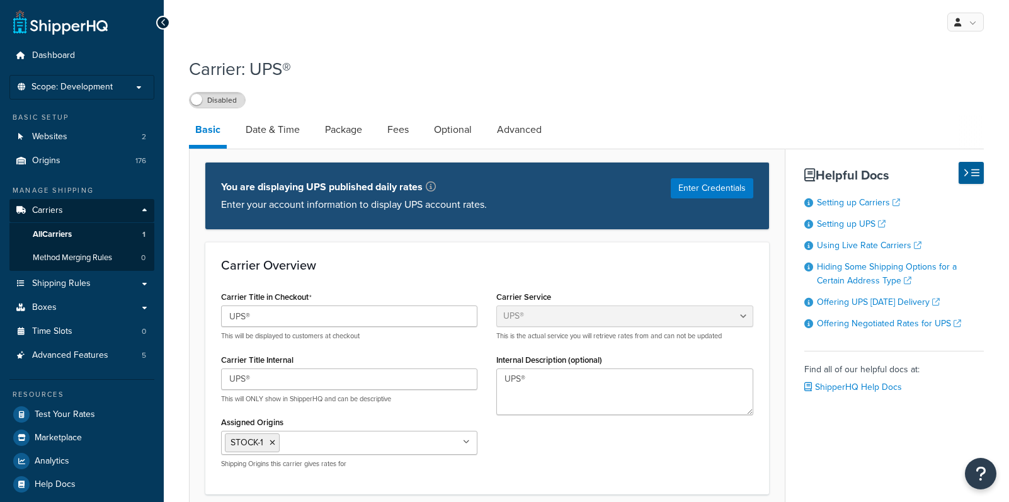
select select "ups"
click at [718, 192] on button "Enter Credentials" at bounding box center [712, 188] width 83 height 20
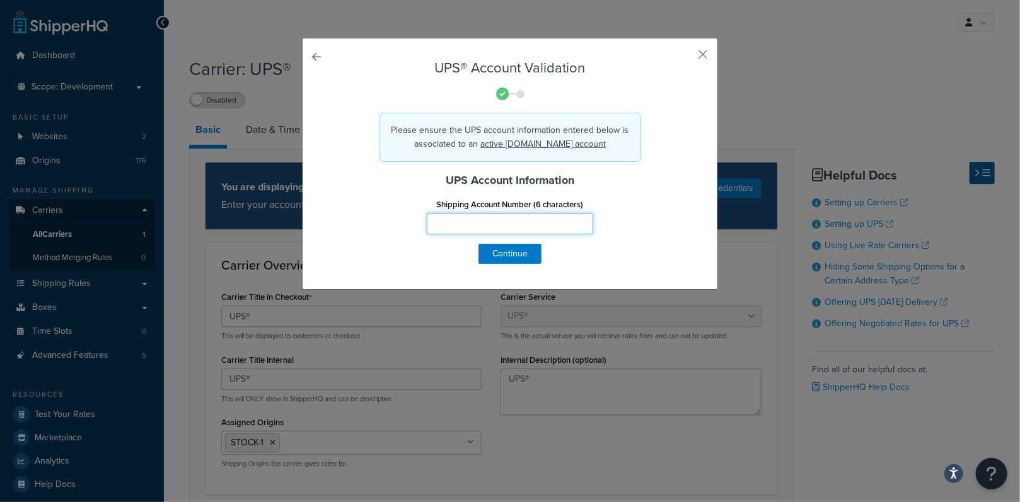
click at [499, 219] on input "Shipping Account Number (6 characters)" at bounding box center [510, 223] width 166 height 21
type input "182788"
click at [511, 253] on button "Continue" at bounding box center [509, 254] width 63 height 20
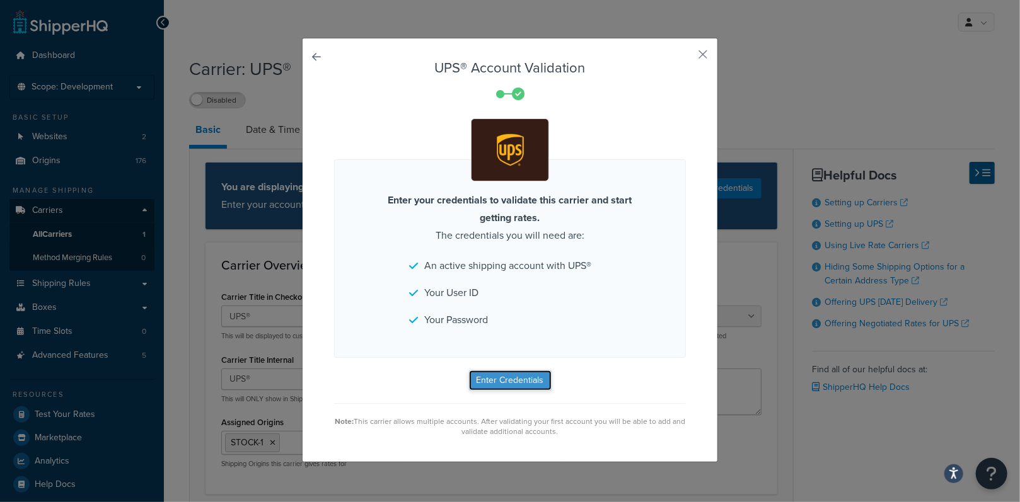
click at [492, 384] on button "Enter Credentials" at bounding box center [510, 381] width 83 height 20
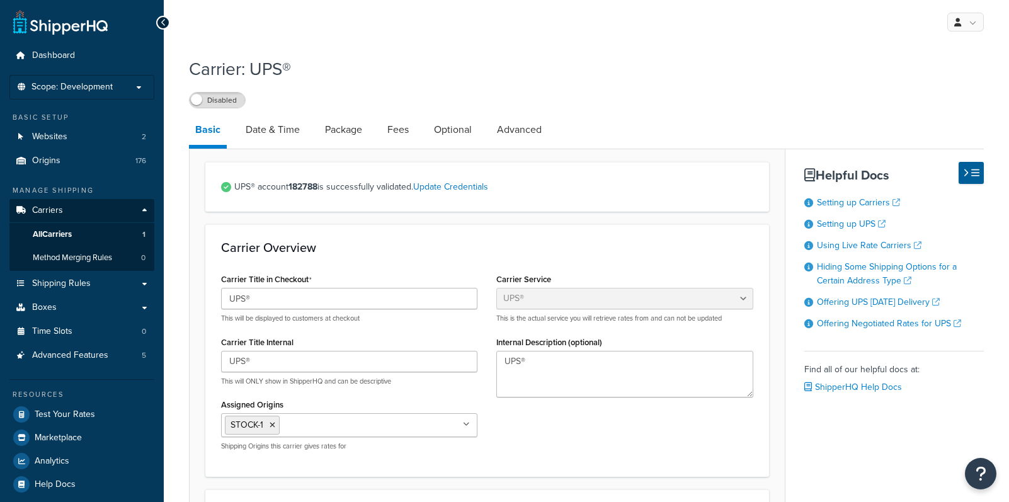
select select "ups"
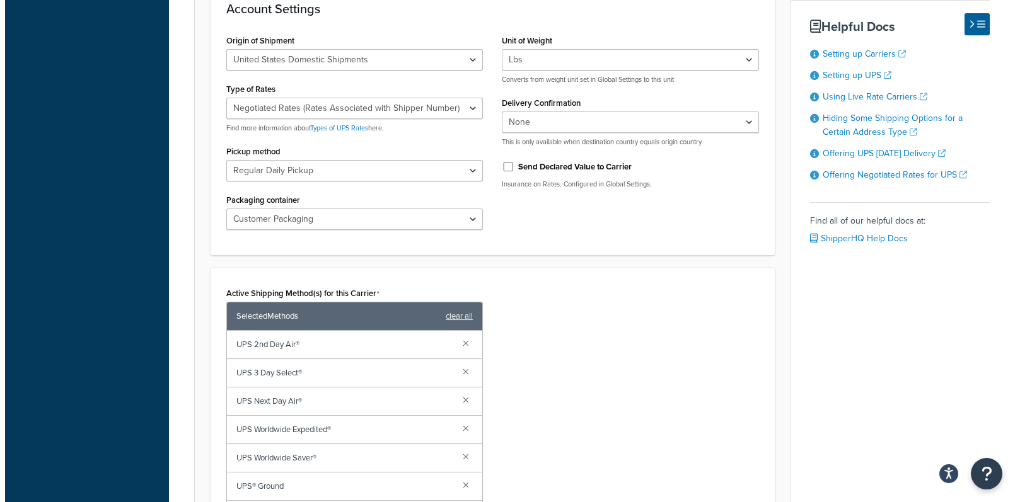
scroll to position [560, 0]
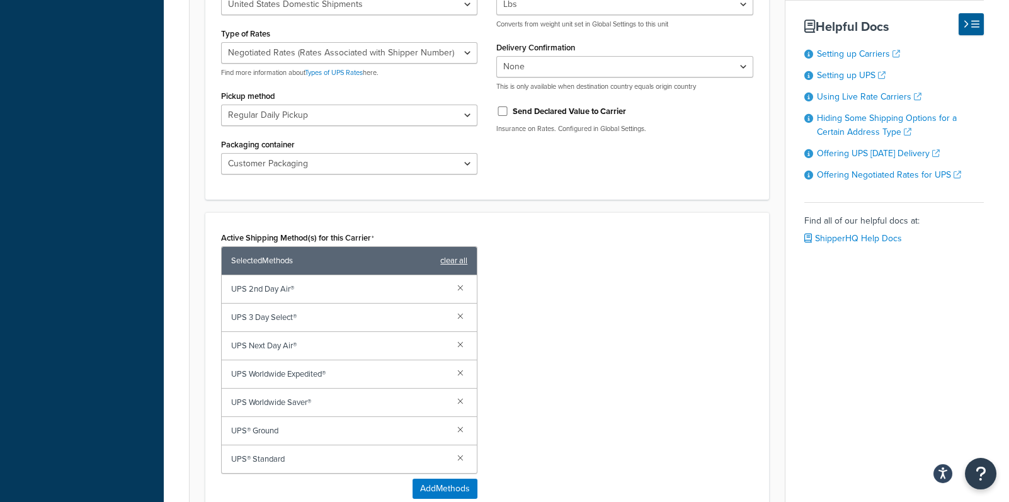
click at [454, 258] on link "clear all" at bounding box center [453, 261] width 27 height 18
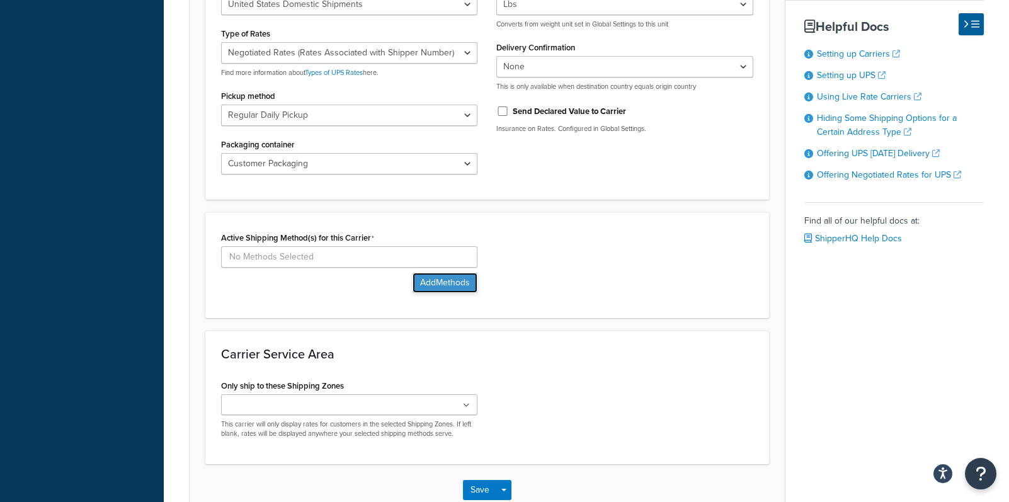
click at [446, 282] on button "Add Methods" at bounding box center [445, 283] width 65 height 20
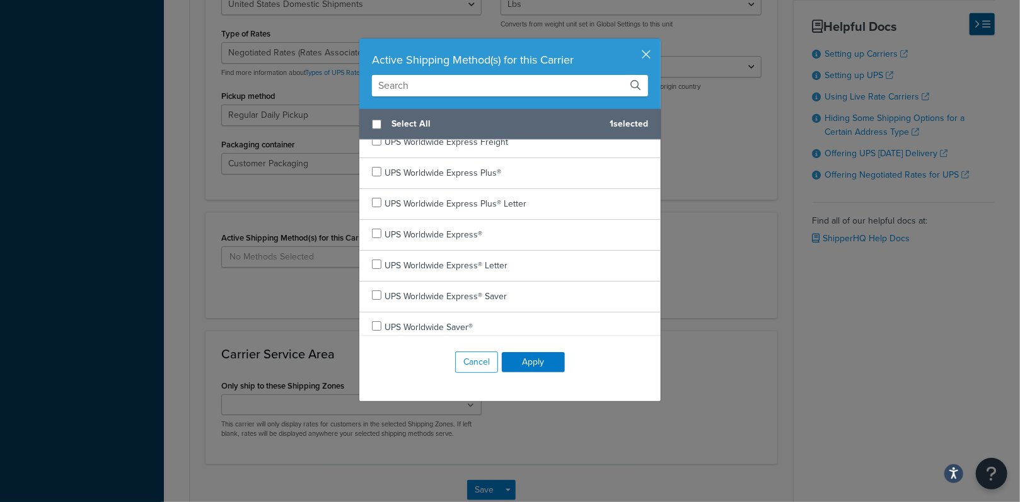
scroll to position [630, 0]
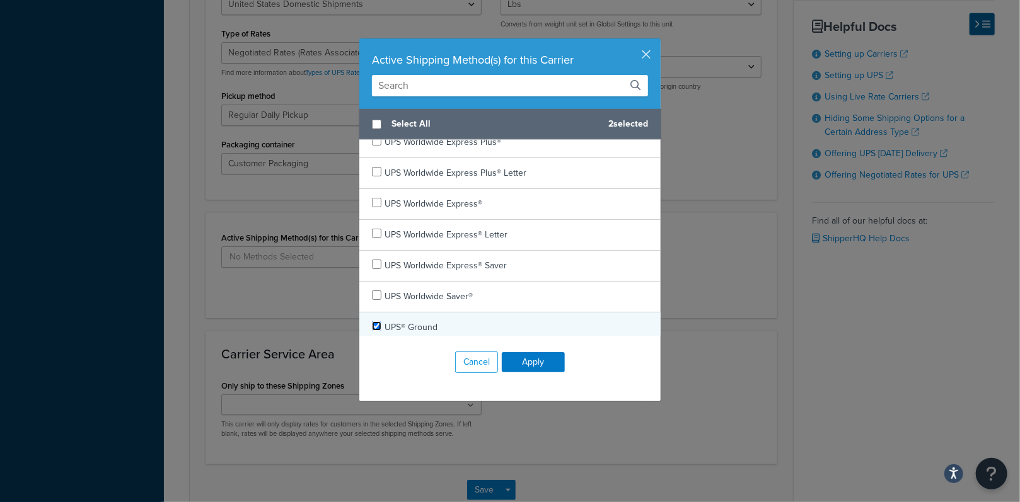
click at [372, 325] on input "checkbox" at bounding box center [376, 325] width 9 height 9
checkbox input "true"
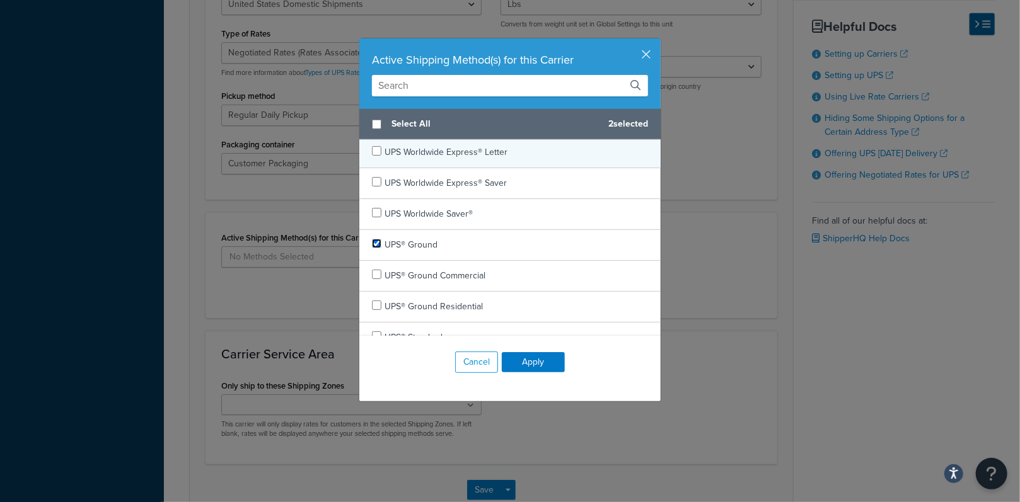
scroll to position [728, 0]
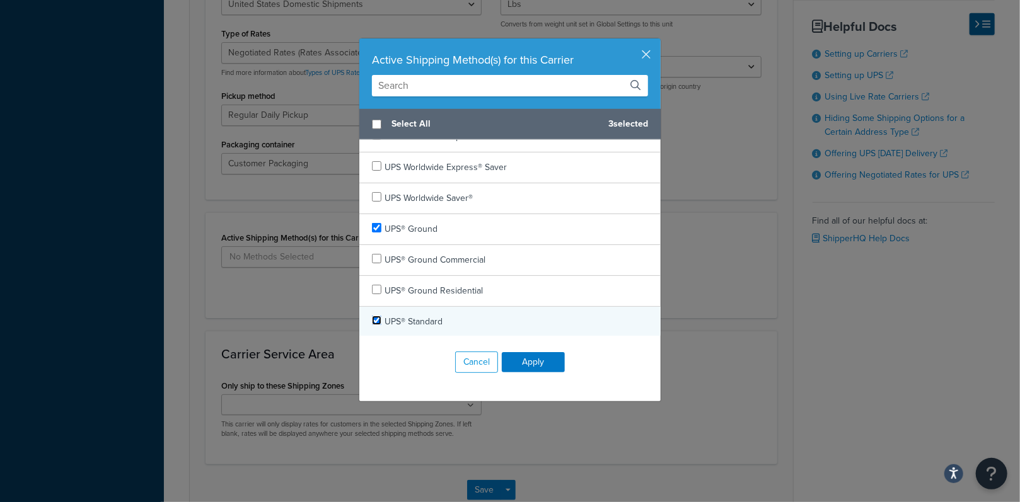
click at [372, 321] on input "checkbox" at bounding box center [376, 320] width 9 height 9
checkbox input "true"
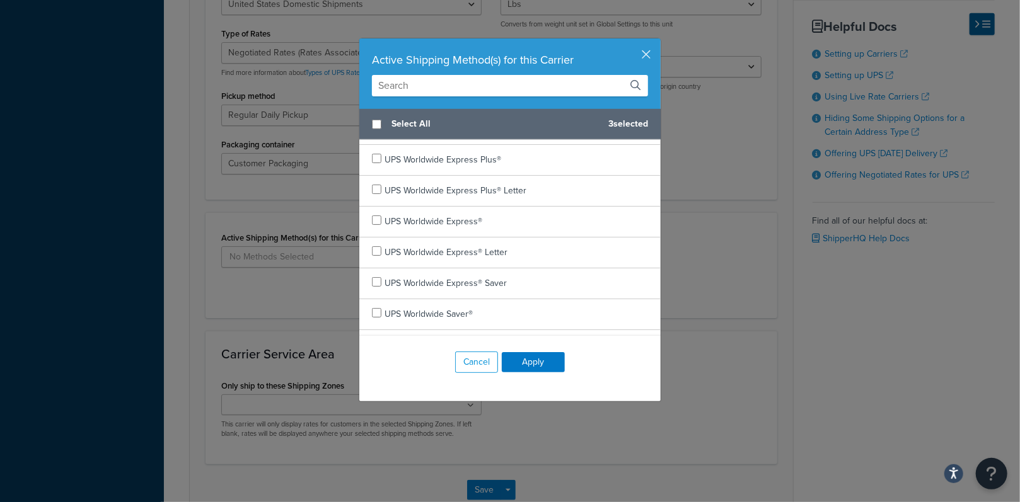
scroll to position [589, 0]
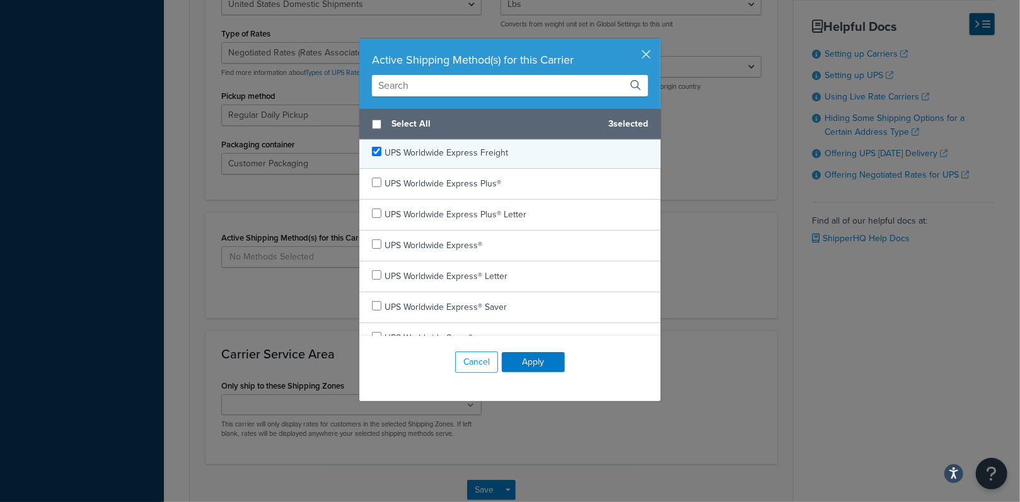
checkbox input "true"
click at [396, 151] on span "UPS Worldwide Express Freight" at bounding box center [446, 152] width 124 height 13
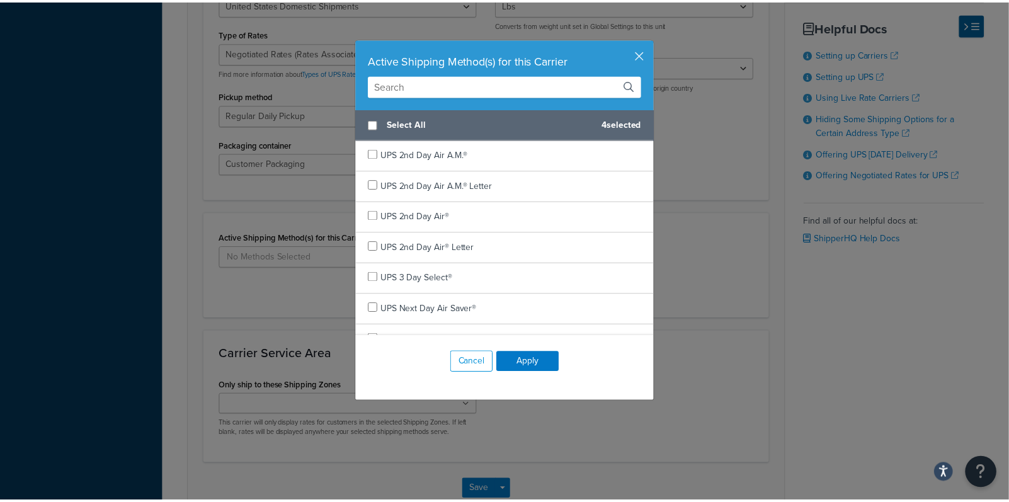
scroll to position [0, 0]
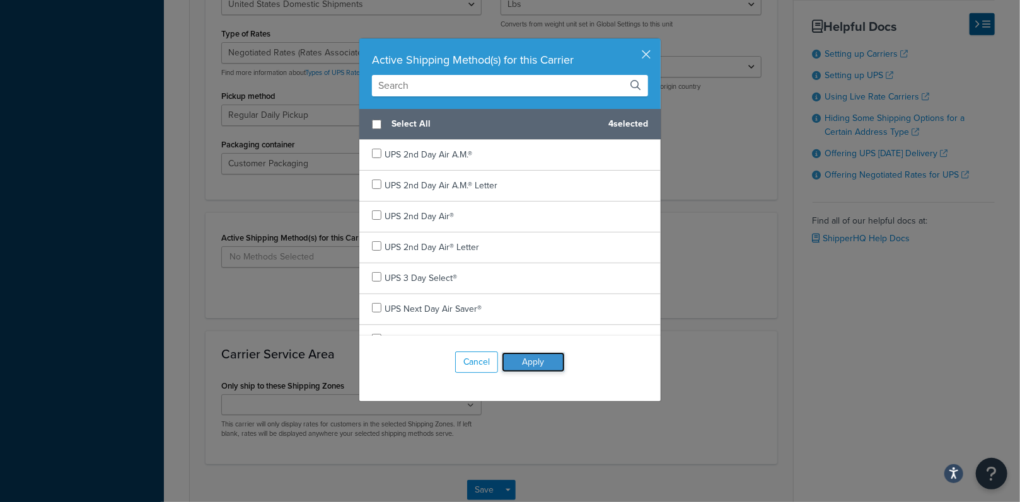
click at [522, 364] on button "Apply" at bounding box center [533, 362] width 63 height 20
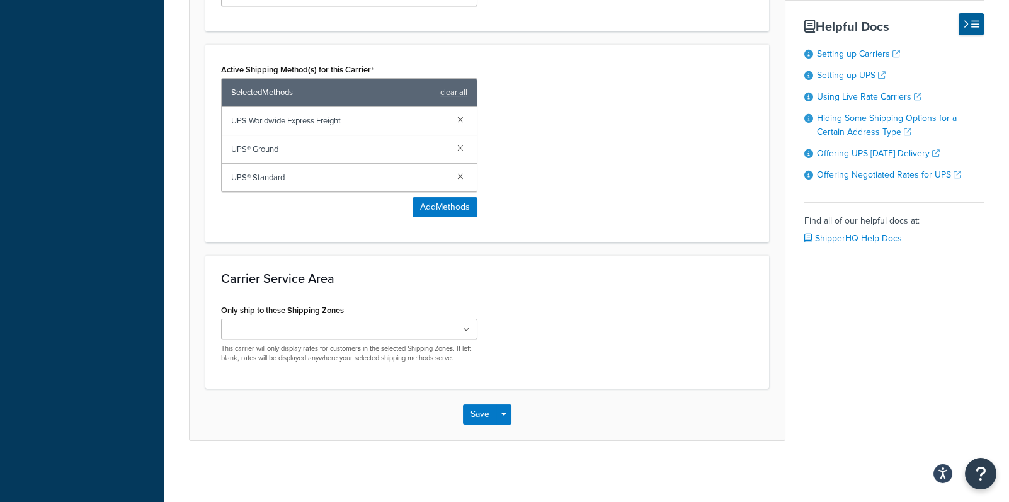
scroll to position [728, 0]
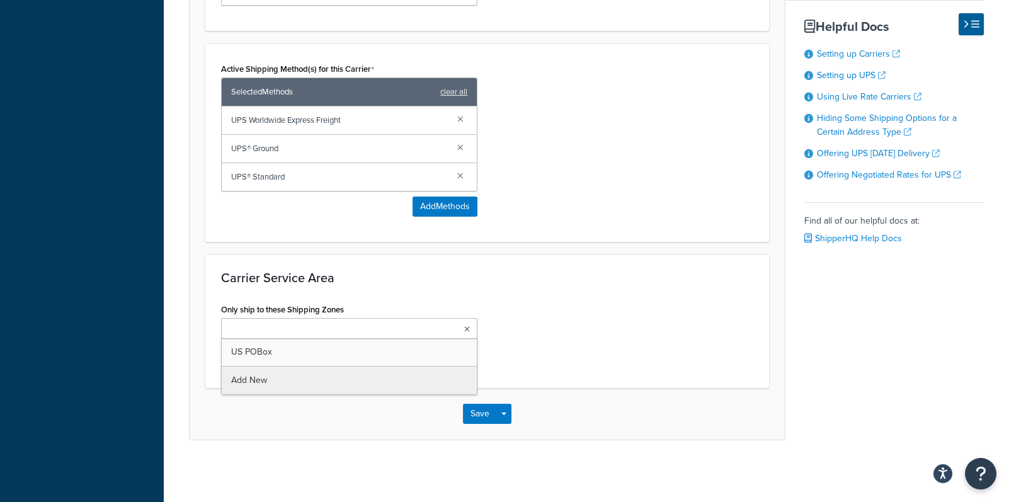
click at [467, 329] on icon at bounding box center [467, 330] width 6 height 8
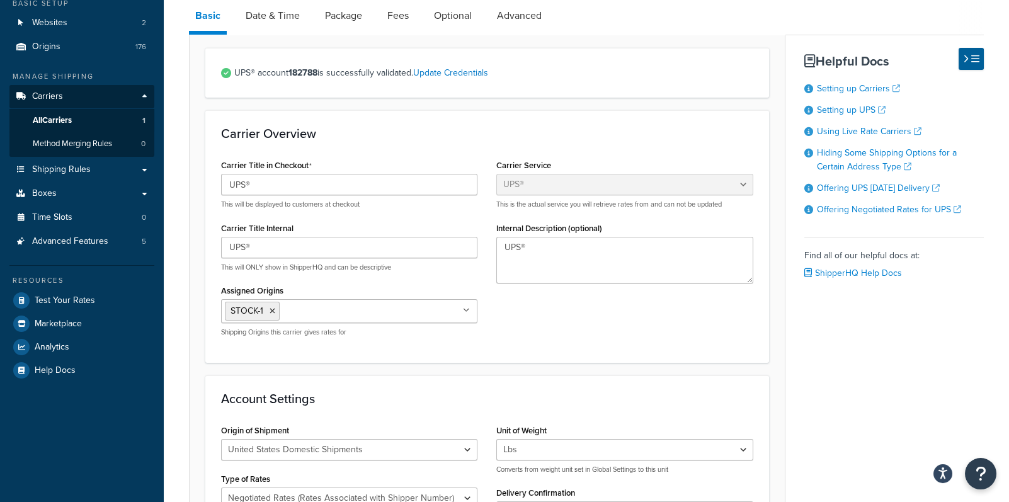
scroll to position [98, 0]
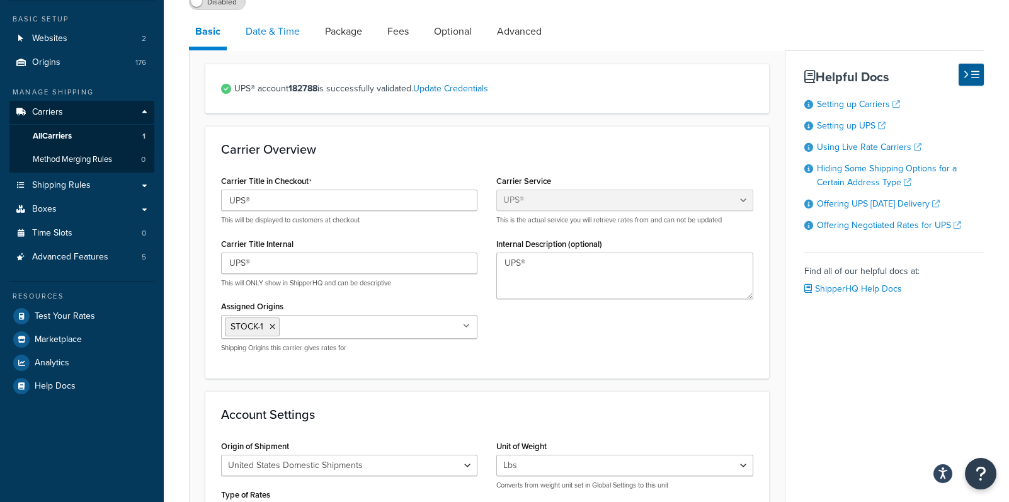
click at [270, 32] on link "Date & Time" at bounding box center [272, 31] width 67 height 30
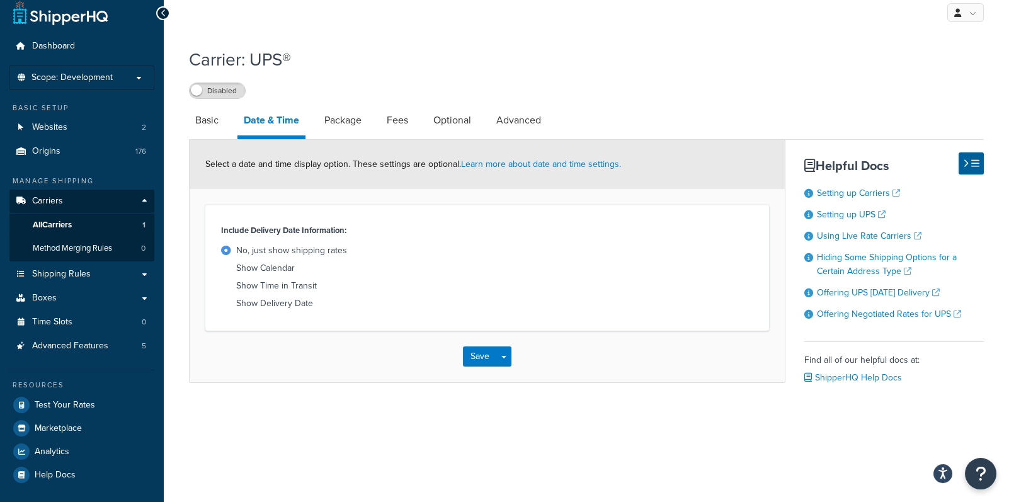
scroll to position [9, 0]
click at [275, 306] on div "Show Delivery Date" at bounding box center [274, 304] width 77 height 13
click at [0, 0] on input "Show Delivery Date" at bounding box center [0, 0] width 0 height 0
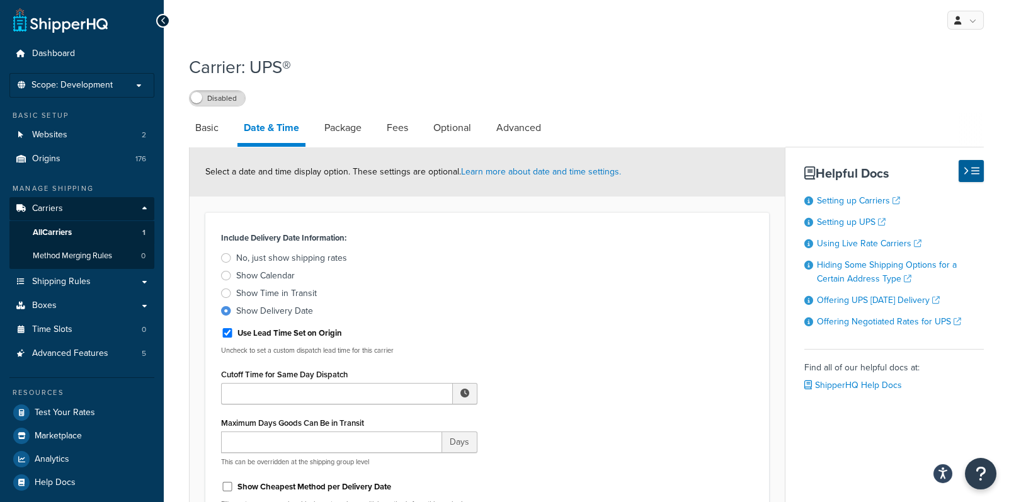
scroll to position [0, 0]
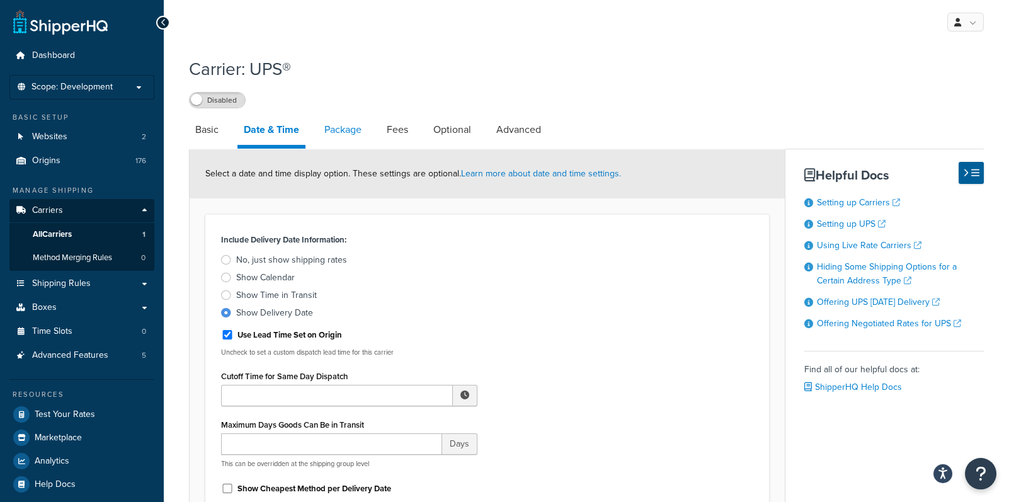
click at [339, 132] on link "Package" at bounding box center [343, 130] width 50 height 30
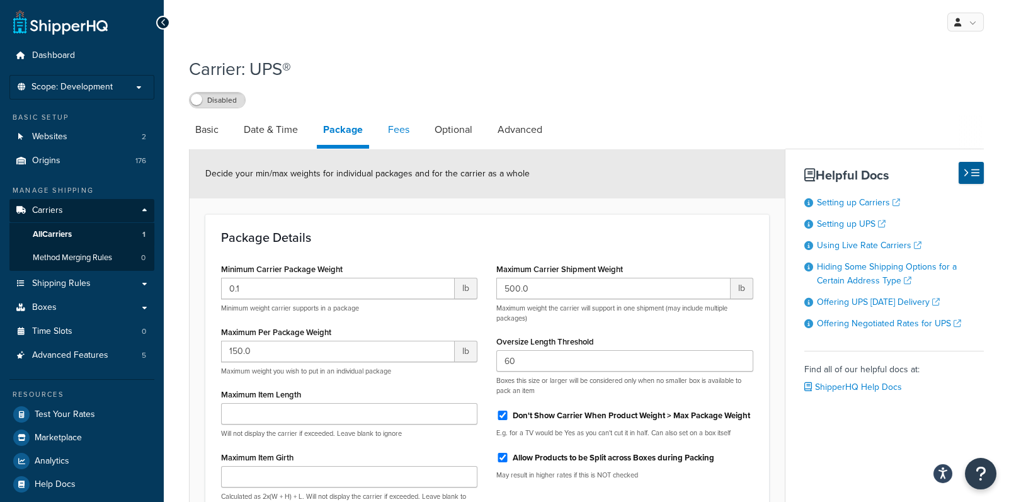
click at [400, 129] on link "Fees" at bounding box center [399, 130] width 34 height 30
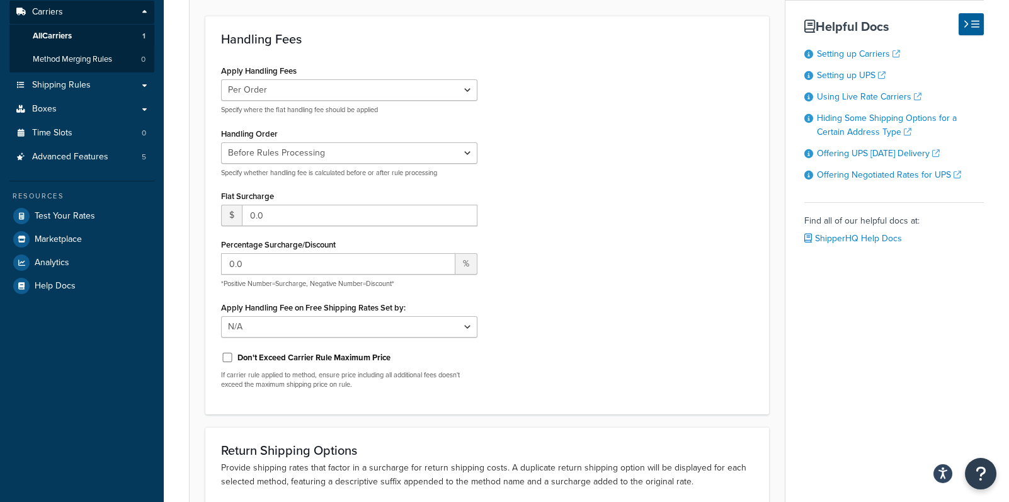
scroll to position [210, 0]
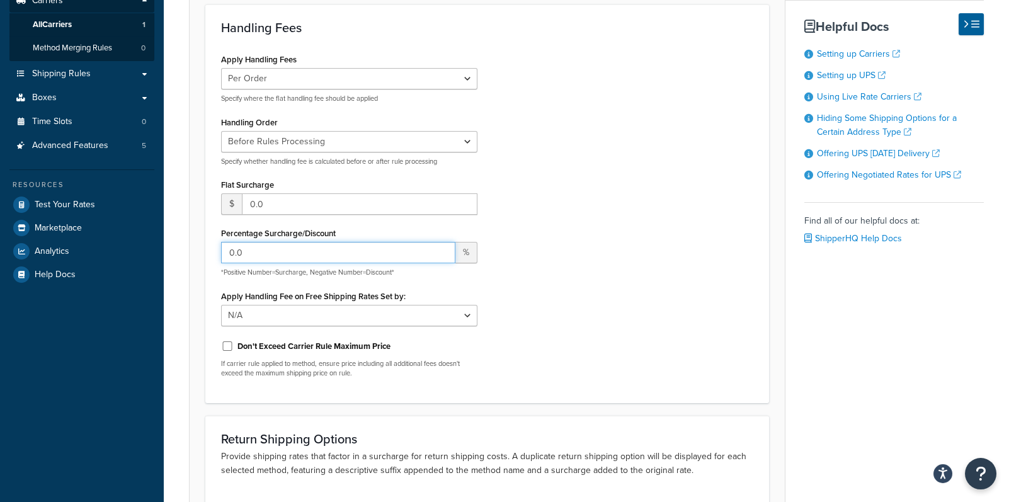
click at [280, 251] on input "0.0" at bounding box center [338, 252] width 234 height 21
type input "0"
type input "20"
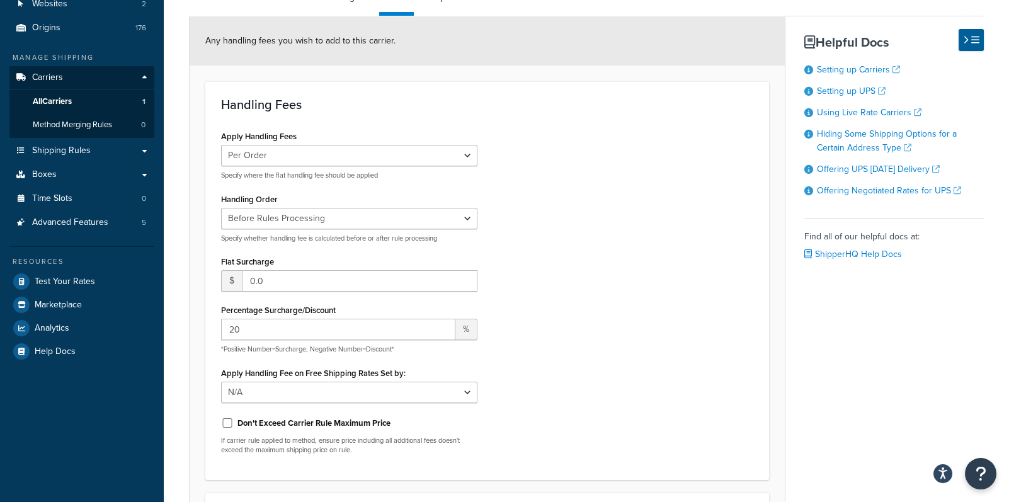
scroll to position [99, 0]
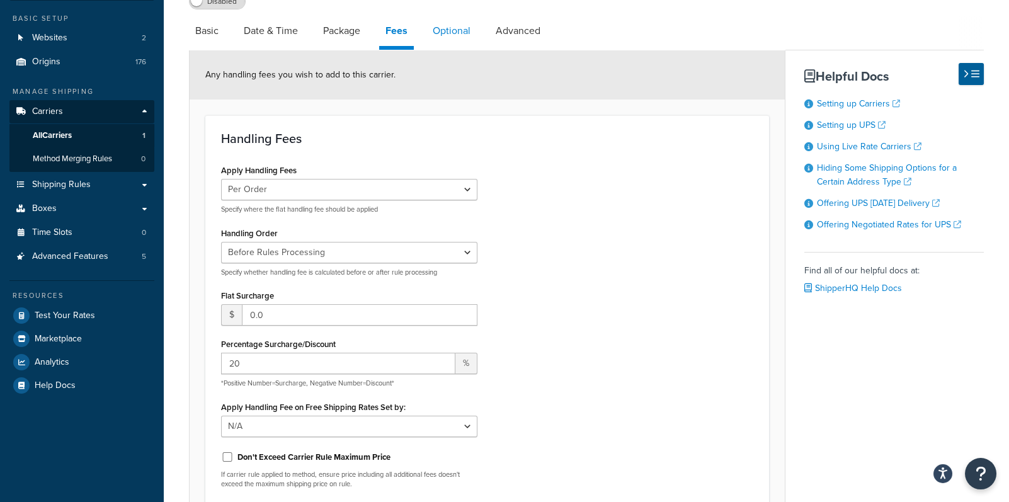
click at [439, 30] on link "Optional" at bounding box center [452, 31] width 50 height 30
select select "business"
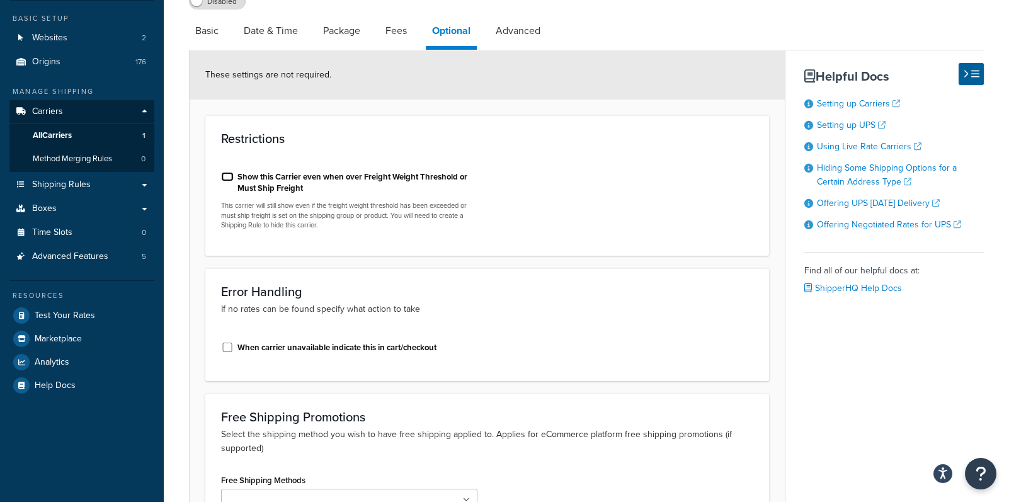
click at [227, 175] on input "Show this Carrier even when over Freight Weight Threshold or Must Ship Freight" at bounding box center [227, 176] width 13 height 9
checkbox input "true"
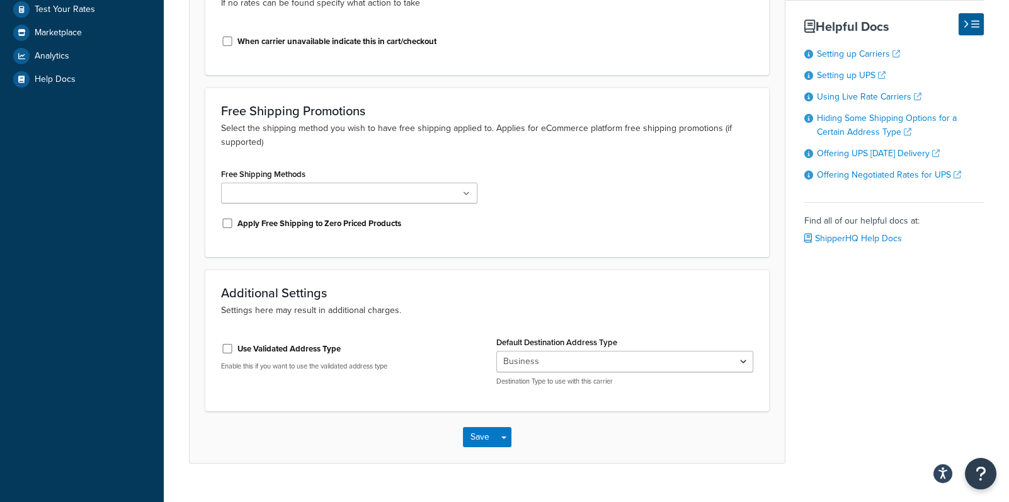
scroll to position [429, 0]
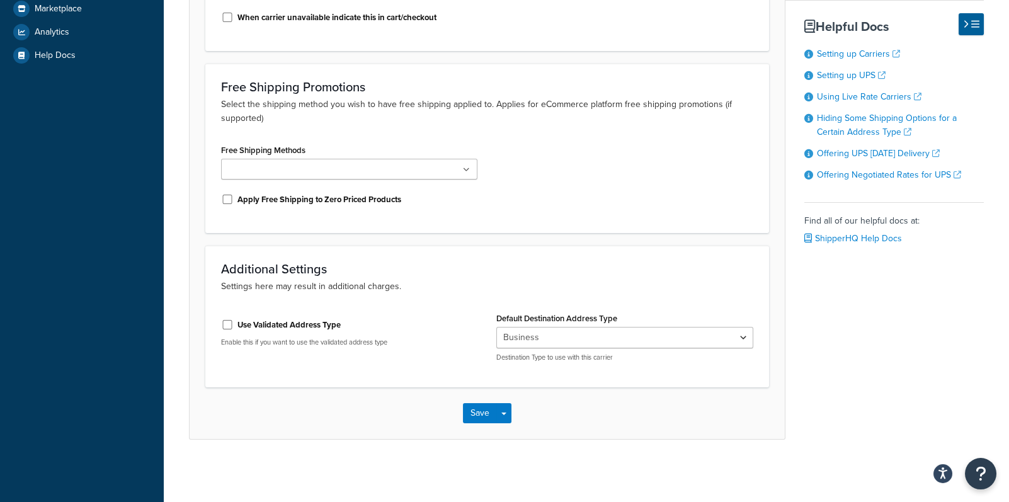
click at [253, 325] on label "Use Validated Address Type" at bounding box center [289, 324] width 103 height 11
click at [234, 325] on input "Use Validated Address Type" at bounding box center [227, 324] width 13 height 9
checkbox input "true"
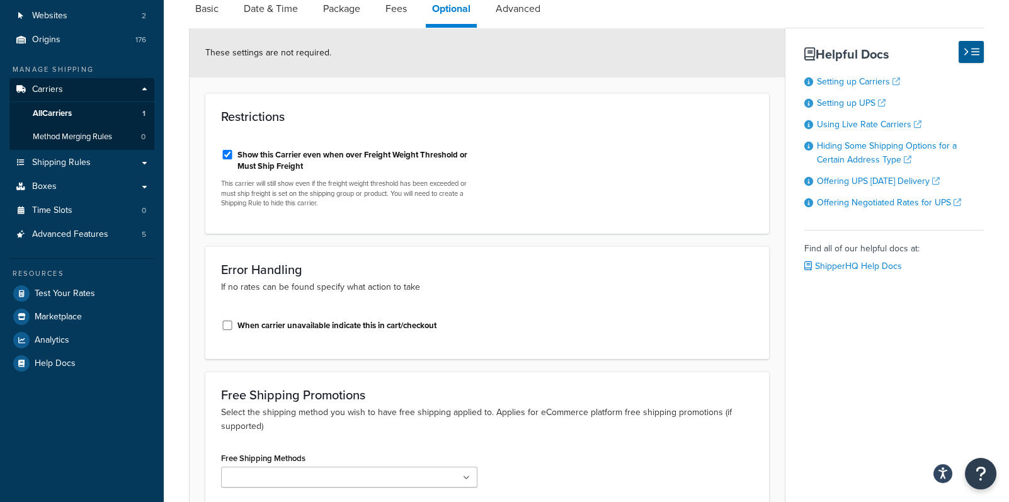
scroll to position [0, 0]
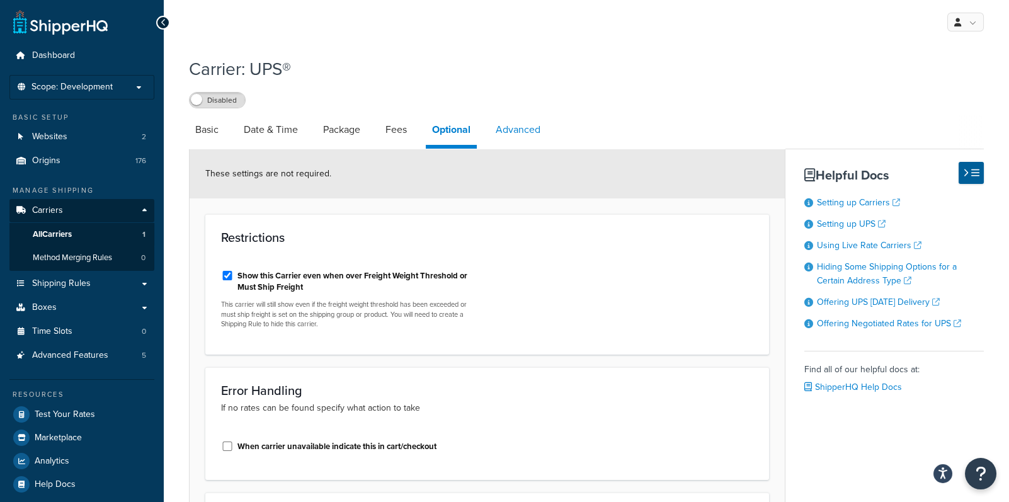
click at [523, 130] on link "Advanced" at bounding box center [518, 130] width 57 height 30
select select "false"
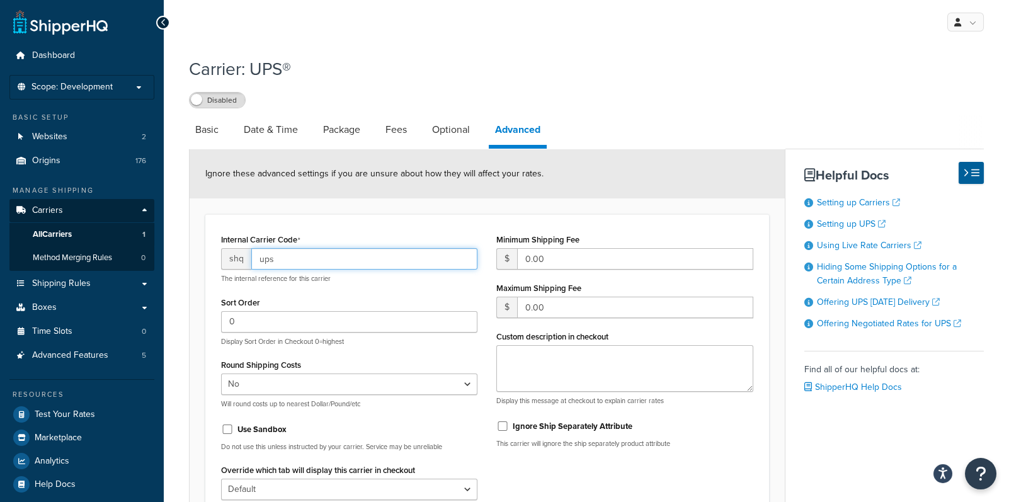
click at [294, 261] on input "ups" at bounding box center [364, 258] width 226 height 21
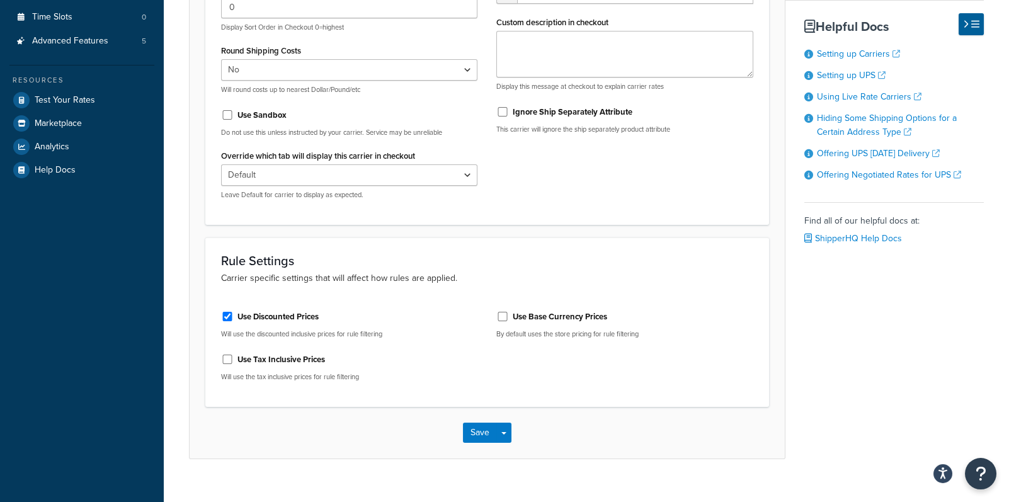
scroll to position [334, 0]
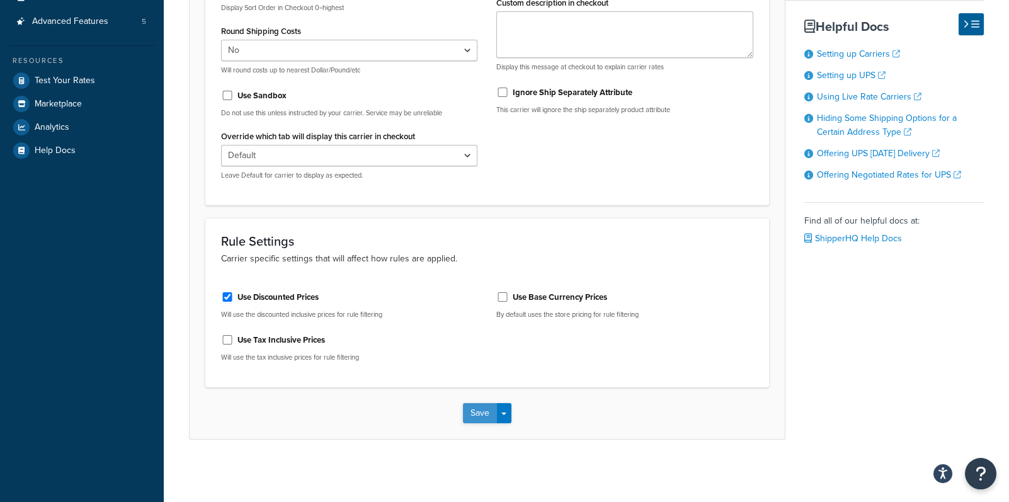
type input "ups1"
click at [471, 413] on button "Save" at bounding box center [480, 413] width 34 height 20
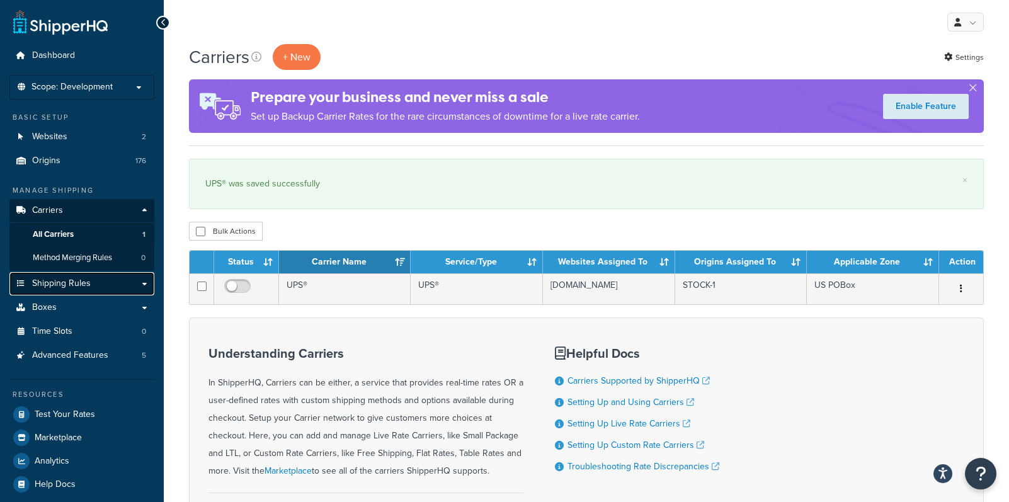
click at [142, 282] on link "Shipping Rules" at bounding box center [81, 283] width 145 height 23
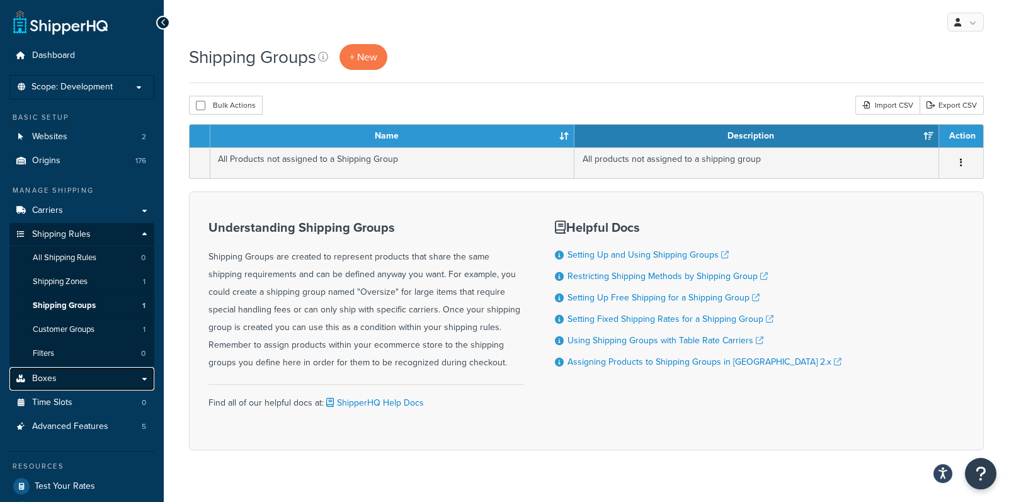
click at [145, 379] on link "Boxes" at bounding box center [81, 378] width 145 height 23
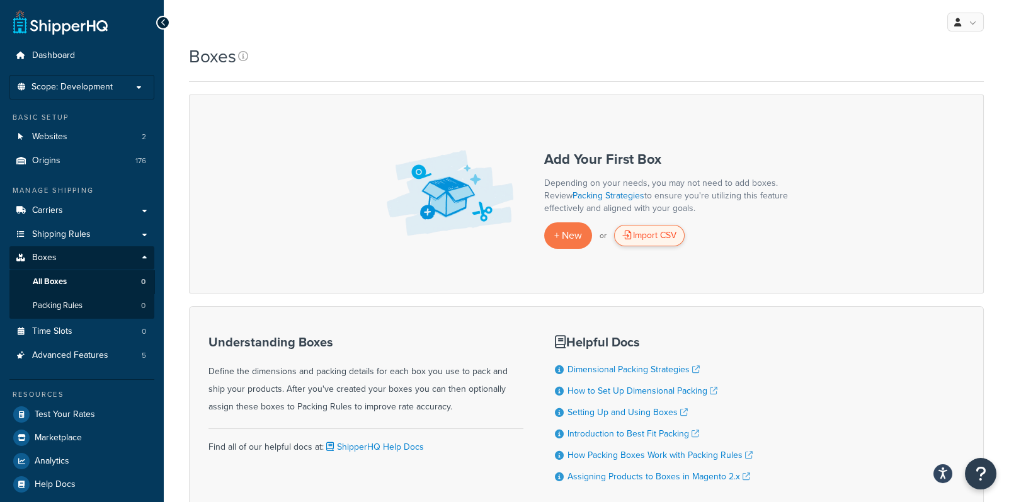
click at [648, 238] on div "Import CSV" at bounding box center [649, 235] width 71 height 21
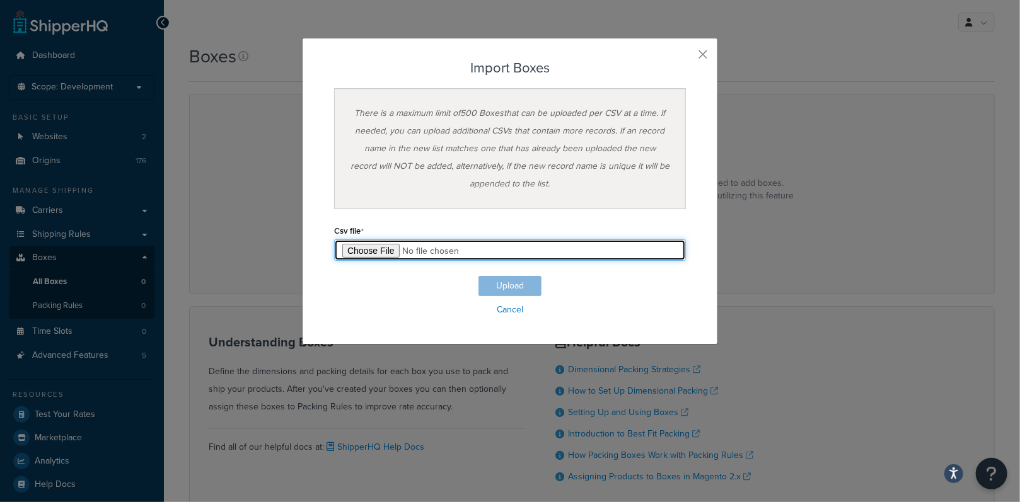
click at [358, 252] on input "file" at bounding box center [510, 249] width 352 height 21
type input "C:\fakepath\Box Export-2025-08-14 0155.csv"
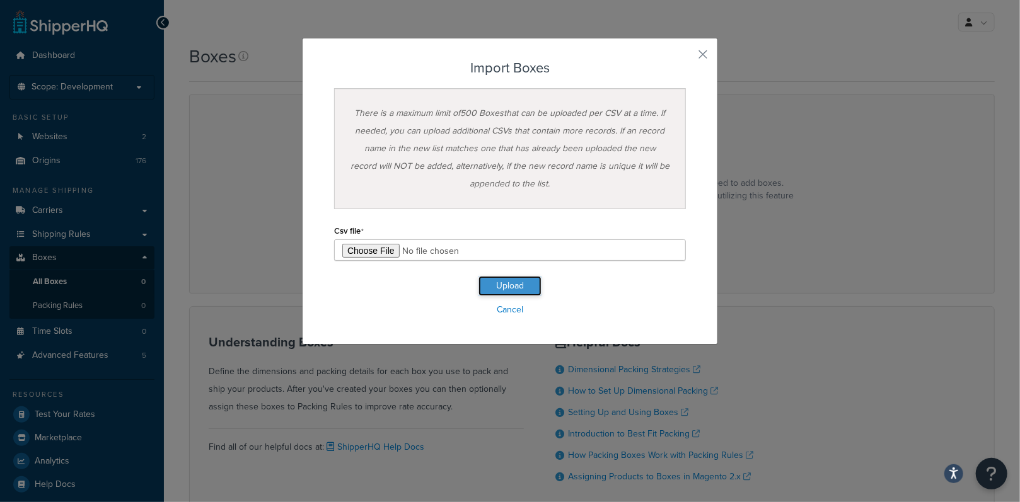
click at [508, 284] on button "Upload" at bounding box center [509, 286] width 63 height 20
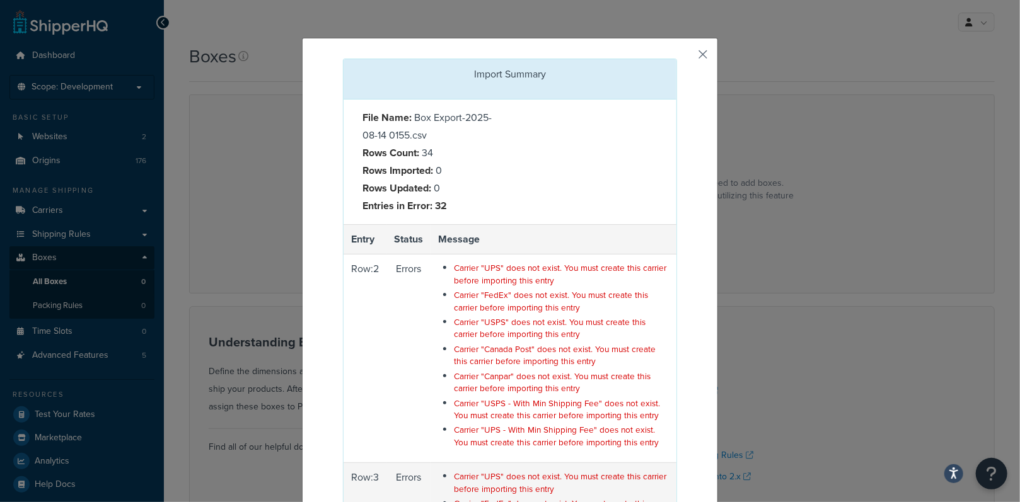
click at [677, 59] on button "button" at bounding box center [675, 60] width 3 height 3
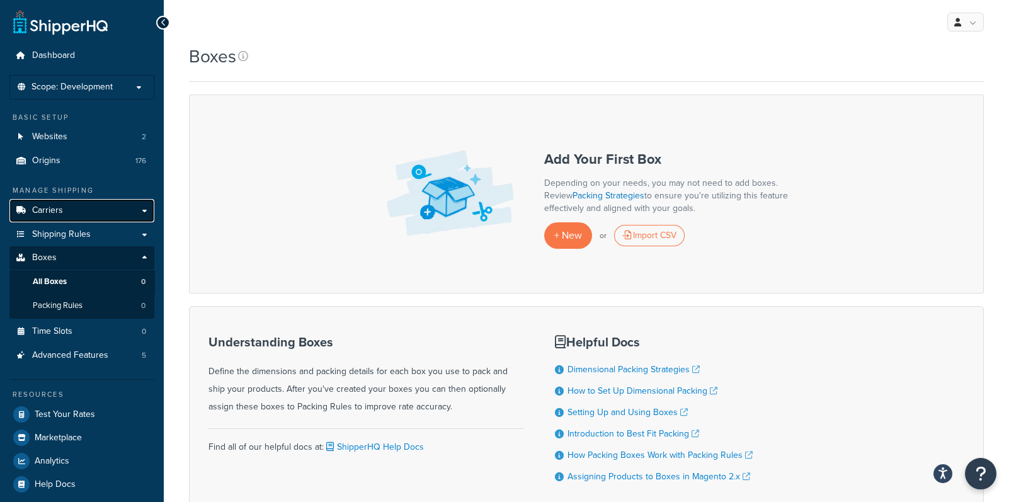
click at [48, 206] on span "Carriers" at bounding box center [47, 210] width 31 height 11
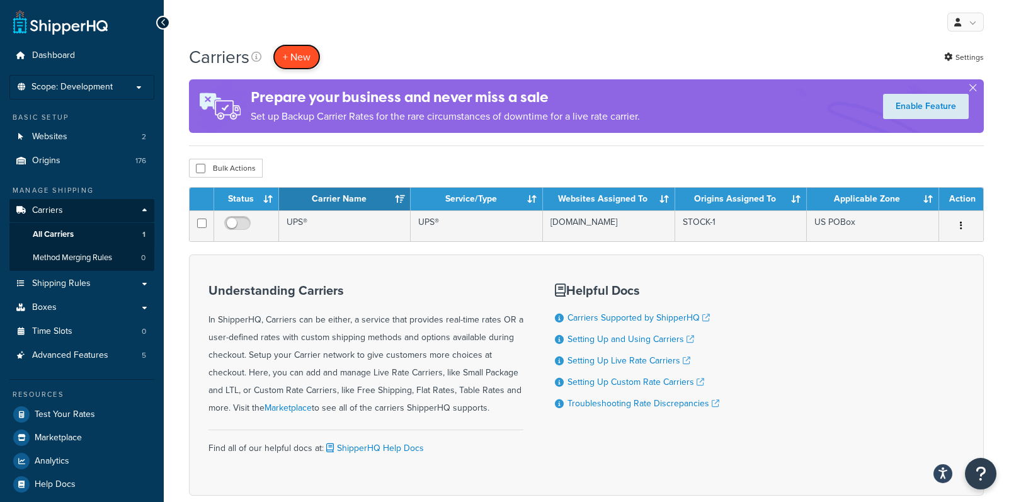
click at [302, 57] on button "+ New" at bounding box center [297, 57] width 48 height 26
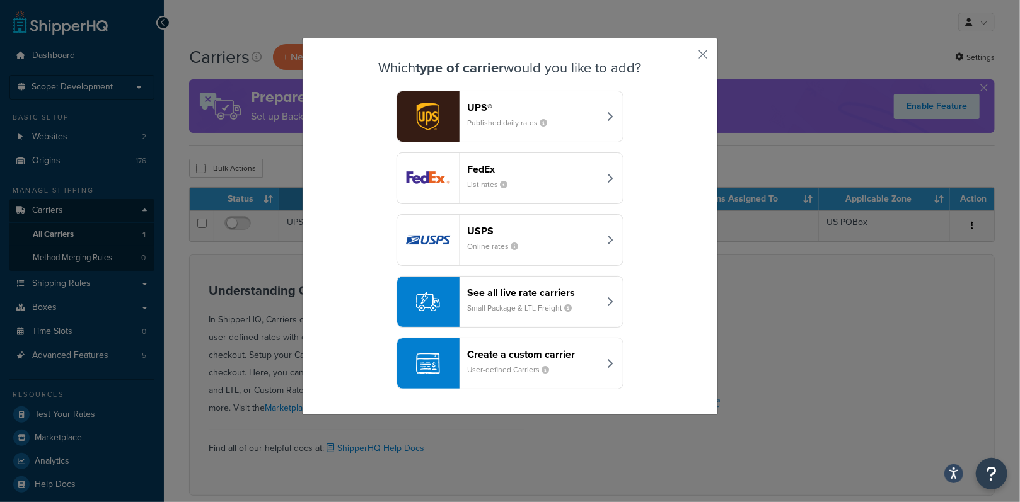
click at [512, 305] on small "Small Package & LTL Freight" at bounding box center [524, 307] width 115 height 11
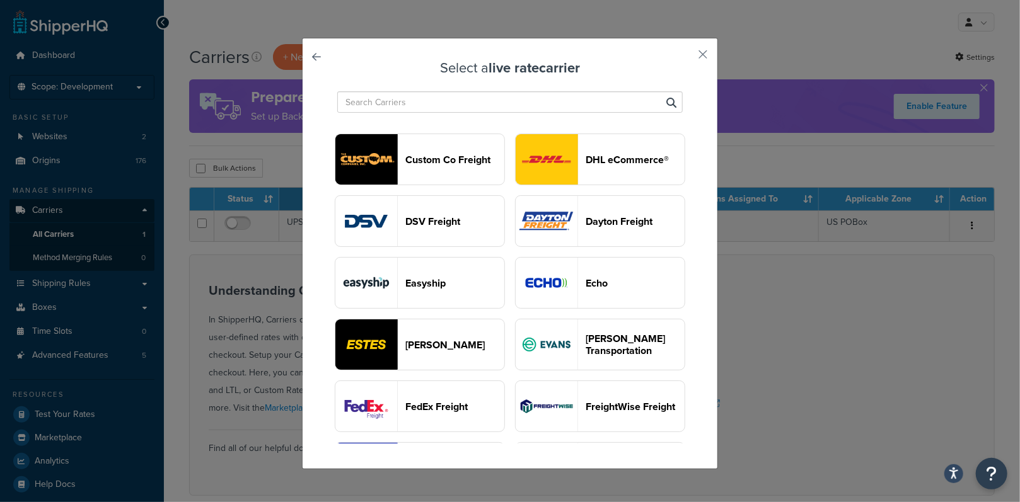
scroll to position [560, 0]
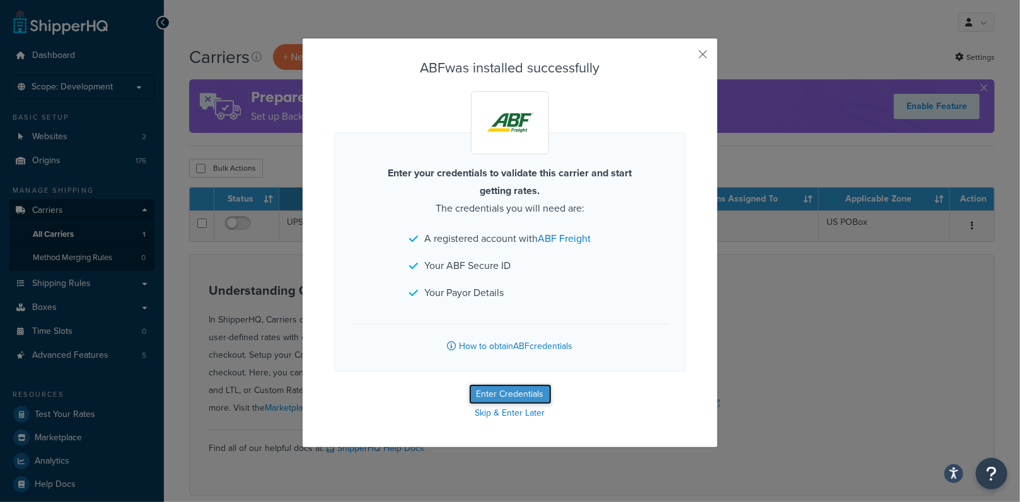
click at [509, 392] on button "Enter Credentials" at bounding box center [510, 394] width 83 height 20
select select "US"
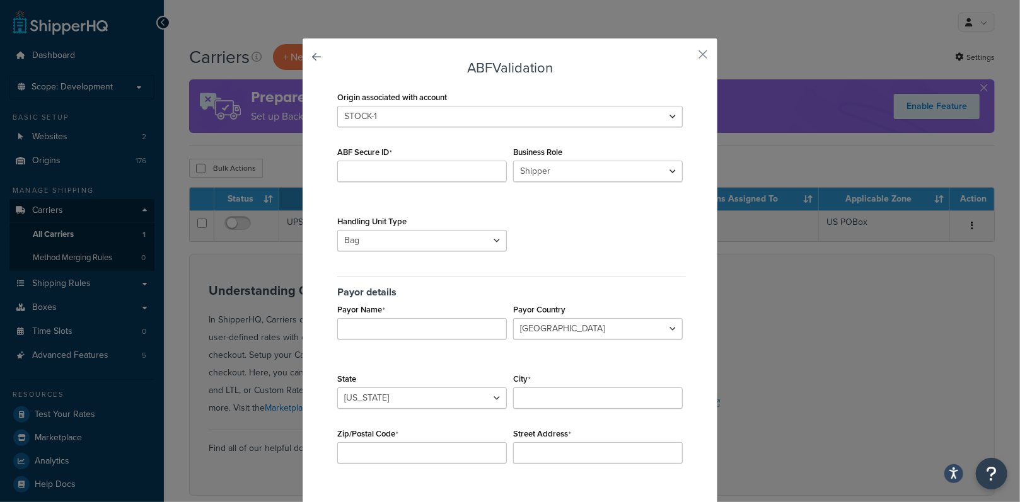
scroll to position [51, 0]
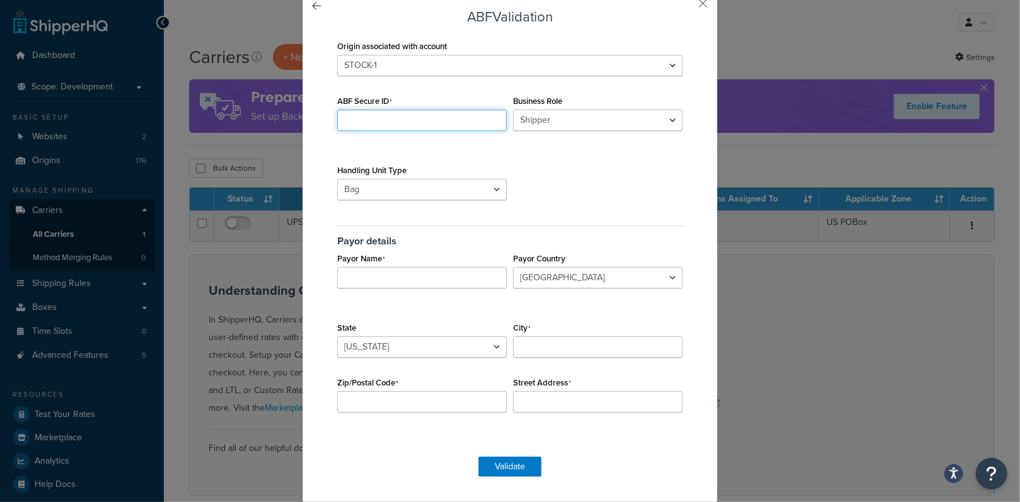
click at [386, 118] on input "ABF Secure ID" at bounding box center [422, 120] width 170 height 21
type input "021664-0005"
click at [492, 189] on select "Bag Bundle Bucket Bale Bulkhead Barrel Basket Box Chest Coil Carboy Crate Case …" at bounding box center [422, 189] width 170 height 21
select select "BX"
click at [337, 179] on select "Bag Bundle Bucket Bale Bulkhead Barrel Basket Box Chest Coil Carboy Crate Case …" at bounding box center [422, 189] width 170 height 21
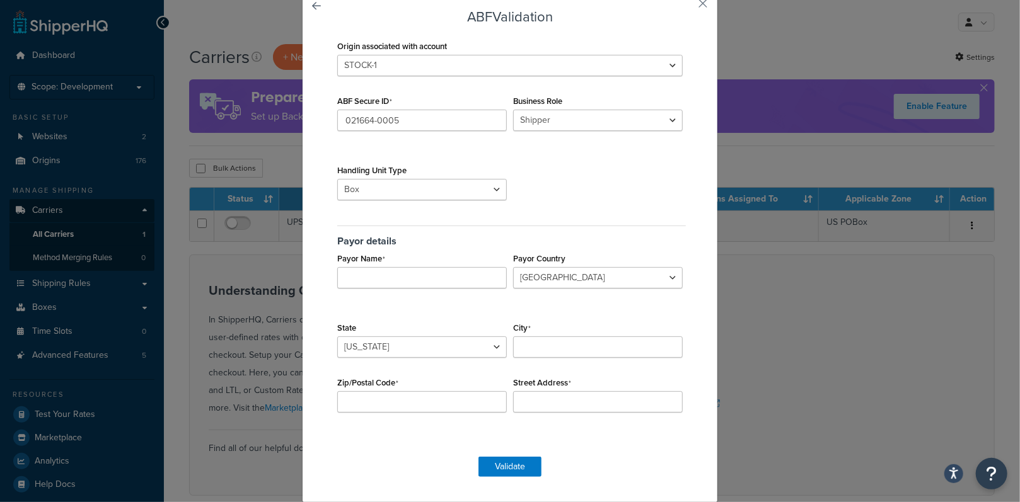
click at [561, 179] on div "Origin associated with account STOCK-1 STOCK-20 ABF Secure ID 021664-0005 Busin…" at bounding box center [510, 240] width 352 height 406
drag, startPoint x: 418, startPoint y: 117, endPoint x: 311, endPoint y: 119, distance: 107.1
click at [311, 119] on div "ABF Validation Origin associated with account STOCK-1 STOCK-20 ABF Secure ID 02…" at bounding box center [510, 245] width 416 height 516
type input "k"
drag, startPoint x: 377, startPoint y: 117, endPoint x: 311, endPoint y: 125, distance: 67.2
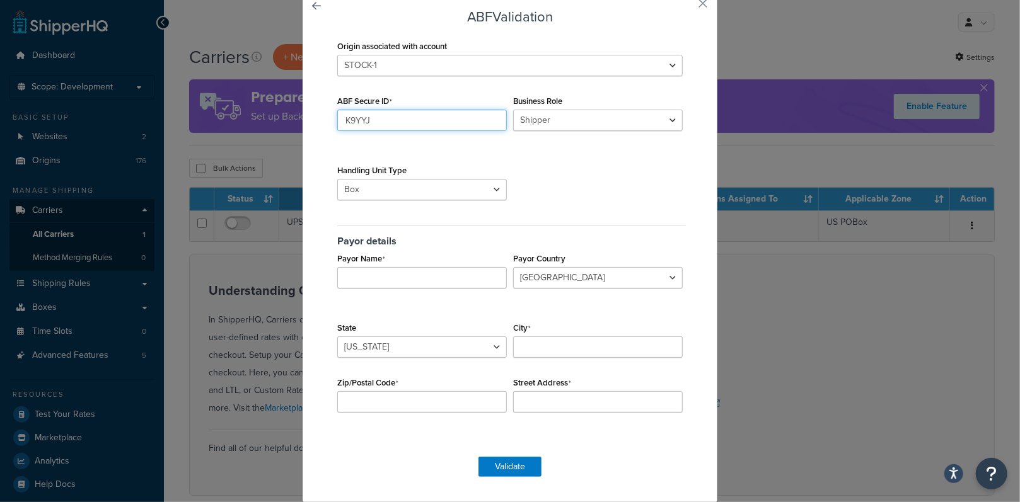
click at [311, 125] on div "ABF Validation Origin associated with account STOCK-1 STOCK-20 ABF Secure ID K9…" at bounding box center [510, 245] width 416 height 516
paste input "CZ0"
type input "K9YYJCZ0"
select select "THIRD PARTY"
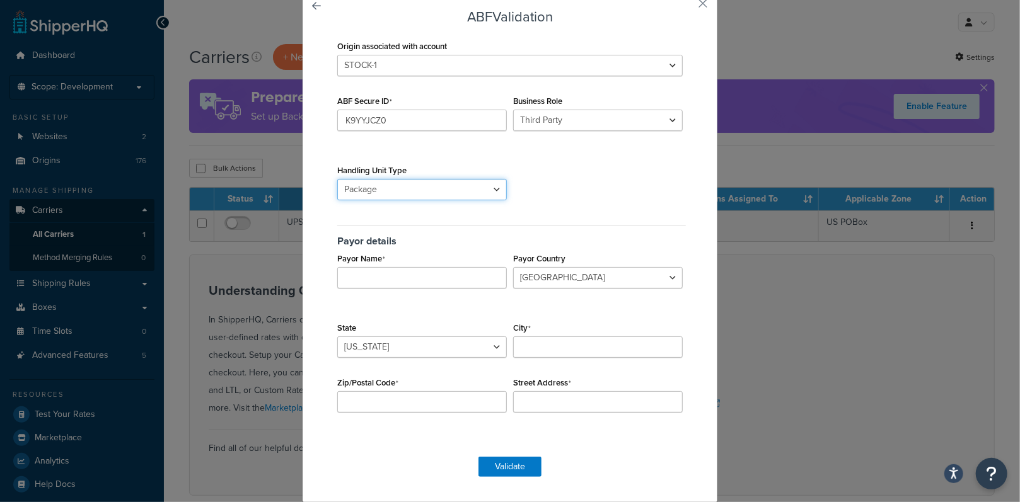
click at [497, 190] on select "Bag Bundle Bucket Bale Bulkhead Barrel Basket Box Chest Coil Carboy Crate Case …" at bounding box center [422, 189] width 170 height 21
select select "PLT"
click at [337, 179] on select "Bag Bundle Bucket Bale Bulkhead Barrel Basket Box Chest Coil Carboy Crate Case …" at bounding box center [422, 189] width 170 height 21
click at [545, 207] on div "Origin associated with account STOCK-1 STOCK-20 ABF Secure ID K9YYJCZ0 Business…" at bounding box center [510, 240] width 352 height 406
click at [380, 279] on input "Payor Name" at bounding box center [422, 277] width 170 height 21
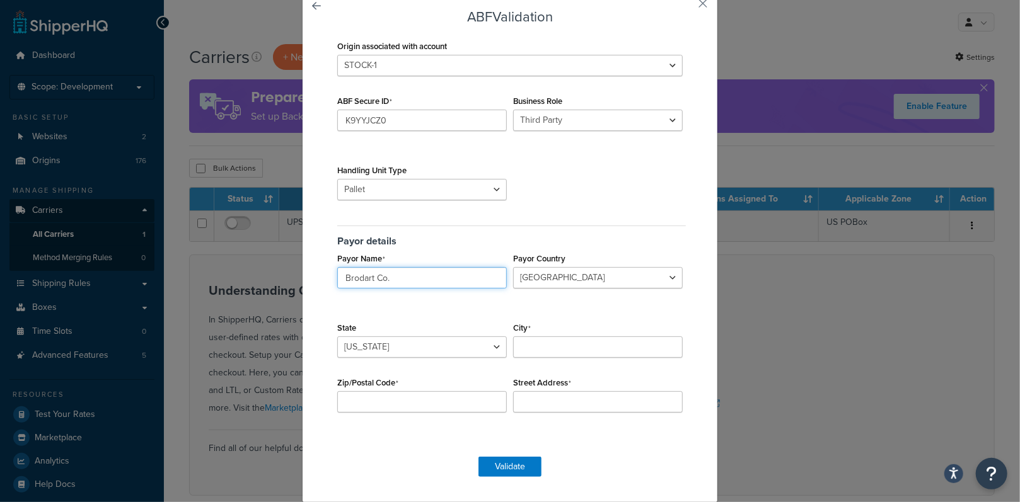
type input "Brodart Co."
select select "PA"
type input "McElhattan"
type input "17748"
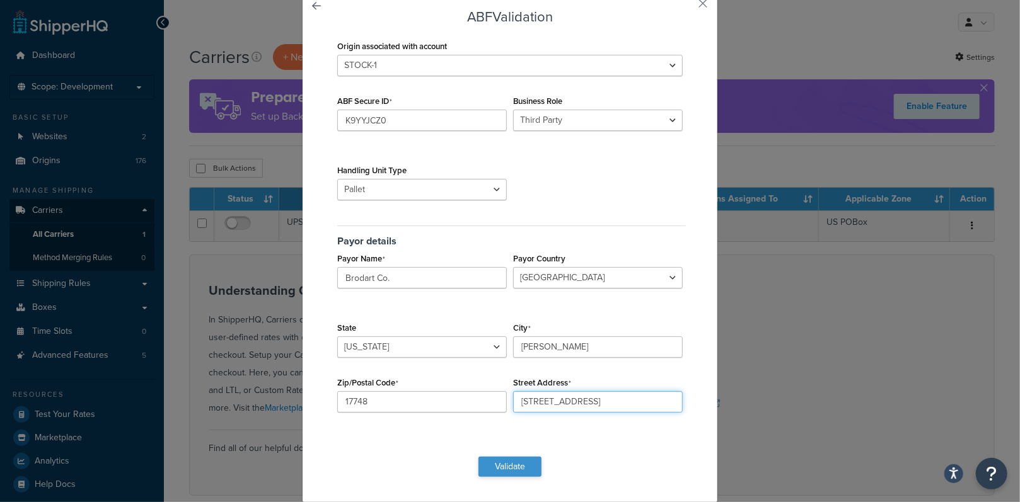
type input "100 North Rd"
click at [499, 463] on button "Validate" at bounding box center [509, 467] width 63 height 20
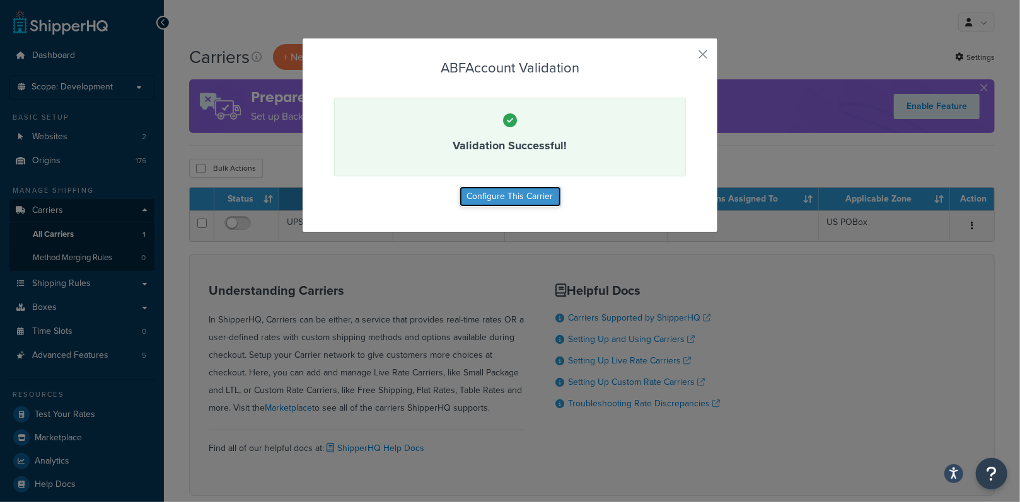
click at [518, 199] on button "Configure This Carrier" at bounding box center [509, 197] width 101 height 20
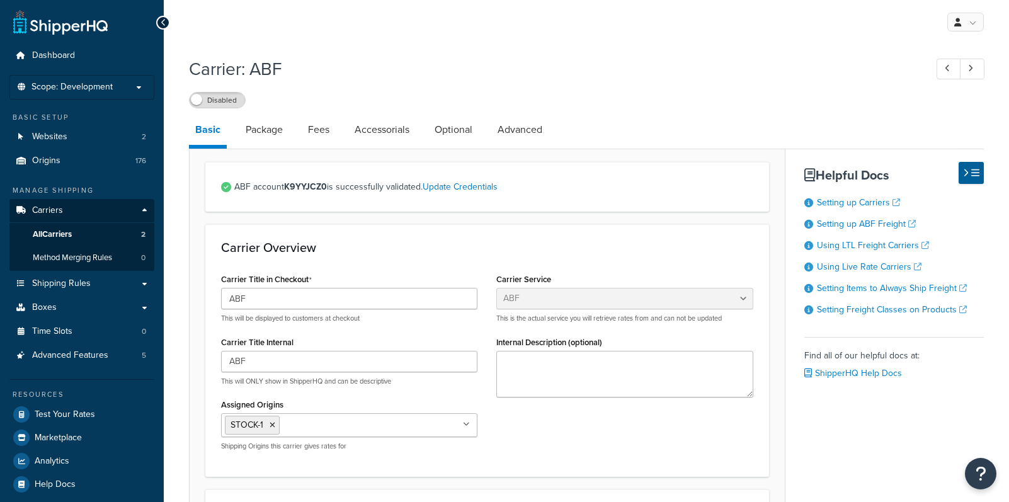
select select "abfFreight"
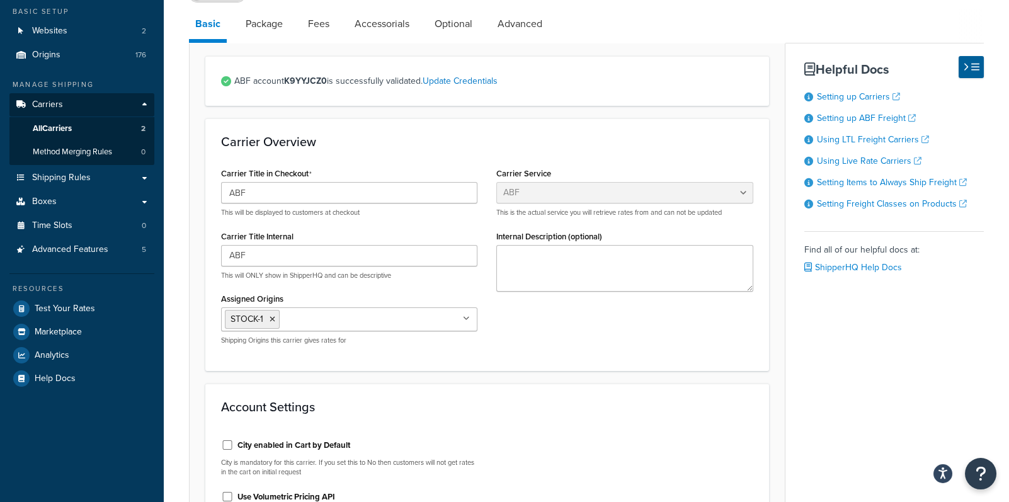
scroll to position [140, 0]
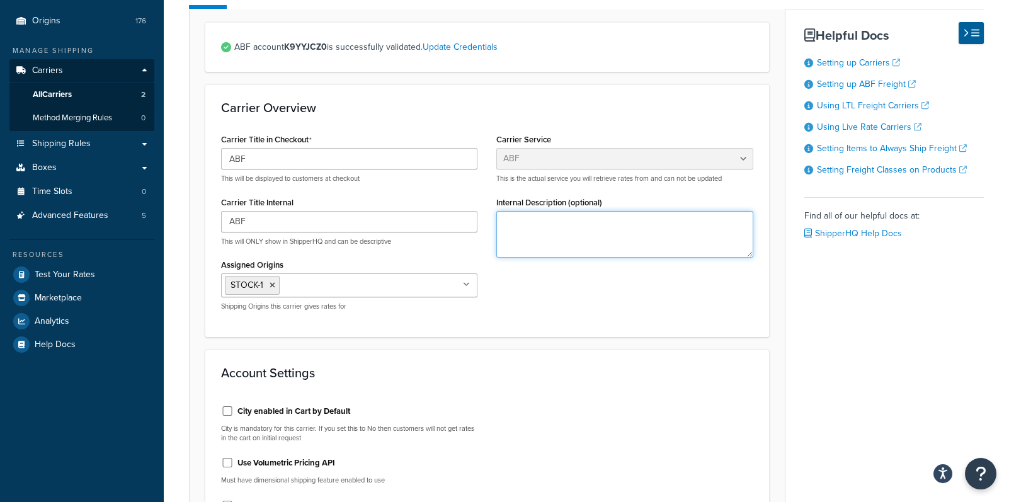
click at [527, 226] on textarea "Internal Description (optional)" at bounding box center [625, 234] width 256 height 47
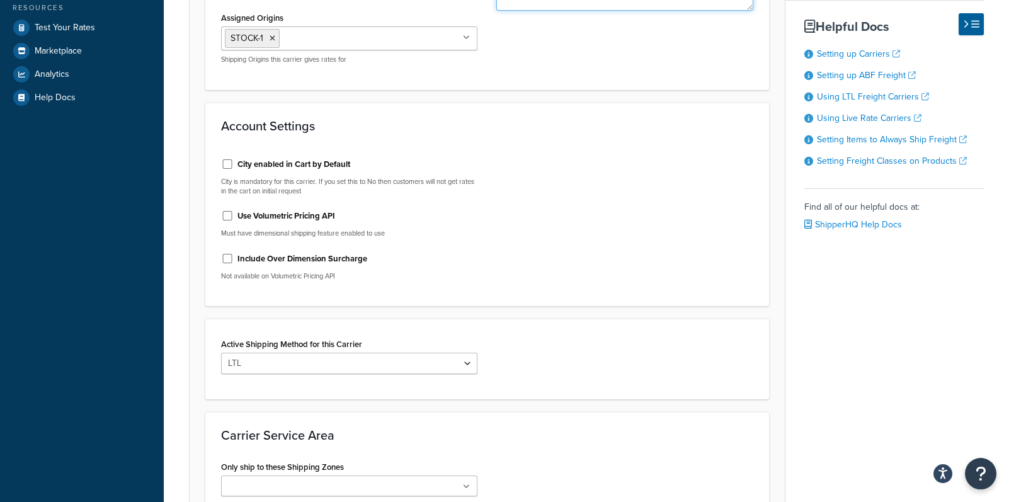
scroll to position [420, 0]
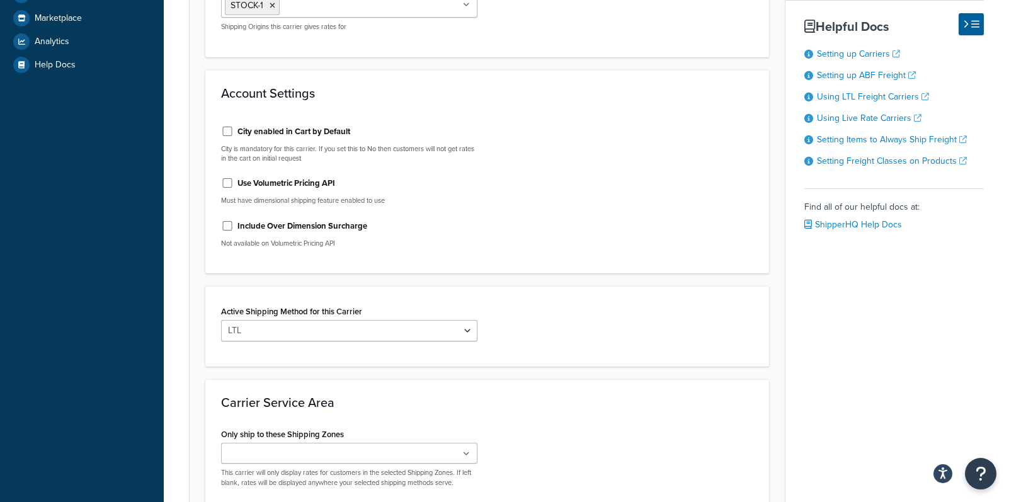
type textarea "ABF"
click at [467, 453] on icon at bounding box center [467, 455] width 6 height 8
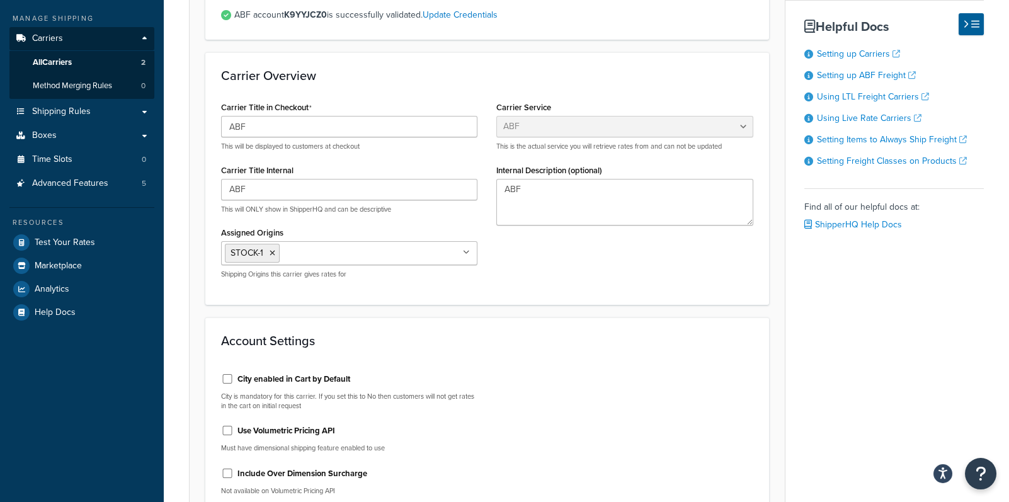
scroll to position [0, 0]
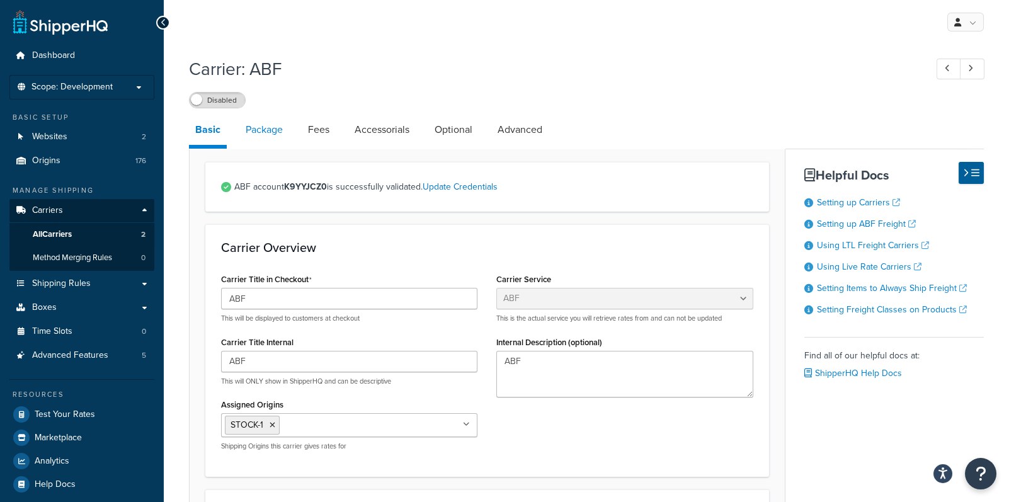
click at [246, 132] on link "Package" at bounding box center [264, 130] width 50 height 30
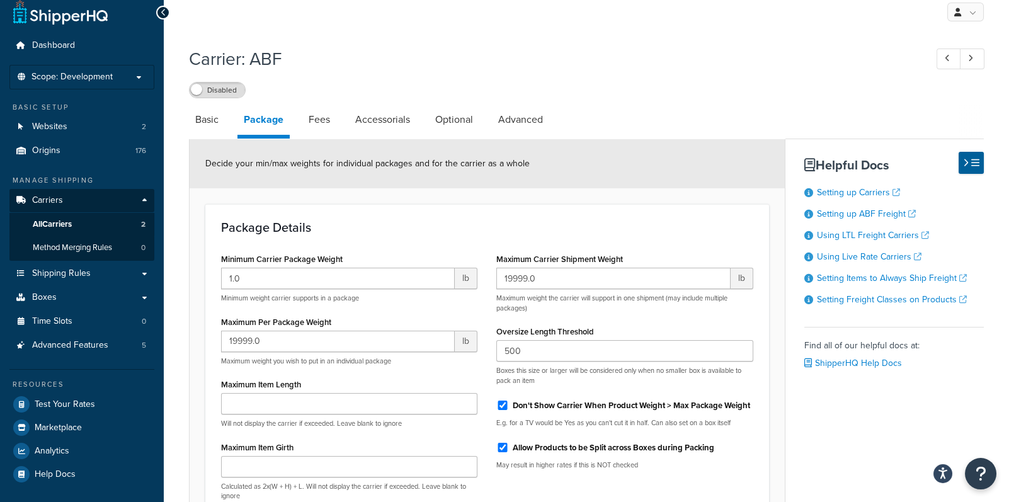
scroll to position [1, 0]
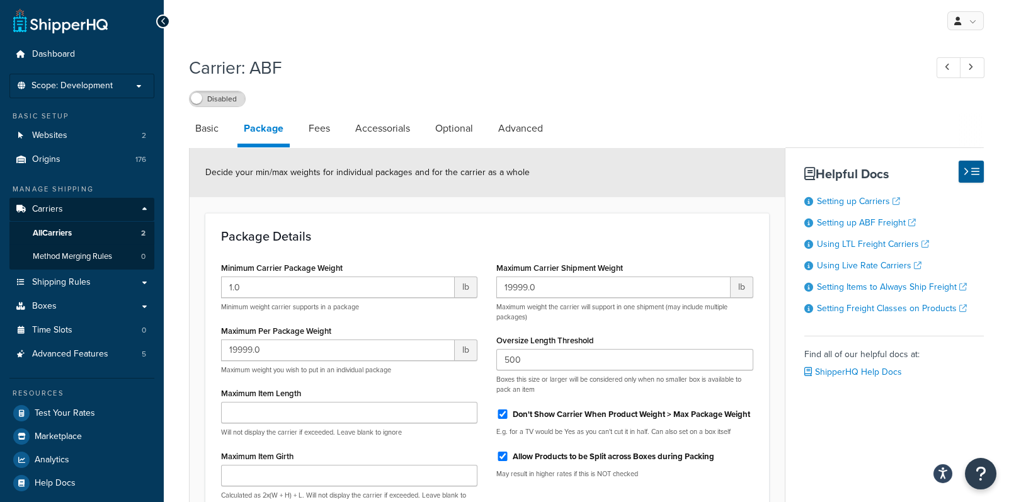
drag, startPoint x: 321, startPoint y: 128, endPoint x: 347, endPoint y: 130, distance: 25.3
click at [321, 128] on link "Fees" at bounding box center [319, 128] width 34 height 30
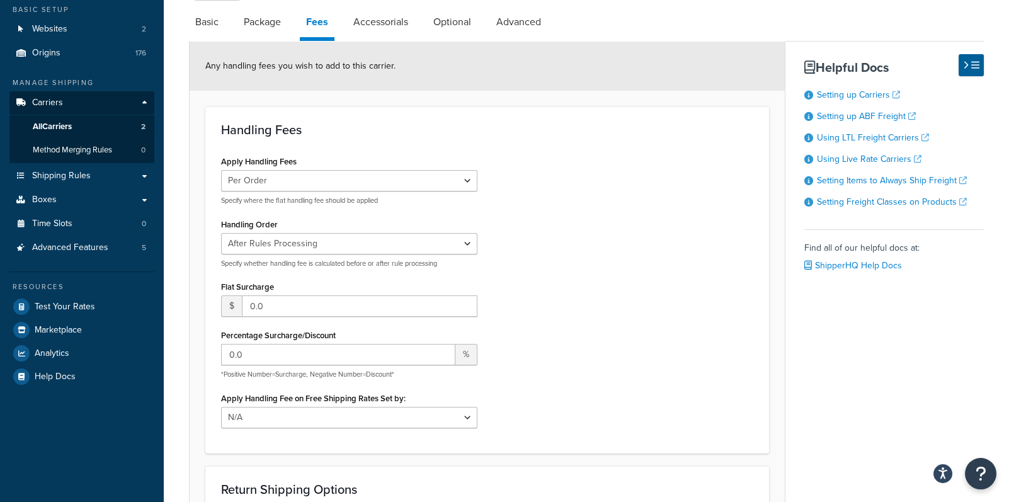
scroll to position [142, 0]
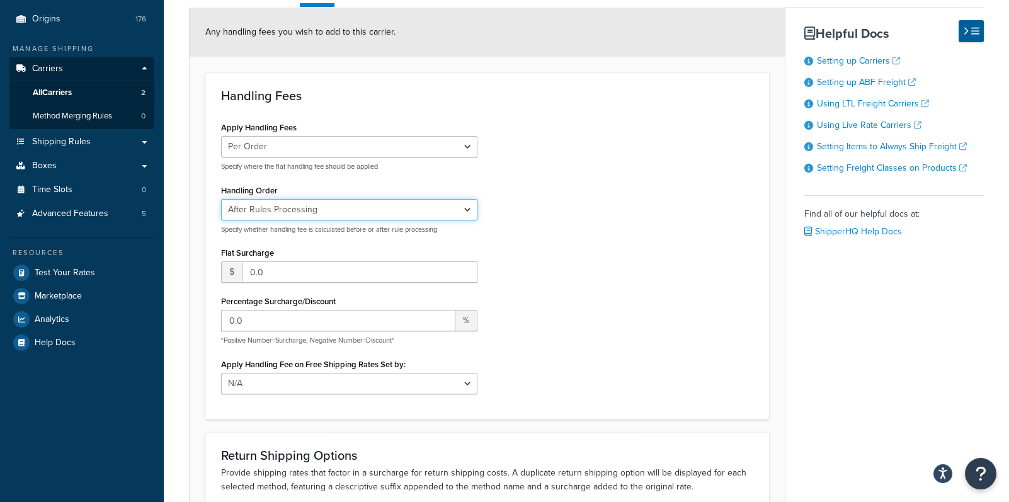
click at [465, 206] on select "Before Rules Processing After Rules Processing" at bounding box center [349, 209] width 256 height 21
select select "BEFORE"
click at [221, 199] on select "Before Rules Processing After Rules Processing" at bounding box center [349, 209] width 256 height 21
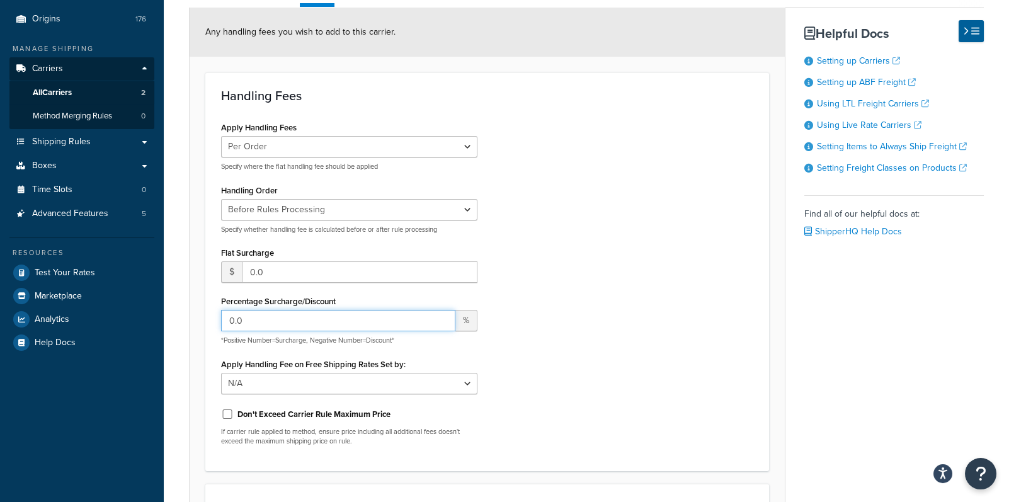
click at [285, 325] on input "0.0" at bounding box center [338, 320] width 234 height 21
drag, startPoint x: 285, startPoint y: 325, endPoint x: 207, endPoint y: 312, distance: 79.2
click at [207, 312] on div "Handling Fees Apply Handling Fees Per Order Per Item Per Package Specify where …" at bounding box center [487, 271] width 564 height 399
type input "30"
click at [544, 360] on div "Apply Handling Fees Per Order Per Item Per Package Specify where the flat handl…" at bounding box center [487, 286] width 551 height 337
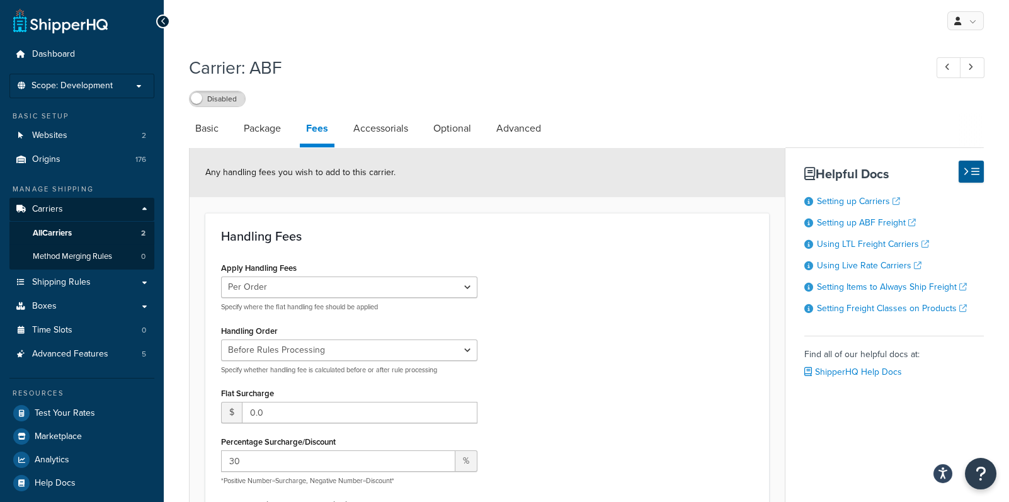
scroll to position [0, 0]
click at [372, 132] on link "Accessorials" at bounding box center [380, 130] width 67 height 30
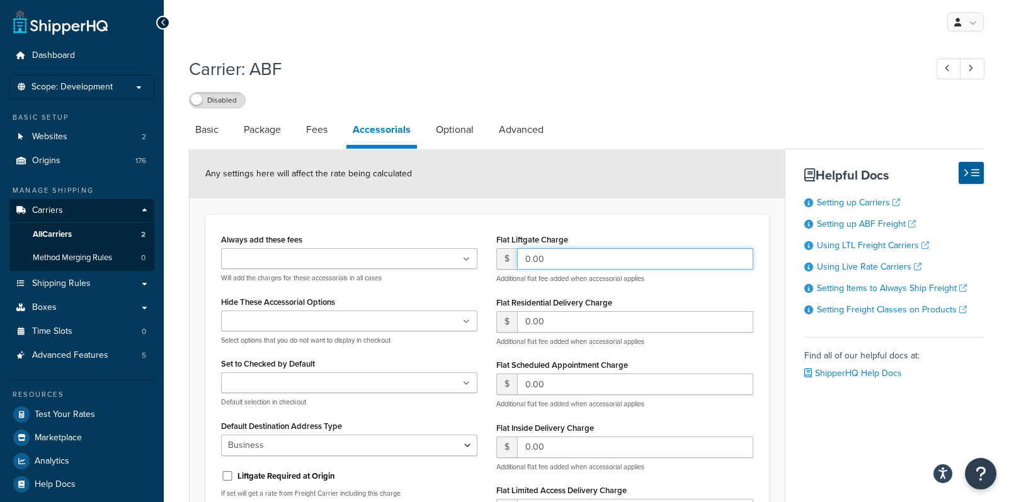
drag, startPoint x: 551, startPoint y: 260, endPoint x: 506, endPoint y: 266, distance: 45.7
click at [506, 266] on div "$ 0.00" at bounding box center [625, 258] width 256 height 21
type input "45"
drag, startPoint x: 549, startPoint y: 445, endPoint x: 518, endPoint y: 444, distance: 30.9
click at [518, 444] on input "0.00" at bounding box center [635, 447] width 236 height 21
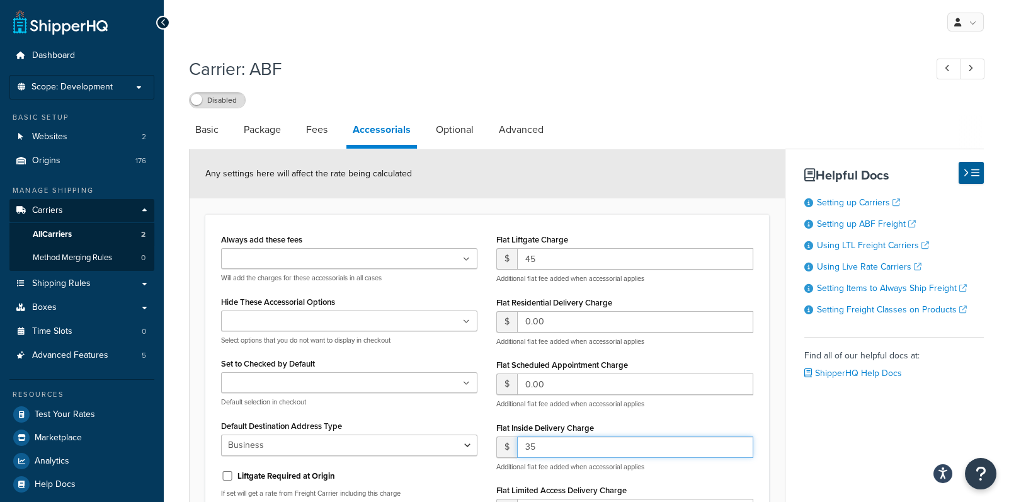
type input "35"
click at [812, 444] on div "Basic Package Fees Accessorials Optional Advanced Any settings here will affect…" at bounding box center [586, 383] width 795 height 537
click at [447, 129] on link "Optional" at bounding box center [455, 130] width 50 height 30
select select "55"
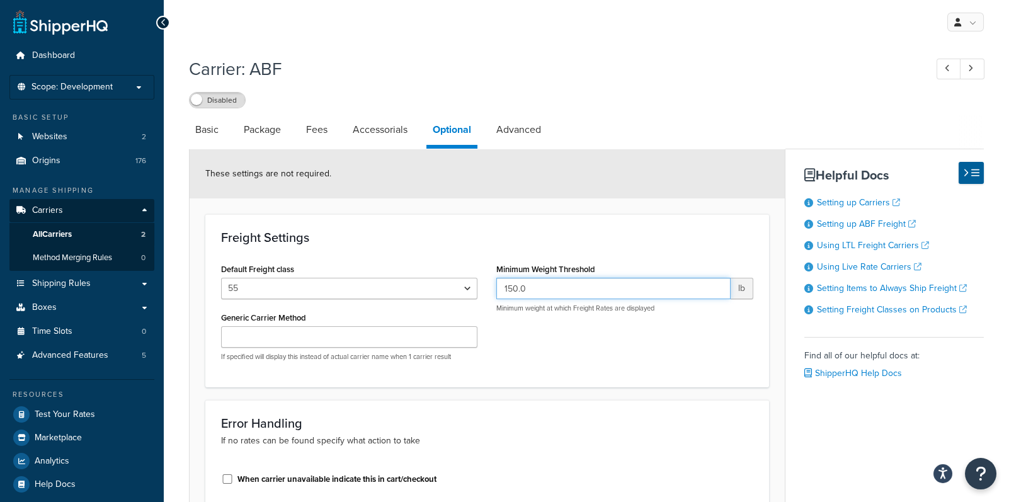
click at [516, 289] on input "150.0" at bounding box center [614, 288] width 234 height 21
type input "85.0"
click at [594, 345] on div "Default Freight class 50 55 60 65 70 77.5 85 92.5 100 110 125 150 175 200 250 3…" at bounding box center [487, 315] width 551 height 111
click at [510, 131] on link "Advanced" at bounding box center [518, 130] width 57 height 30
select select "false"
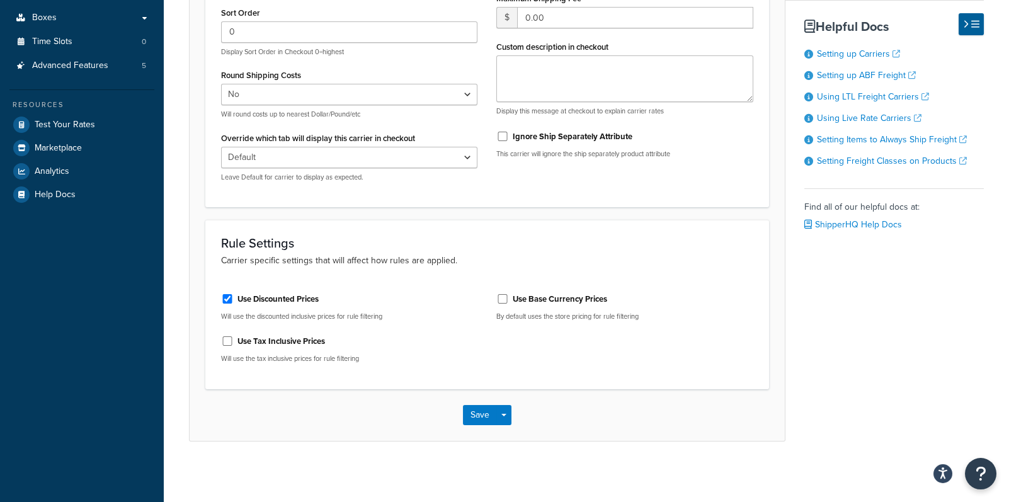
scroll to position [291, 0]
click at [476, 410] on button "Save" at bounding box center [480, 414] width 34 height 20
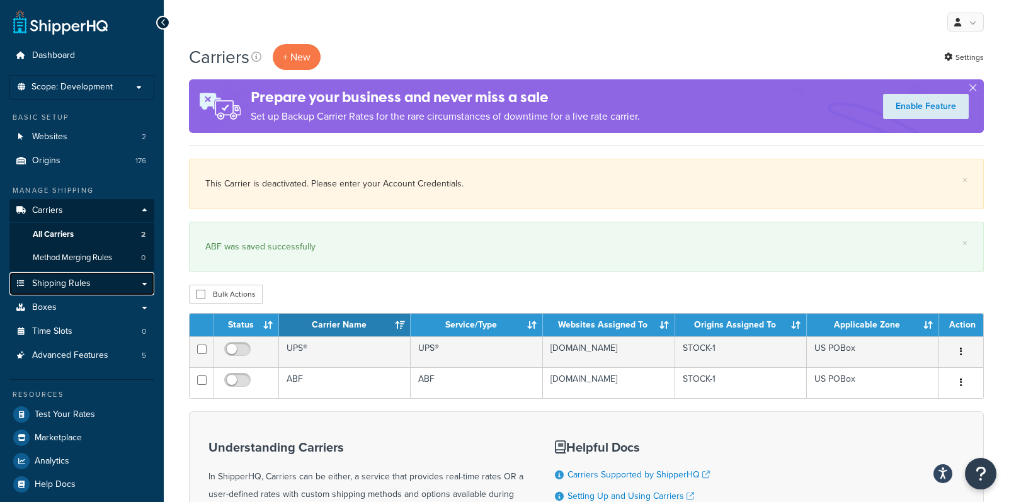
click at [59, 284] on span "Shipping Rules" at bounding box center [61, 284] width 59 height 11
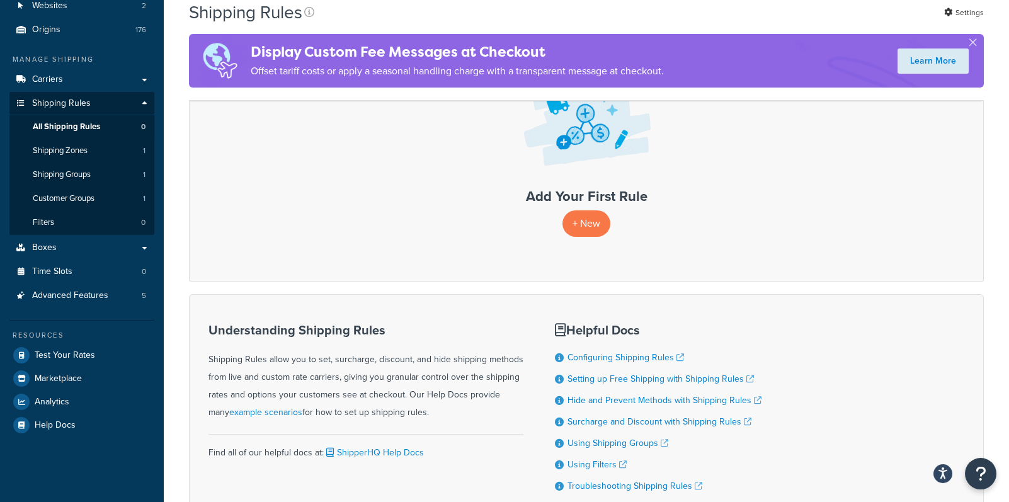
scroll to position [140, 0]
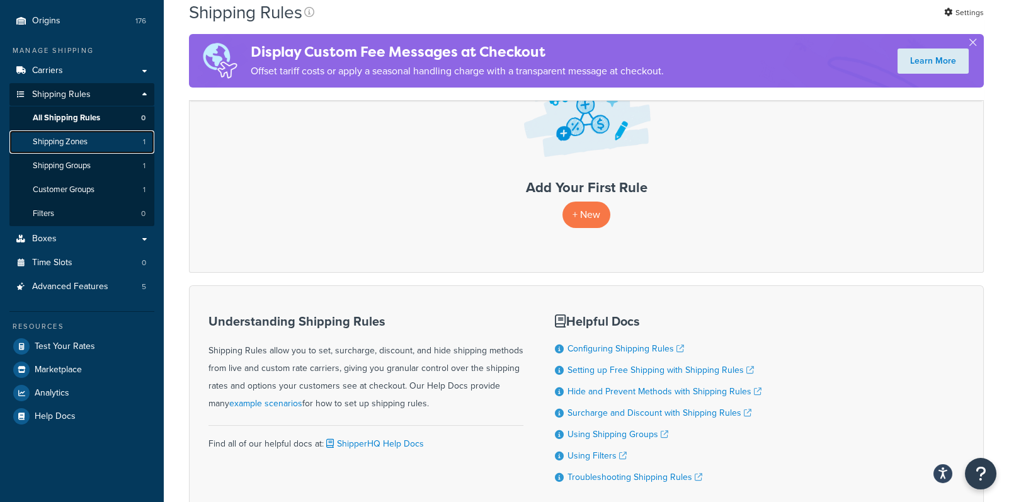
click at [54, 143] on span "Shipping Zones" at bounding box center [60, 142] width 55 height 11
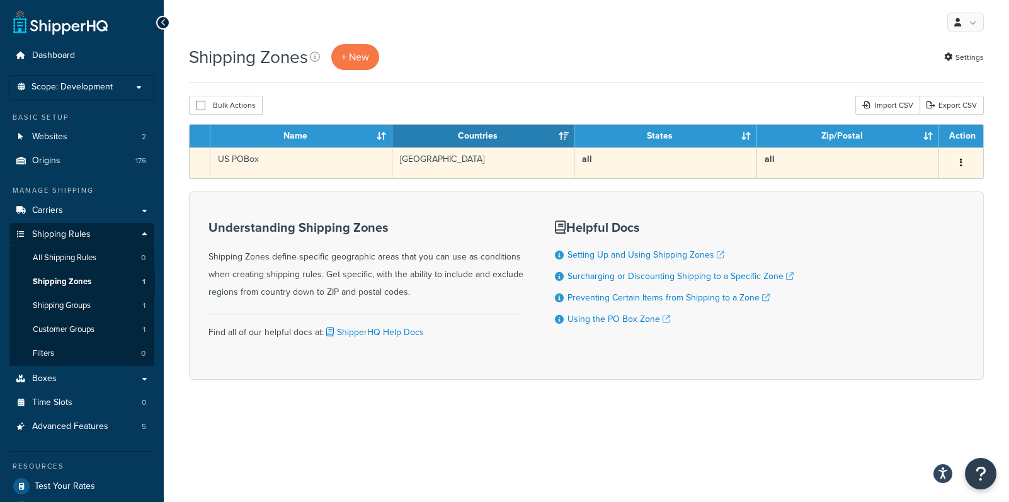
click at [282, 152] on td "US POBox" at bounding box center [301, 162] width 182 height 31
click at [311, 169] on td "US POBox" at bounding box center [301, 162] width 182 height 31
click at [963, 164] on button "button" at bounding box center [962, 163] width 18 height 20
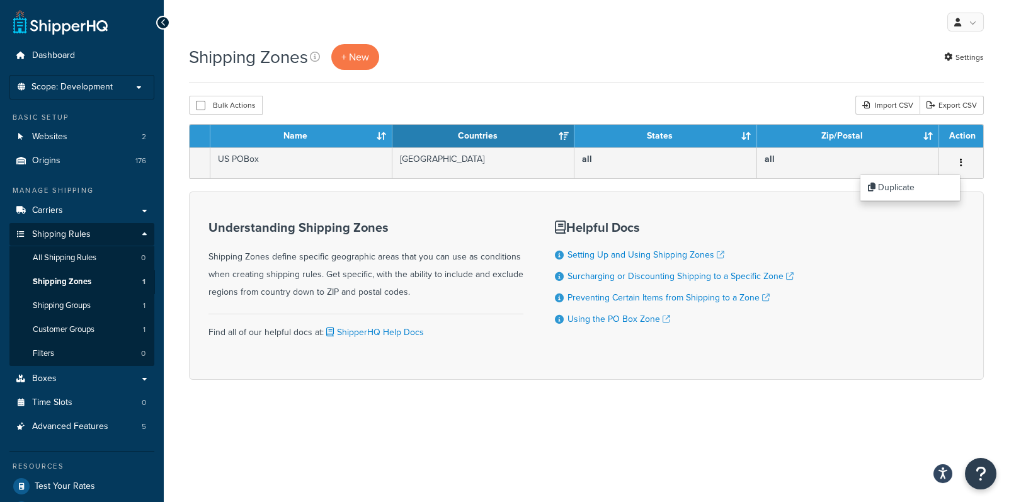
click at [683, 69] on div "Shipping Zones + New Settings" at bounding box center [586, 57] width 795 height 26
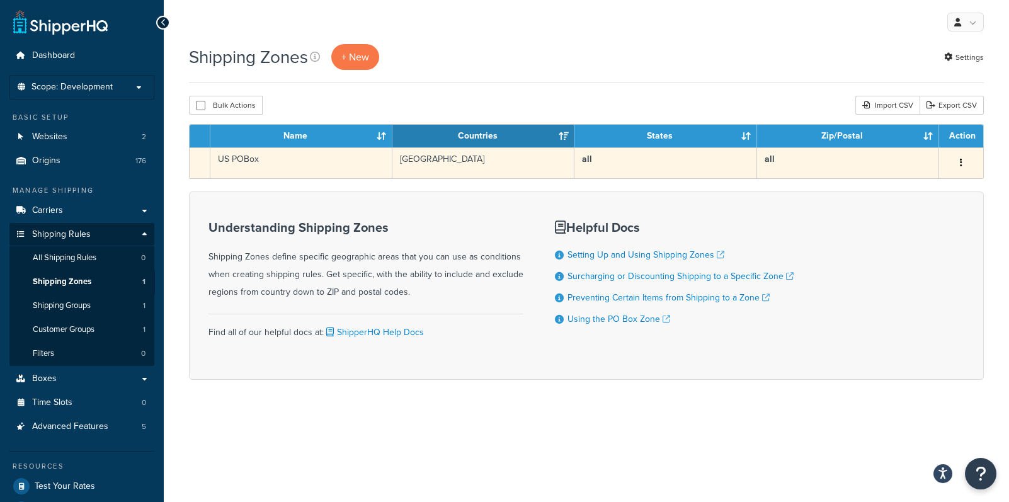
click at [515, 158] on td "United States" at bounding box center [484, 162] width 182 height 31
click at [336, 164] on td "US POBox" at bounding box center [301, 162] width 182 height 31
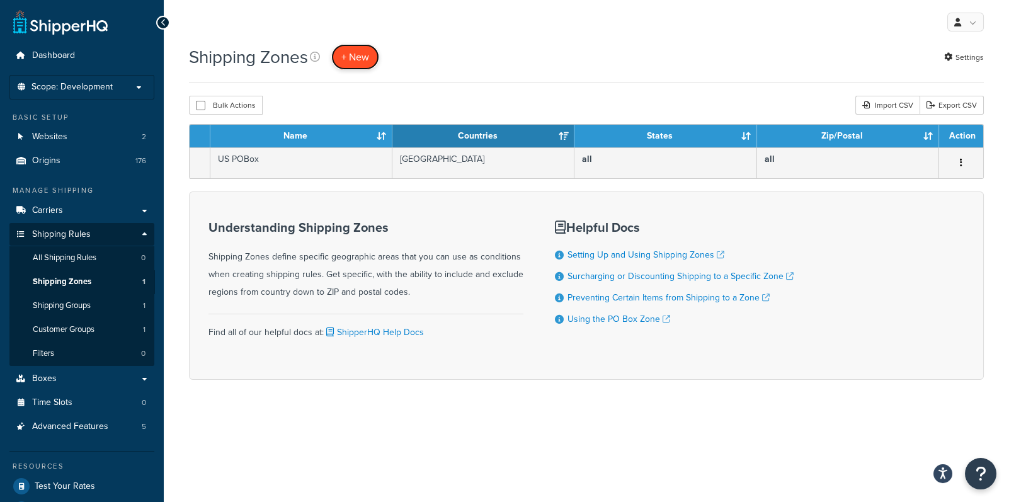
click at [368, 63] on span "+ New" at bounding box center [356, 57] width 28 height 14
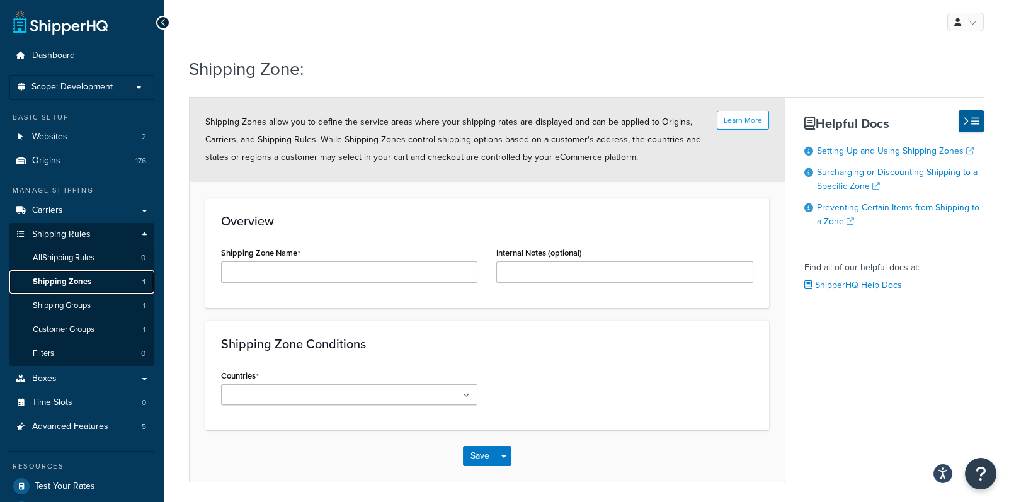
click at [50, 282] on span "Shipping Zones" at bounding box center [62, 282] width 59 height 11
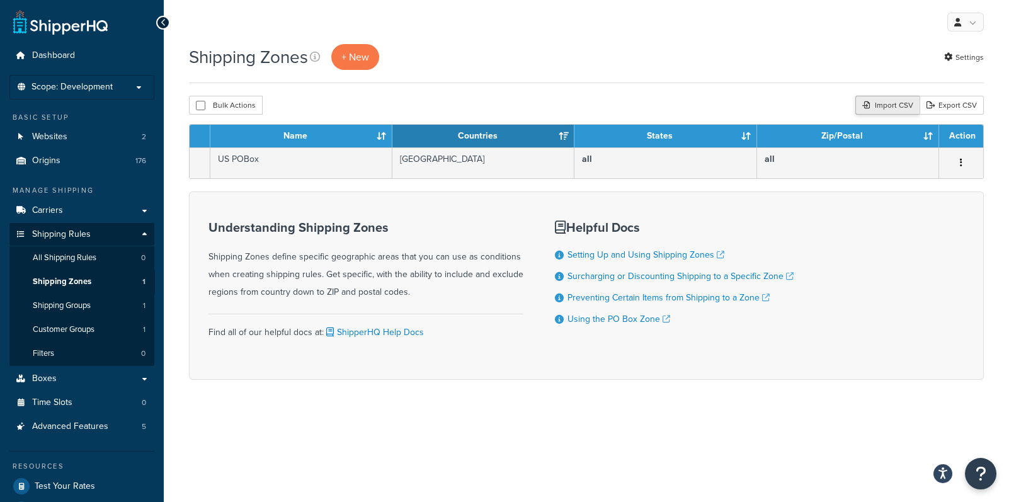
click at [885, 105] on div "Import CSV" at bounding box center [888, 105] width 64 height 19
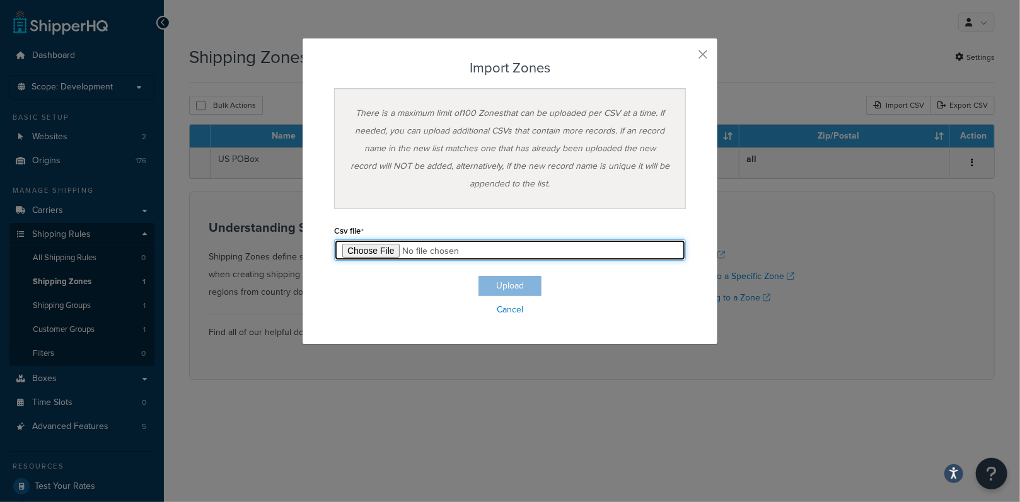
click at [363, 246] on input "file" at bounding box center [510, 249] width 352 height 21
type input "C:\fakepath\Zone Export-2025-08-14 0204.csv"
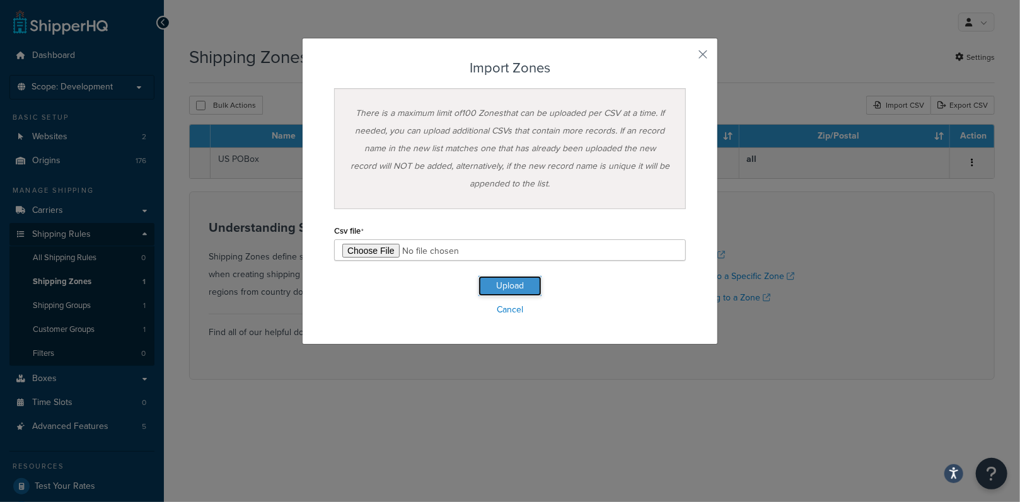
click at [506, 287] on button "Upload" at bounding box center [509, 286] width 63 height 20
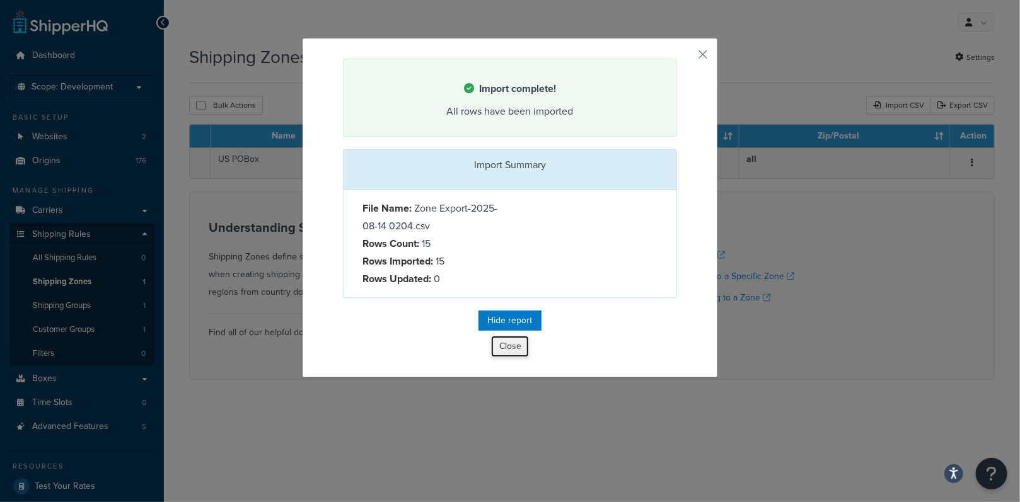
click at [499, 346] on button "Close" at bounding box center [510, 346] width 38 height 21
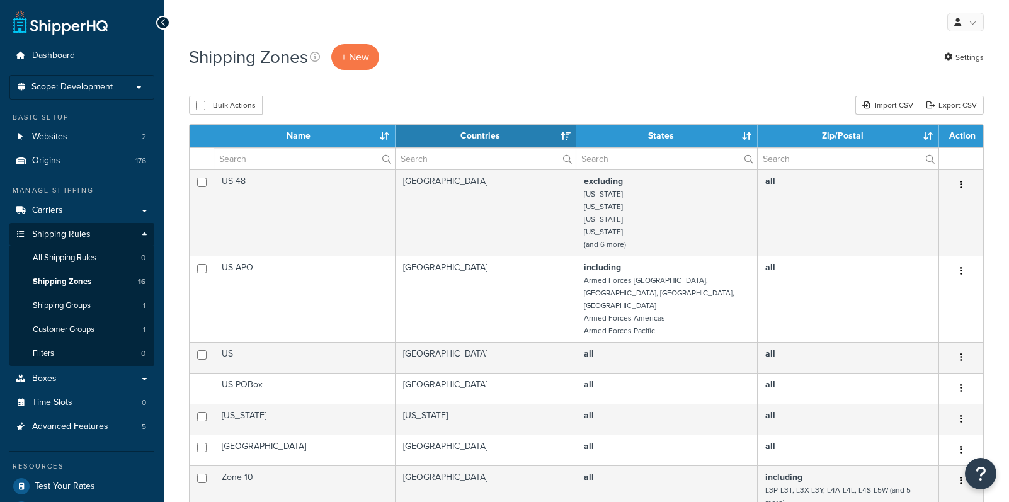
select select "15"
click at [60, 330] on span "Customer Groups" at bounding box center [64, 330] width 62 height 11
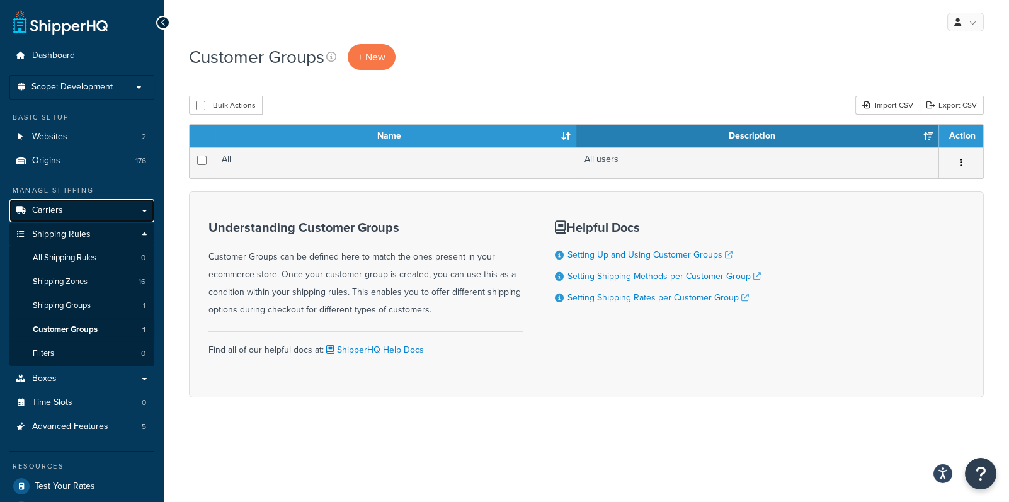
click at [64, 209] on link "Carriers" at bounding box center [81, 210] width 145 height 23
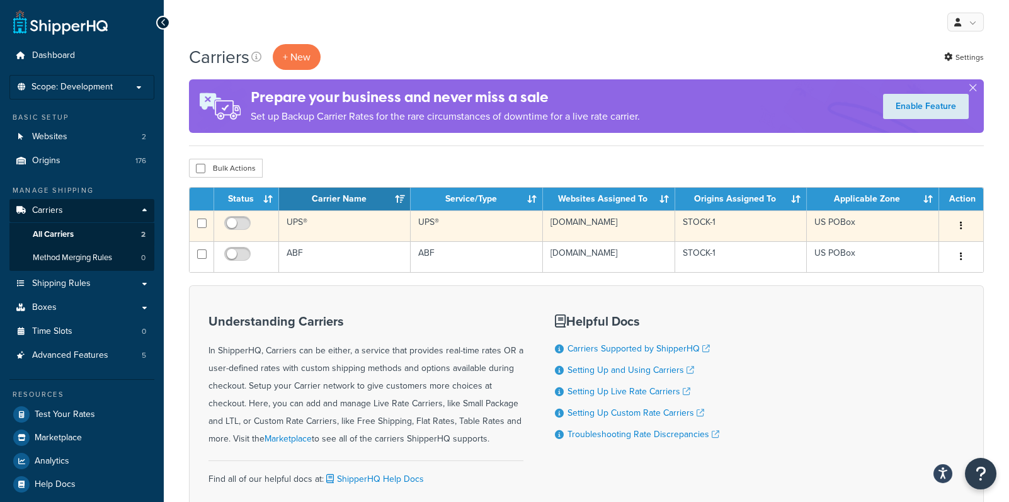
click at [371, 224] on td "UPS®" at bounding box center [345, 225] width 132 height 31
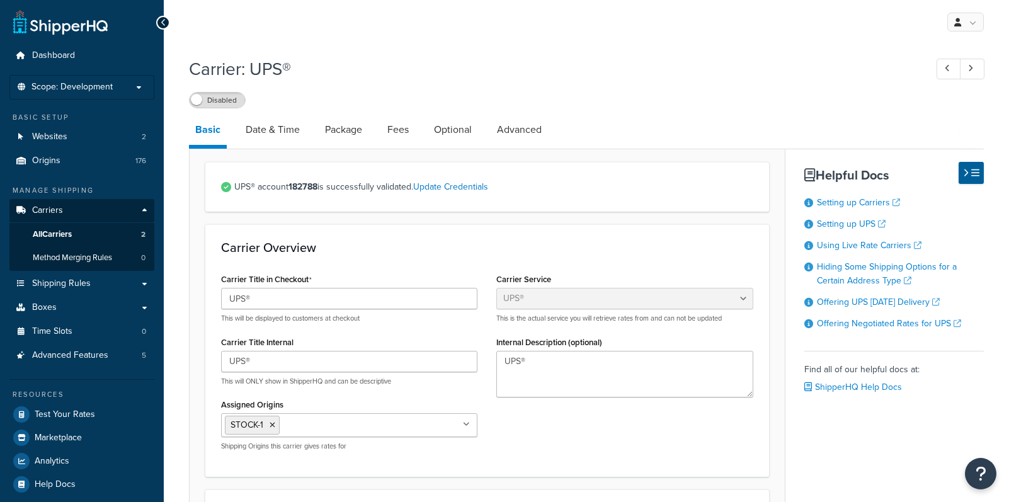
select select "ups"
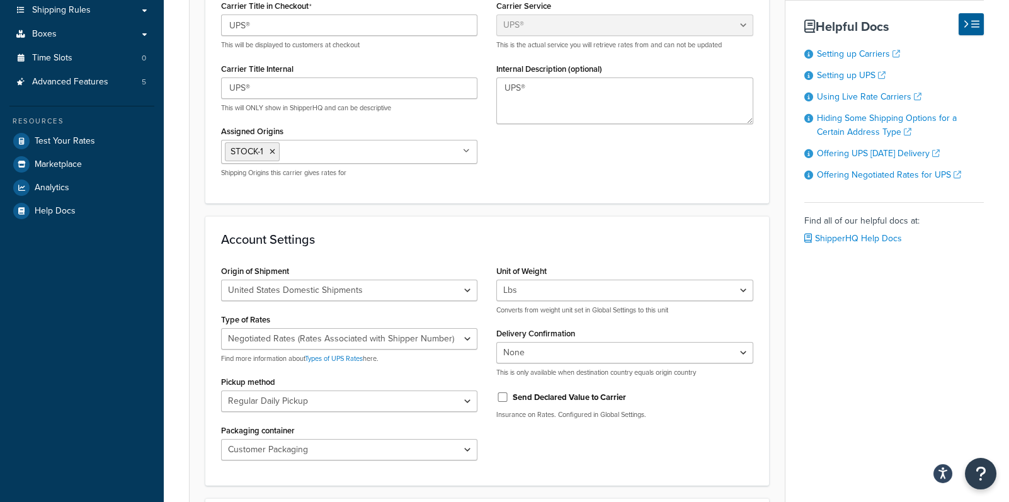
scroll to position [350, 0]
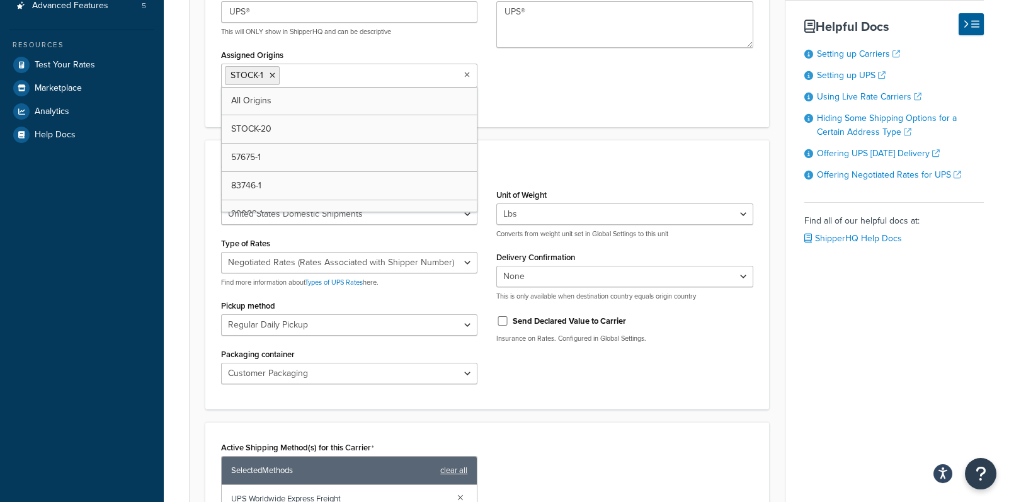
click at [468, 73] on icon at bounding box center [467, 75] width 6 height 8
click at [307, 98] on link "All Origins" at bounding box center [349, 101] width 255 height 28
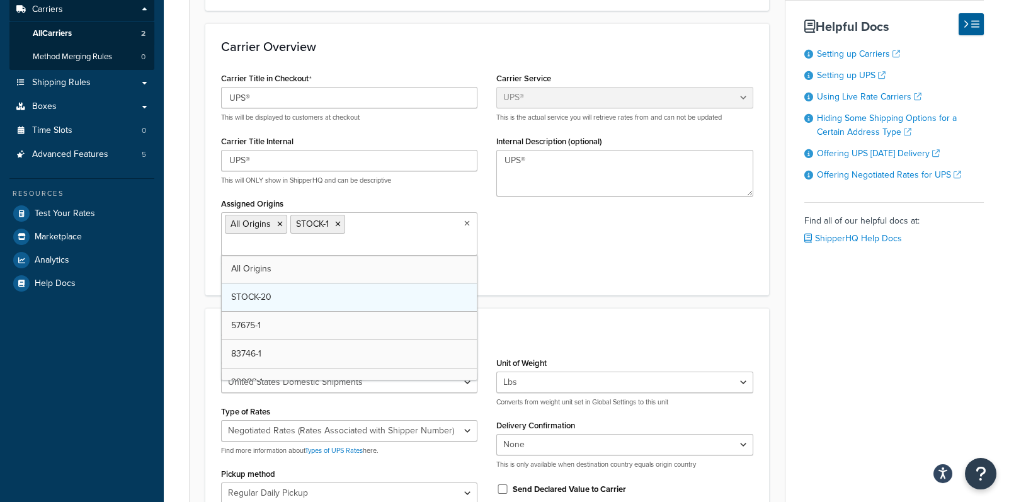
scroll to position [210, 0]
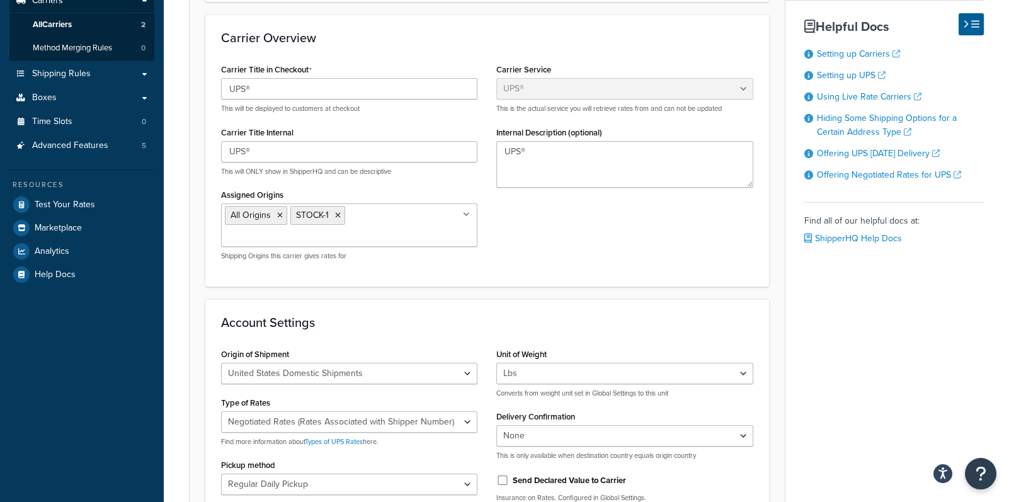
click at [612, 234] on div "Carrier Title in Checkout UPS® This will be displayed to customers at checkout …" at bounding box center [487, 165] width 551 height 210
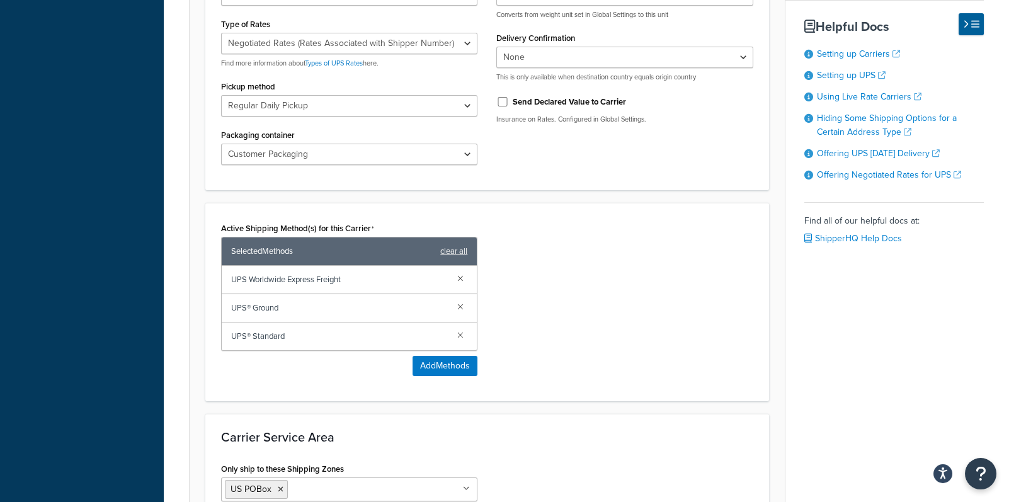
scroll to position [700, 0]
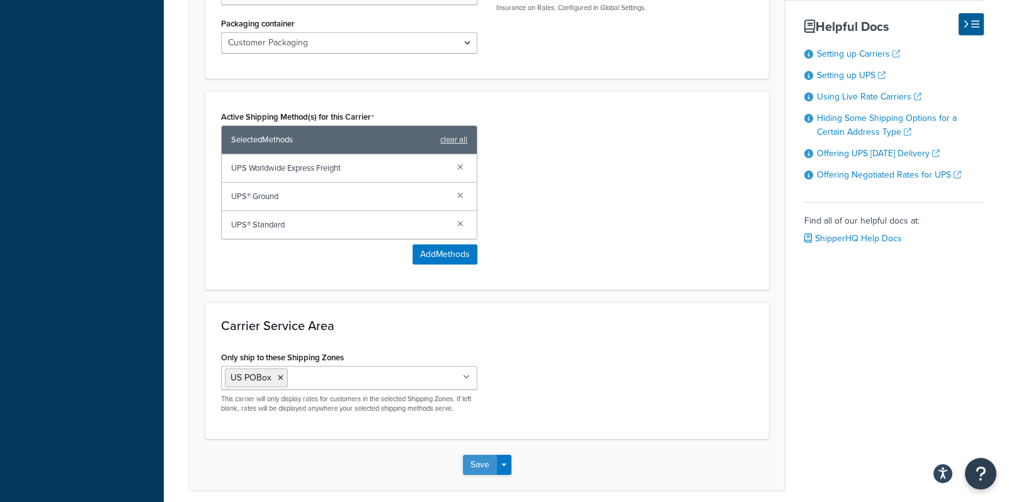
click at [471, 455] on button "Save" at bounding box center [480, 465] width 34 height 20
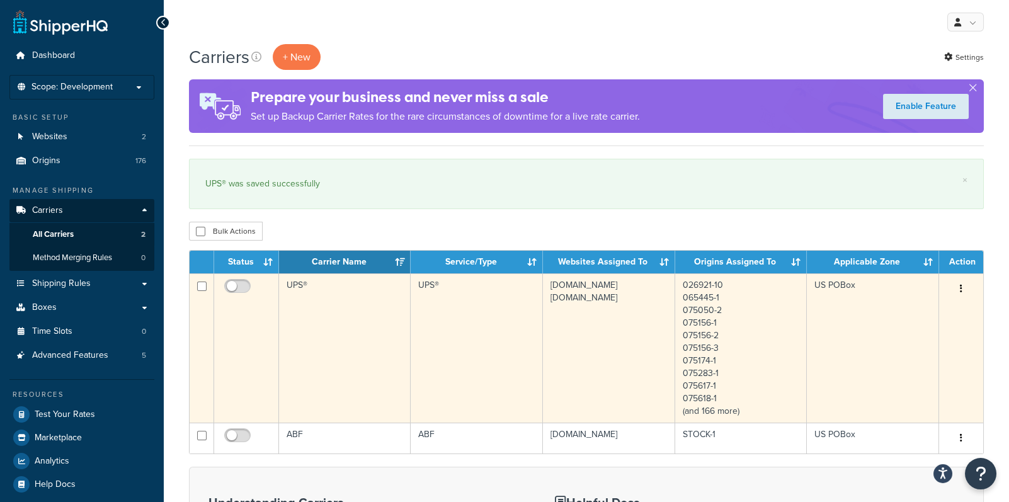
click at [345, 325] on td "UPS®" at bounding box center [345, 347] width 132 height 149
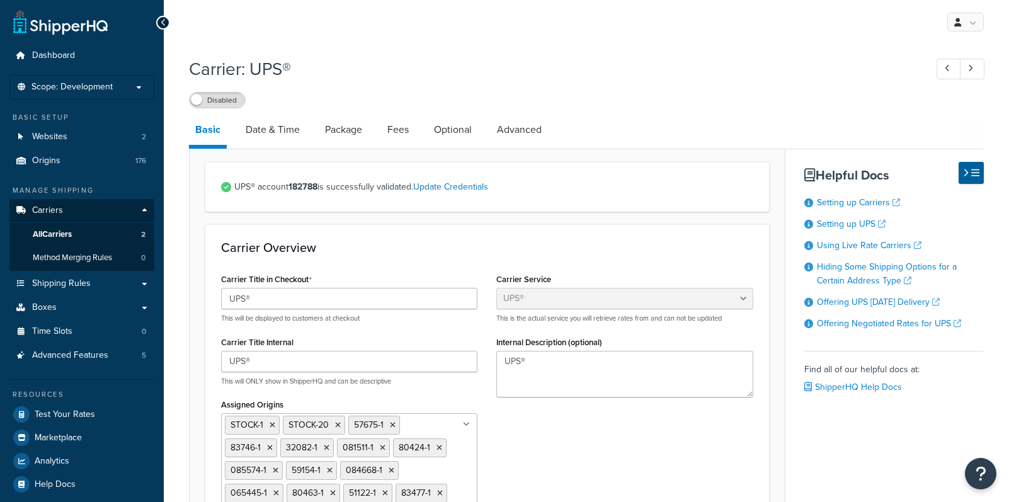
select select "ups"
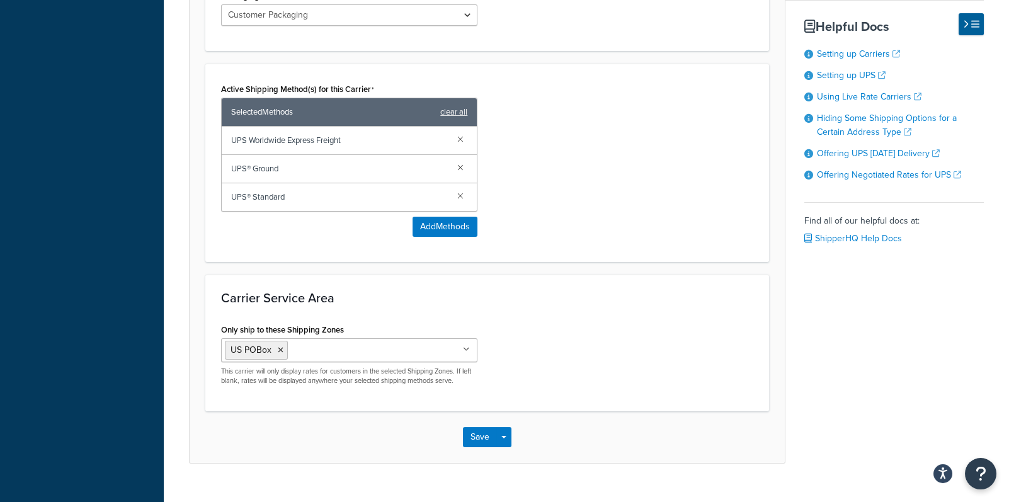
scroll to position [863, 0]
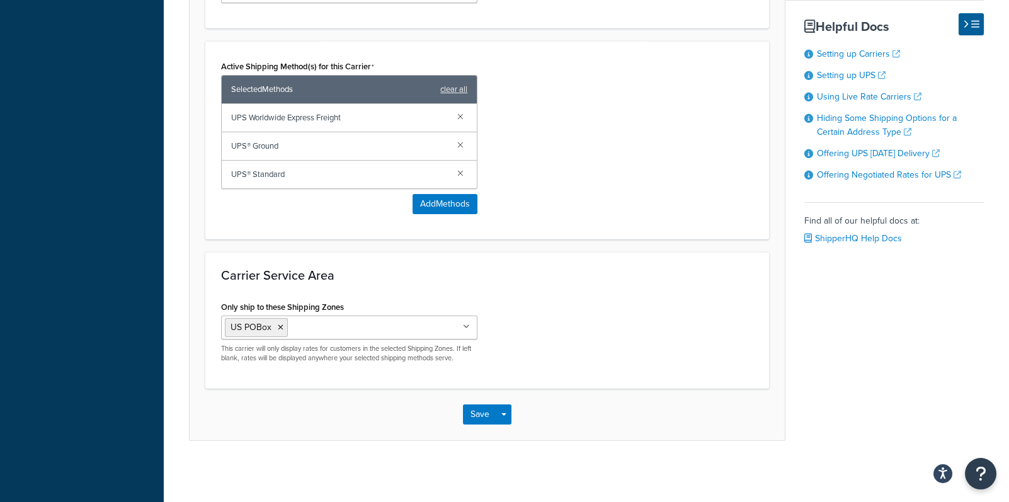
click at [463, 325] on ul "US POBox" at bounding box center [349, 328] width 256 height 24
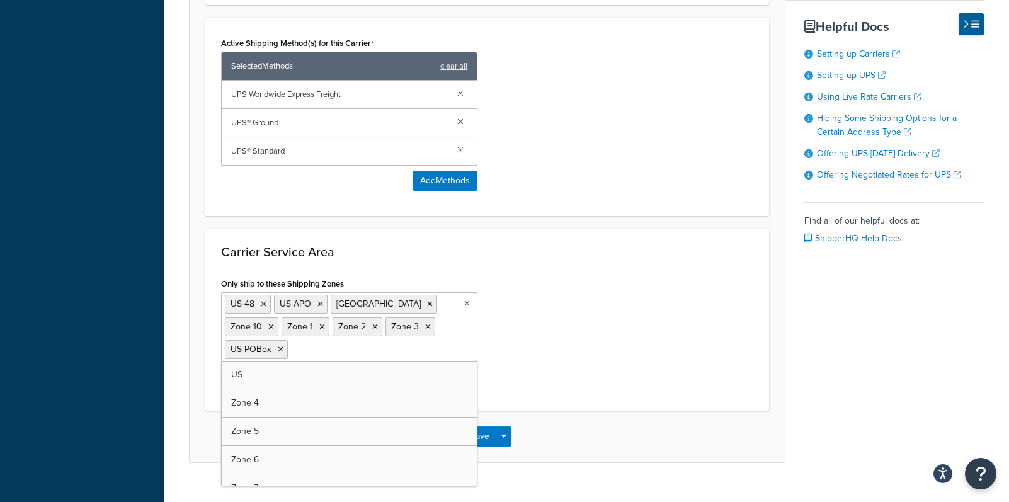
scroll to position [905, 0]
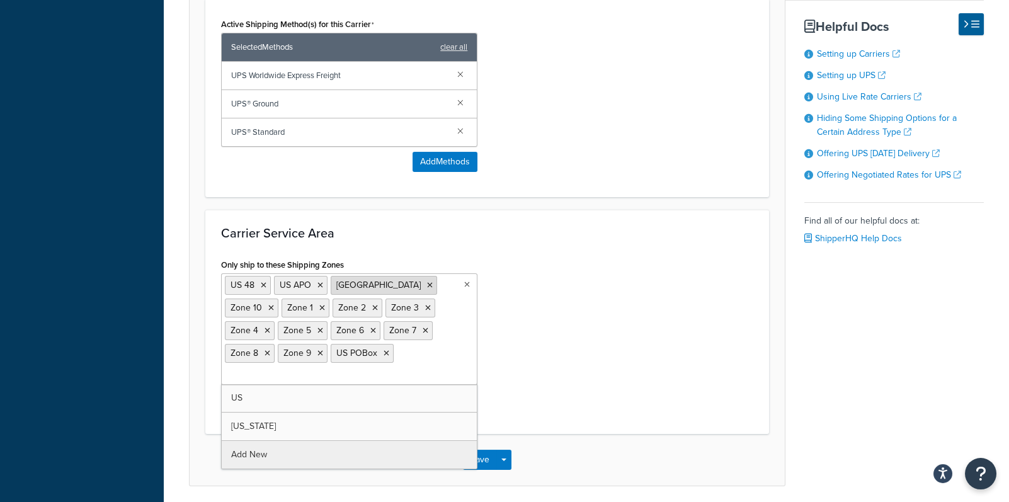
click at [427, 283] on icon at bounding box center [430, 286] width 6 height 8
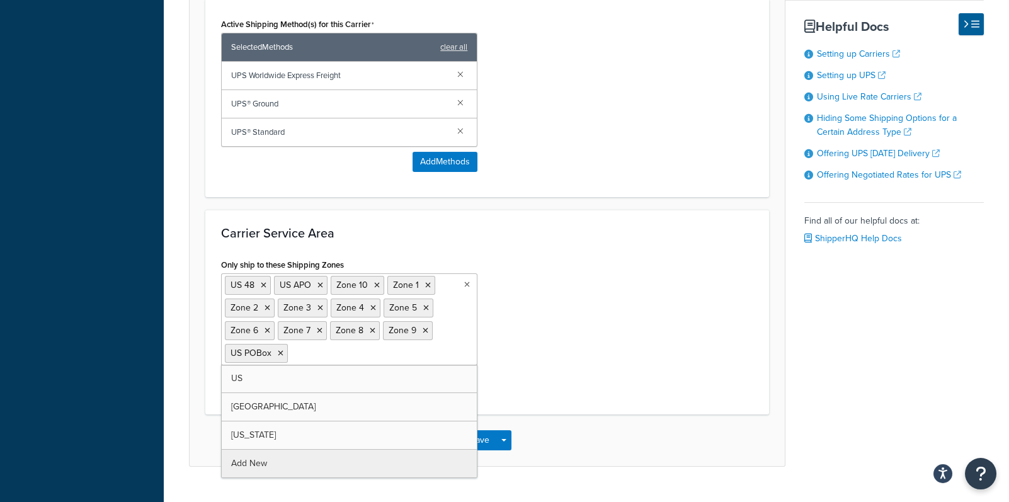
click at [375, 283] on icon at bounding box center [377, 286] width 6 height 8
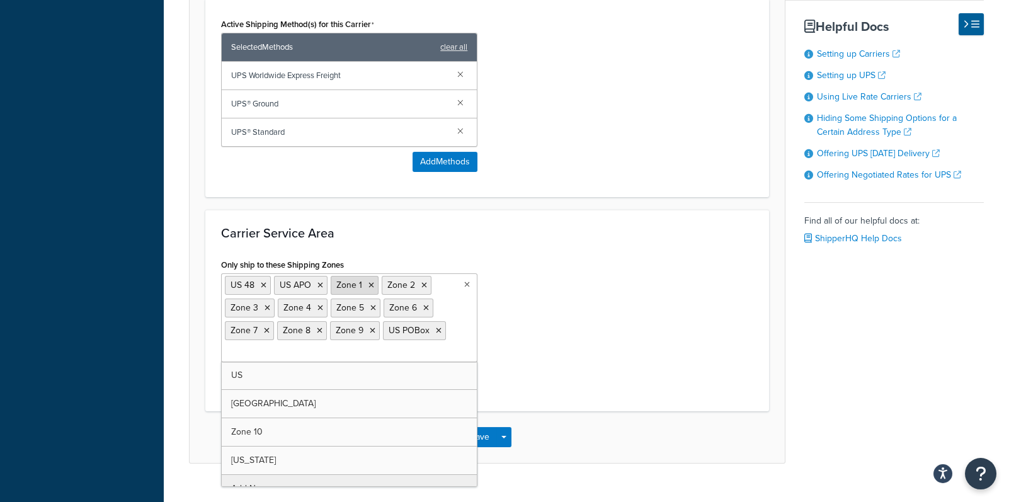
click at [369, 286] on icon at bounding box center [372, 286] width 6 height 8
click at [371, 285] on icon at bounding box center [374, 286] width 6 height 8
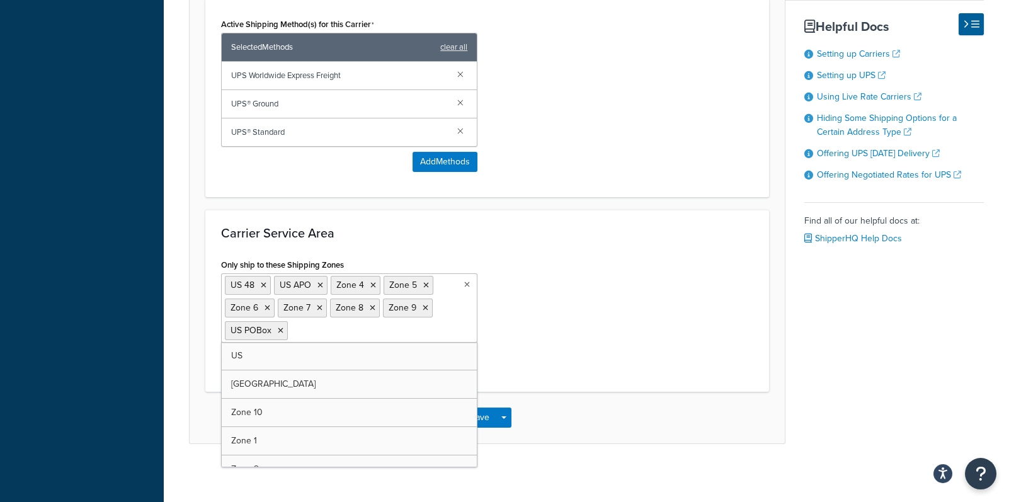
click at [371, 285] on icon at bounding box center [374, 286] width 6 height 8
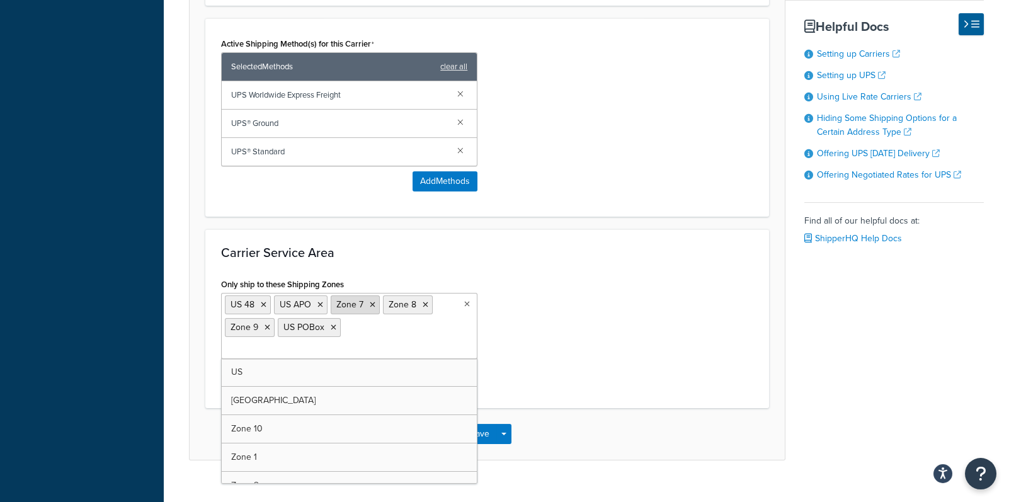
click at [371, 305] on icon at bounding box center [373, 305] width 6 height 8
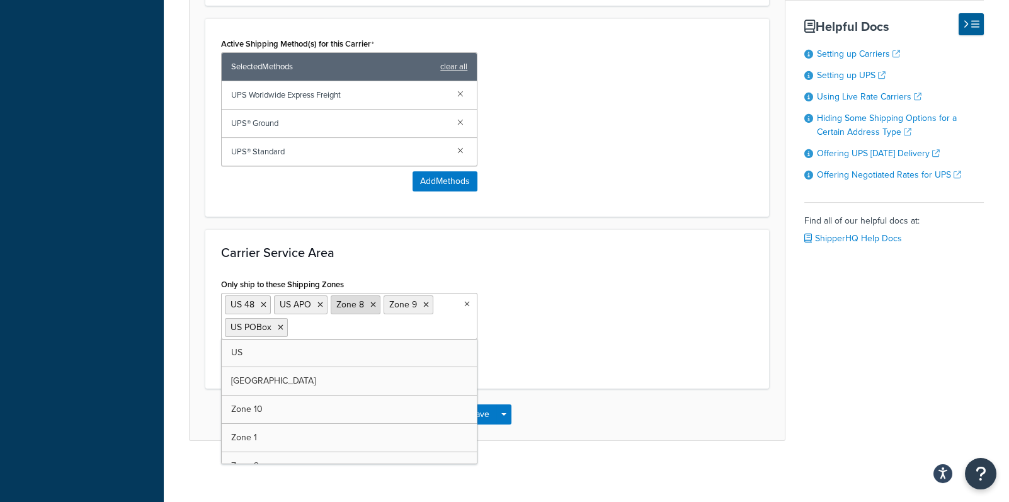
click at [371, 303] on icon at bounding box center [374, 305] width 6 height 8
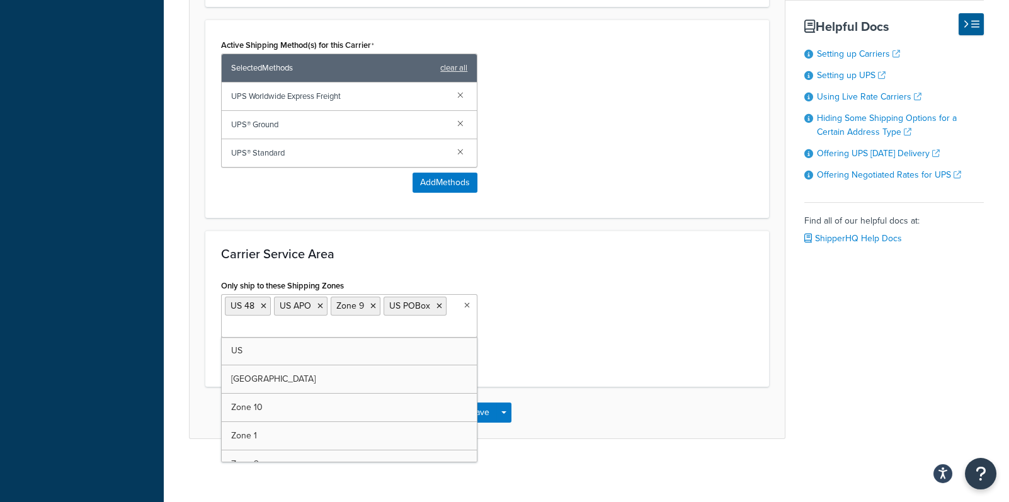
scroll to position [882, 0]
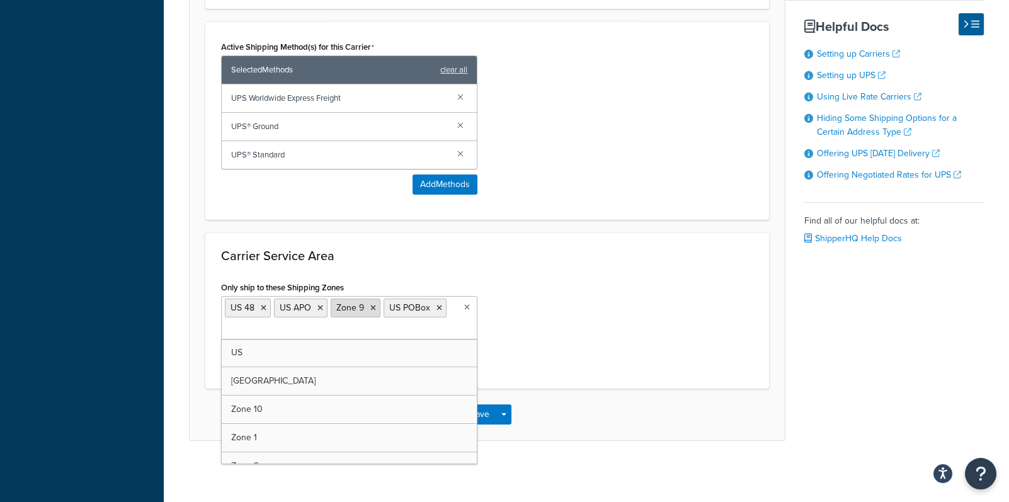
click at [371, 306] on icon at bounding box center [374, 308] width 6 height 8
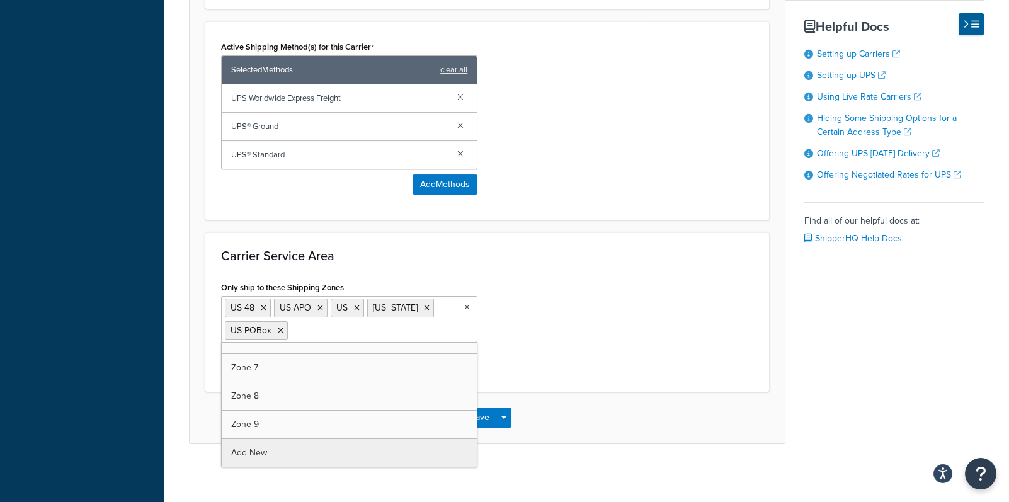
scroll to position [214, 0]
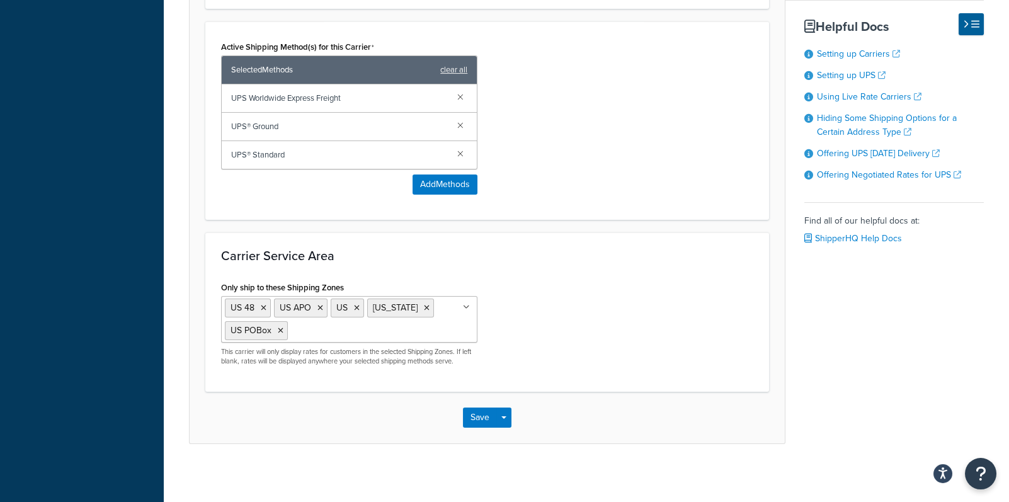
click at [483, 412] on button "Save" at bounding box center [480, 418] width 34 height 20
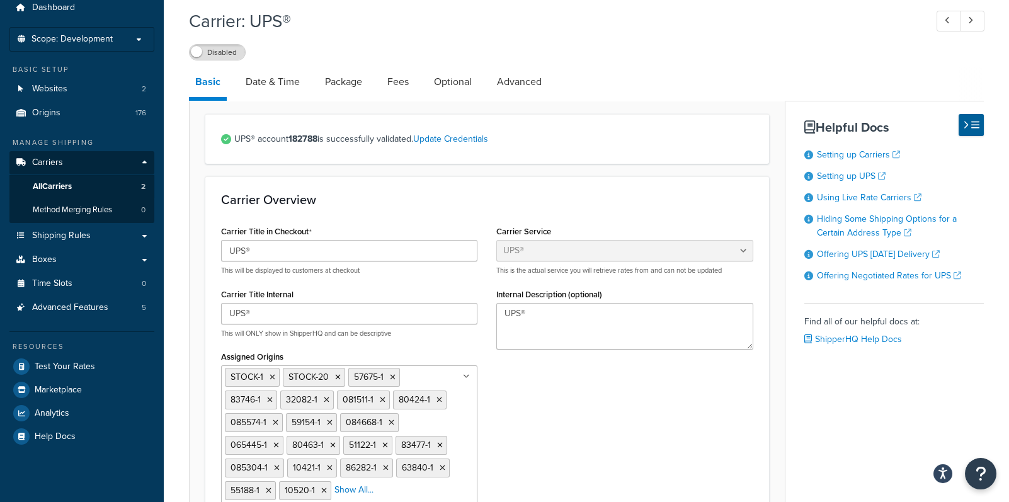
scroll to position [188, 0]
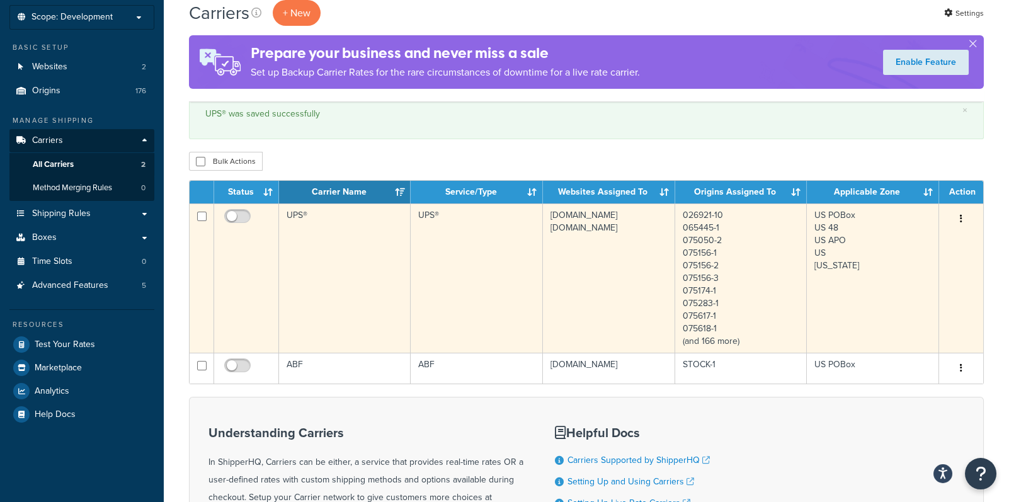
click at [396, 304] on td "UPS®" at bounding box center [345, 278] width 132 height 149
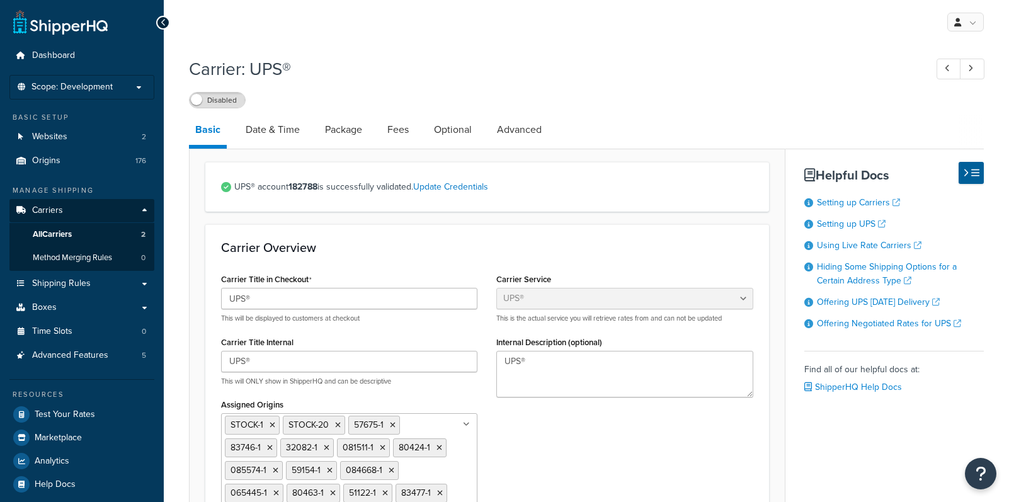
select select "ups"
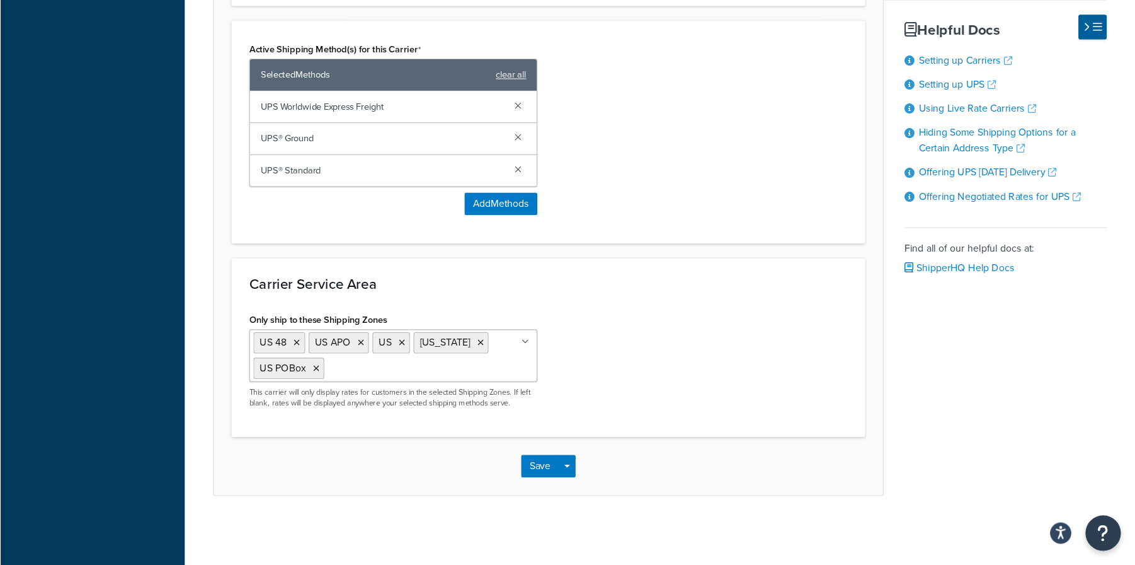
scroll to position [799, 0]
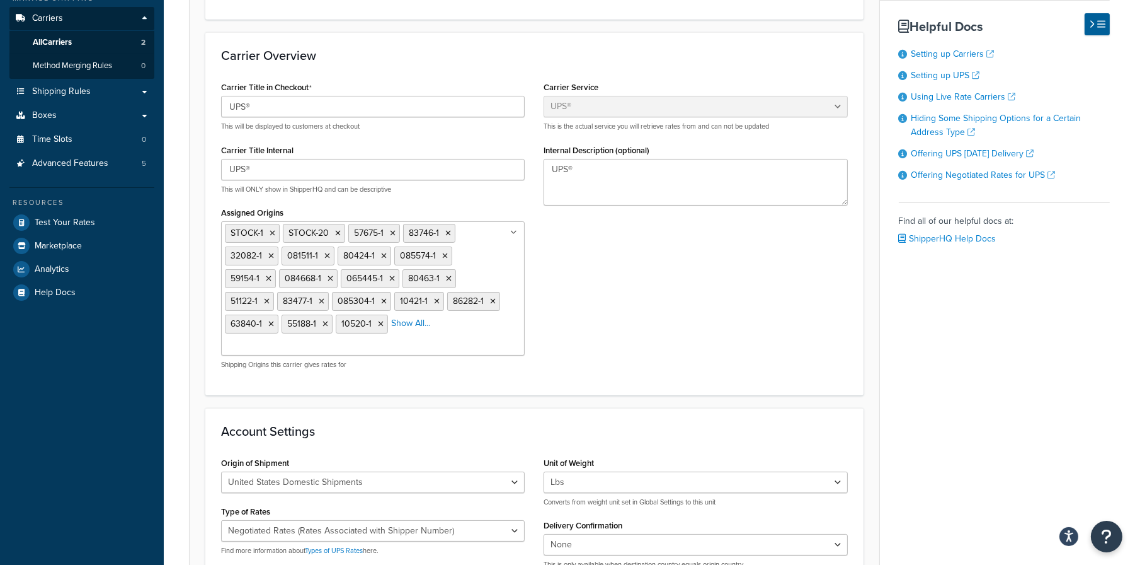
scroll to position [0, 0]
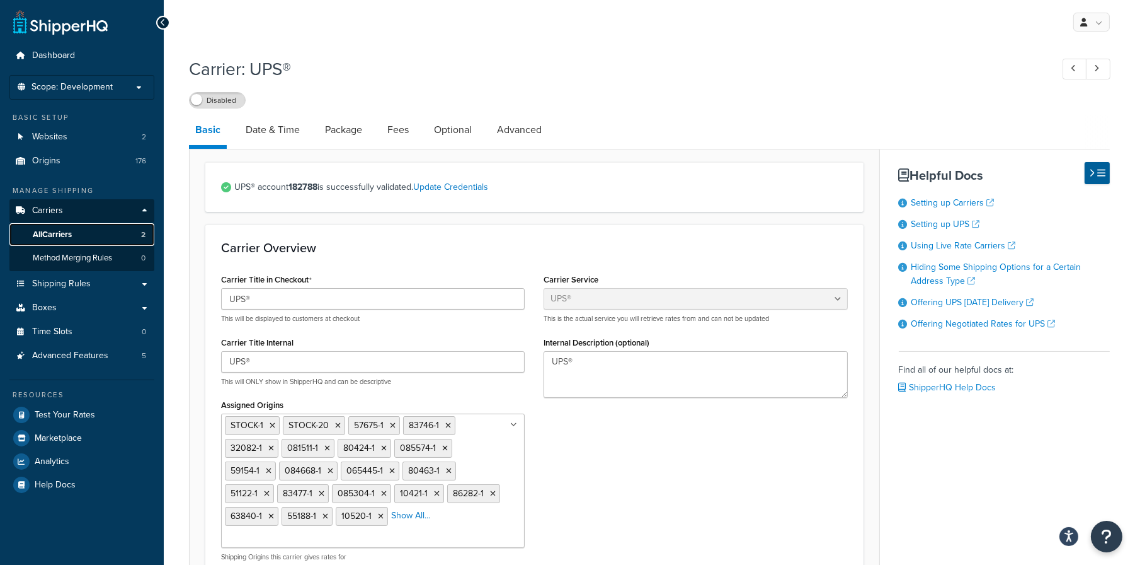
click at [42, 231] on span "All Carriers" at bounding box center [52, 234] width 39 height 11
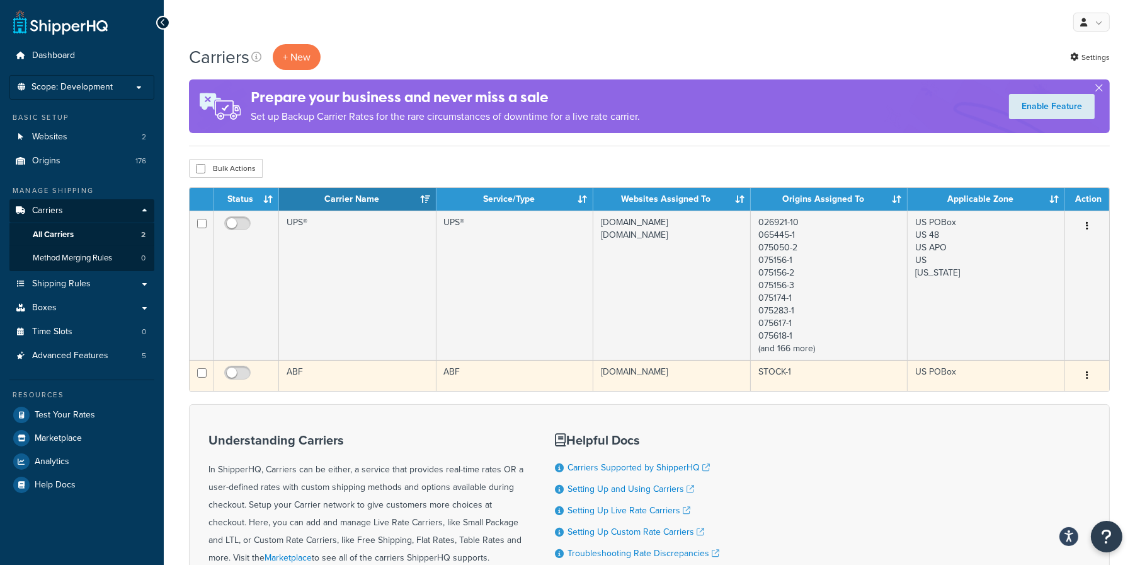
click at [363, 374] on td "ABF" at bounding box center [358, 375] width 158 height 31
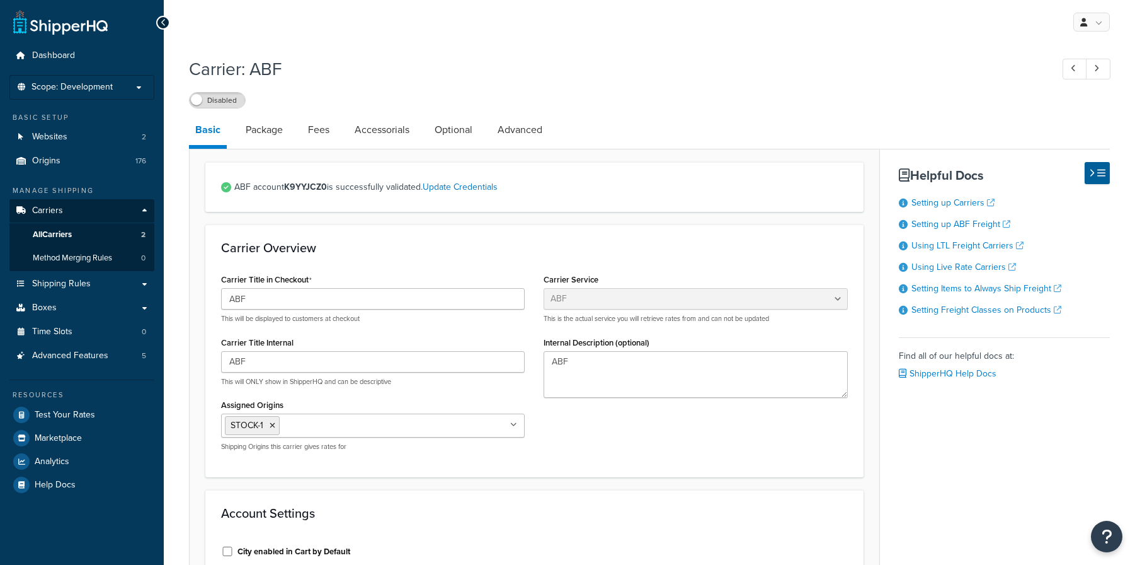
select select "abfFreight"
click at [512, 423] on icon at bounding box center [515, 425] width 6 height 8
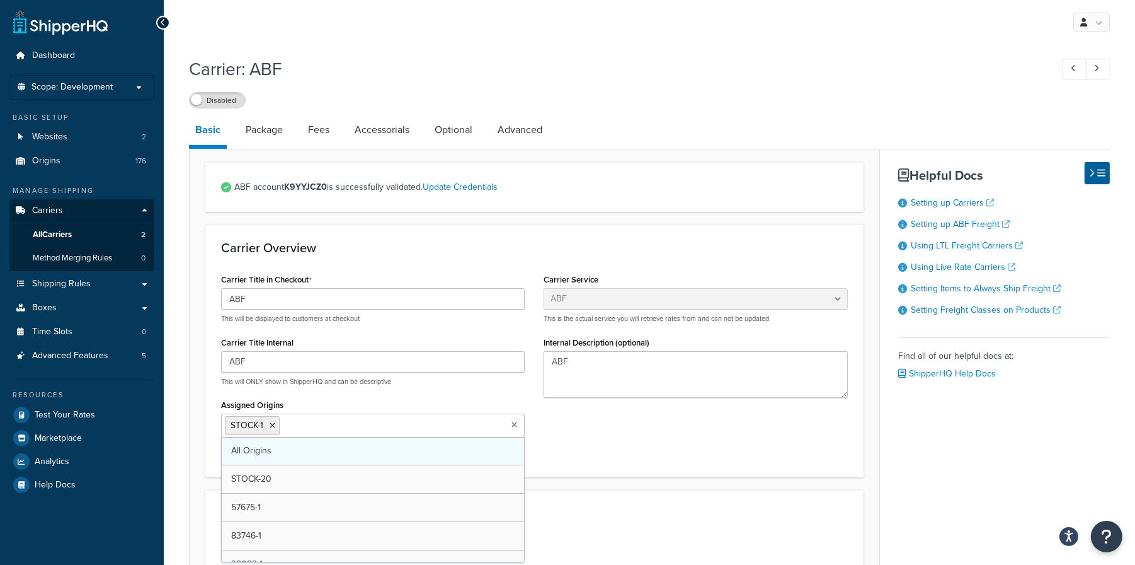
click at [294, 448] on link "All Origins" at bounding box center [373, 451] width 302 height 28
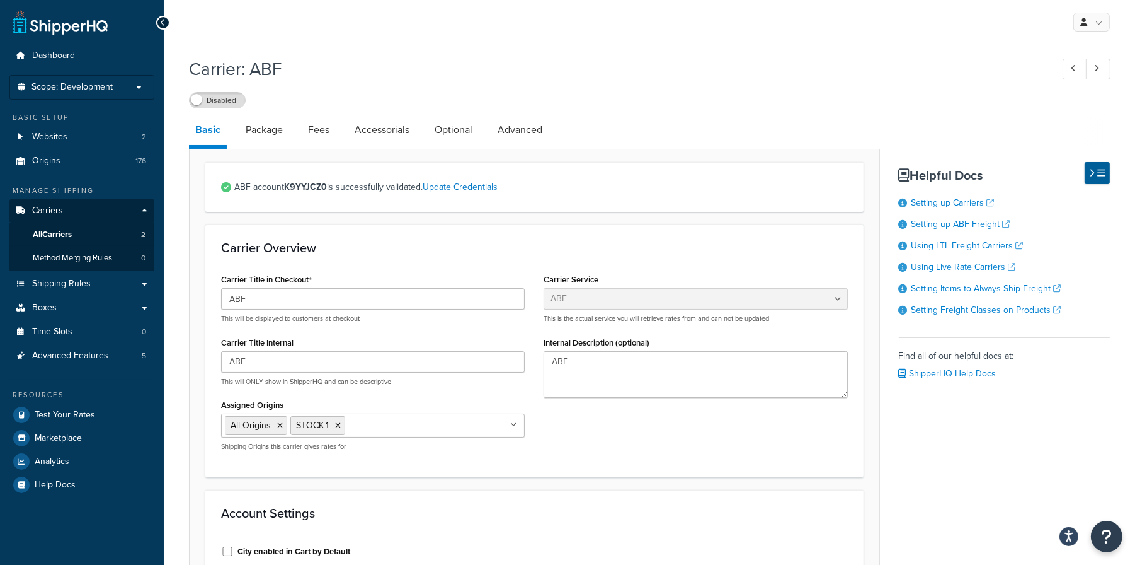
click at [702, 463] on div "Carrier Overview Carrier Title in Checkout ABF This will be displayed to custom…" at bounding box center [534, 350] width 658 height 252
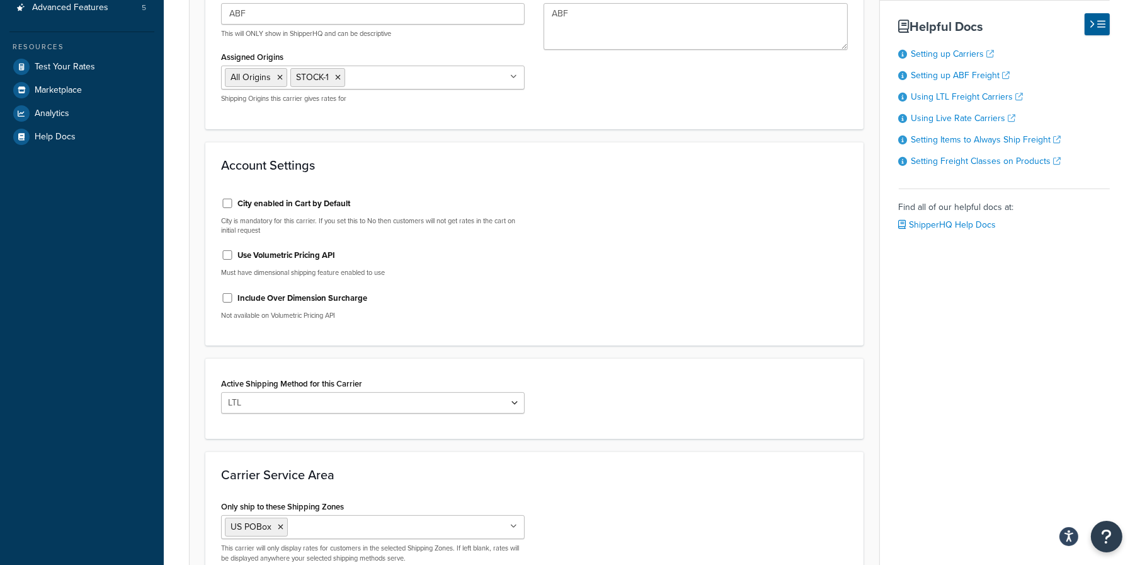
scroll to position [486, 0]
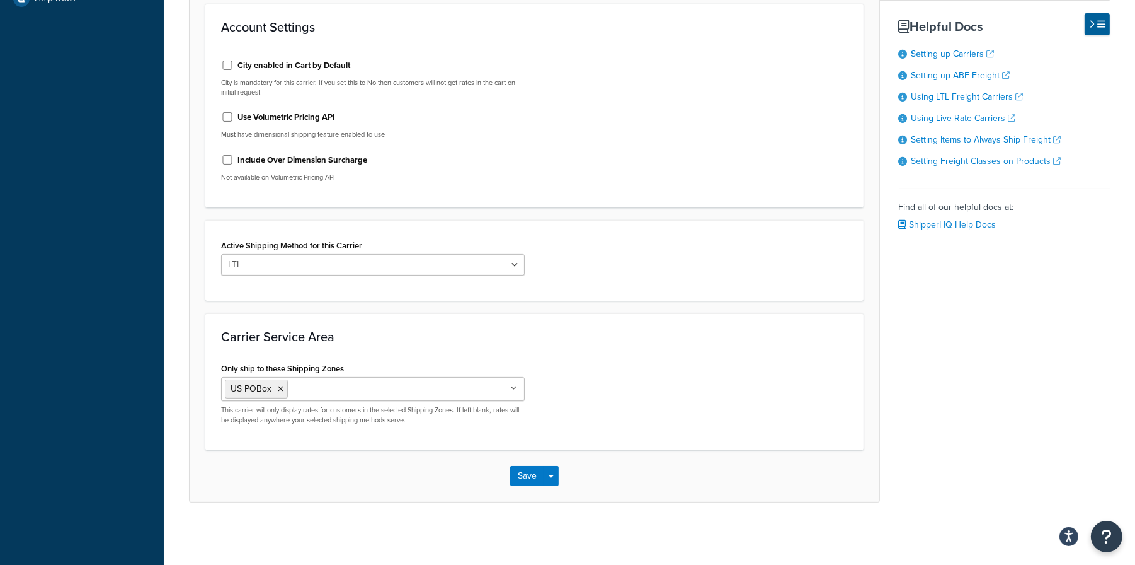
click at [512, 389] on icon at bounding box center [513, 388] width 7 height 8
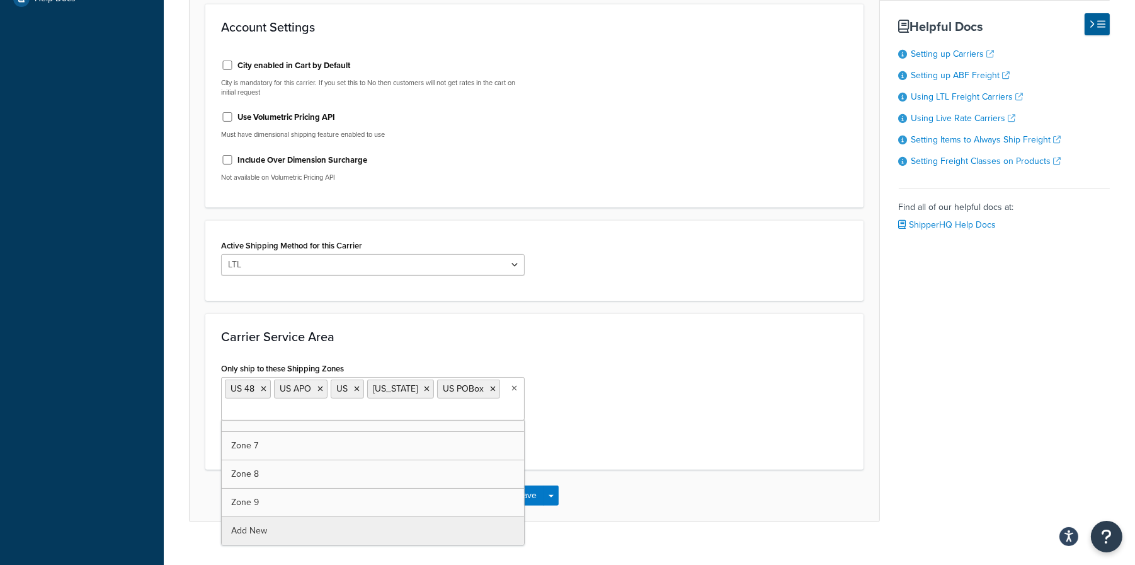
scroll to position [215, 0]
click at [969, 422] on div "Basic Package Fees Accessorials Optional Advanced ABF account K9YYJCZ0 is succe…" at bounding box center [649, 75] width 921 height 893
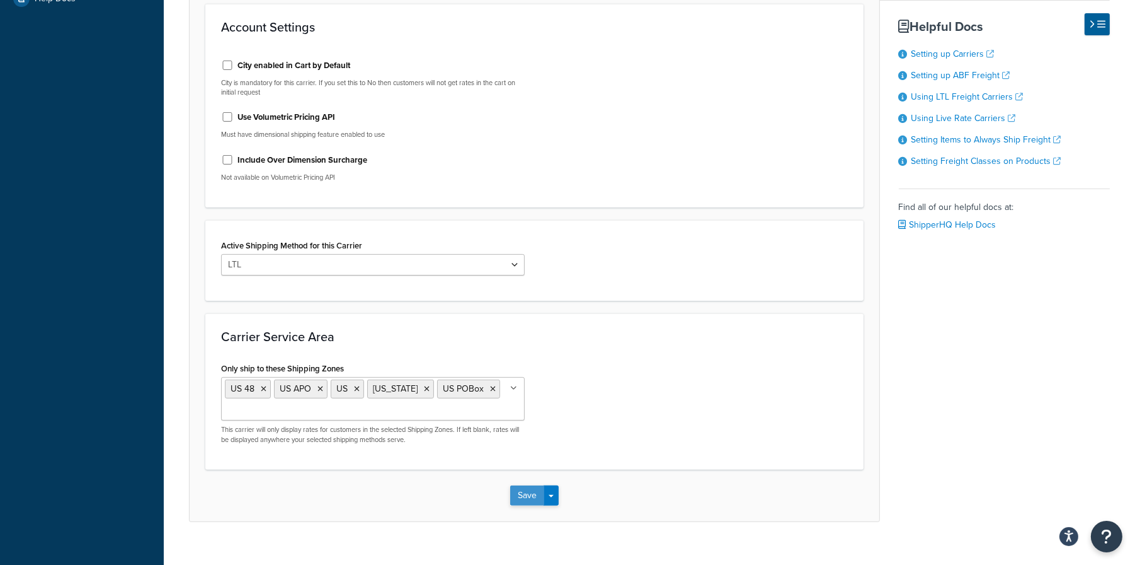
click at [525, 493] on button "Save" at bounding box center [527, 495] width 34 height 20
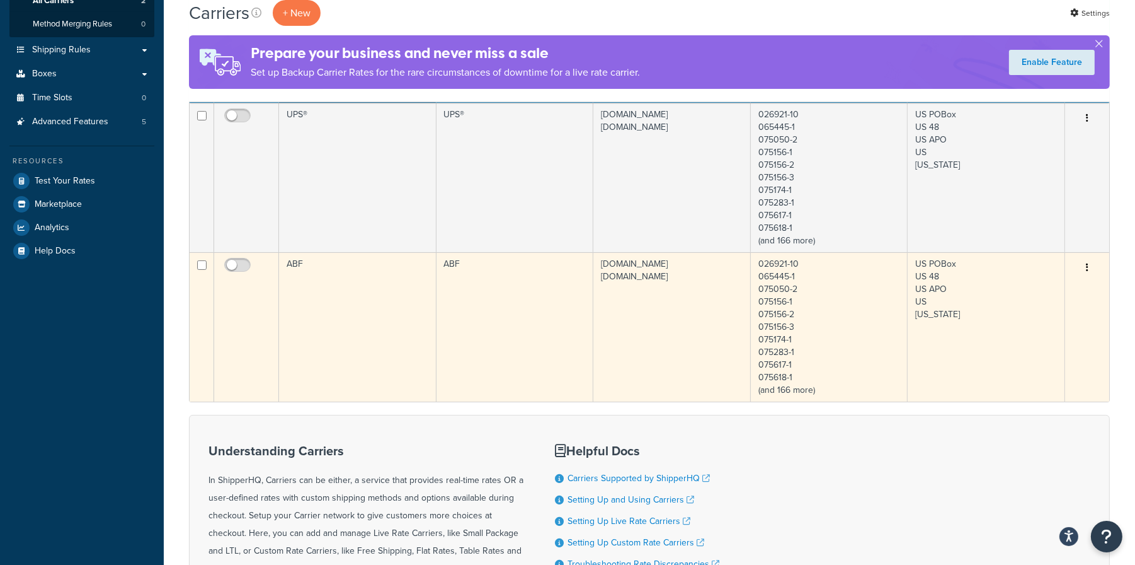
scroll to position [236, 0]
